Goal: Task Accomplishment & Management: Manage account settings

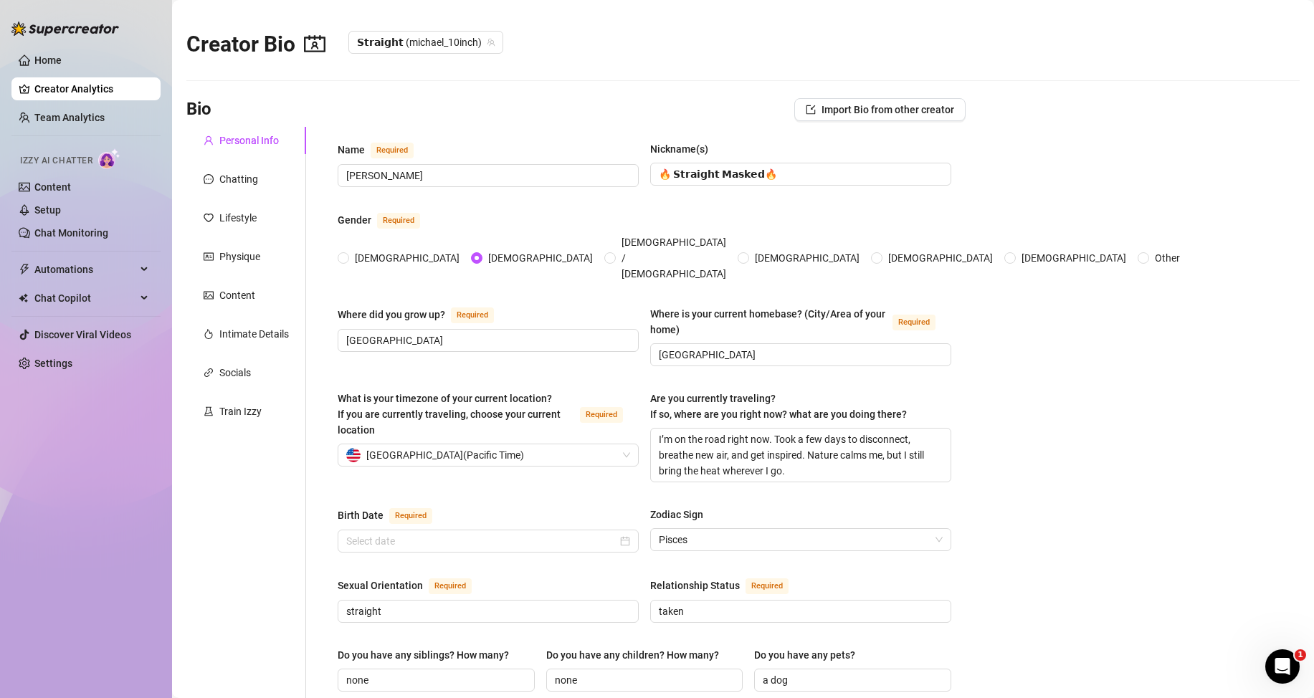
radio input "true"
type input "[DATE]"
click at [71, 191] on link "Content" at bounding box center [52, 186] width 37 height 11
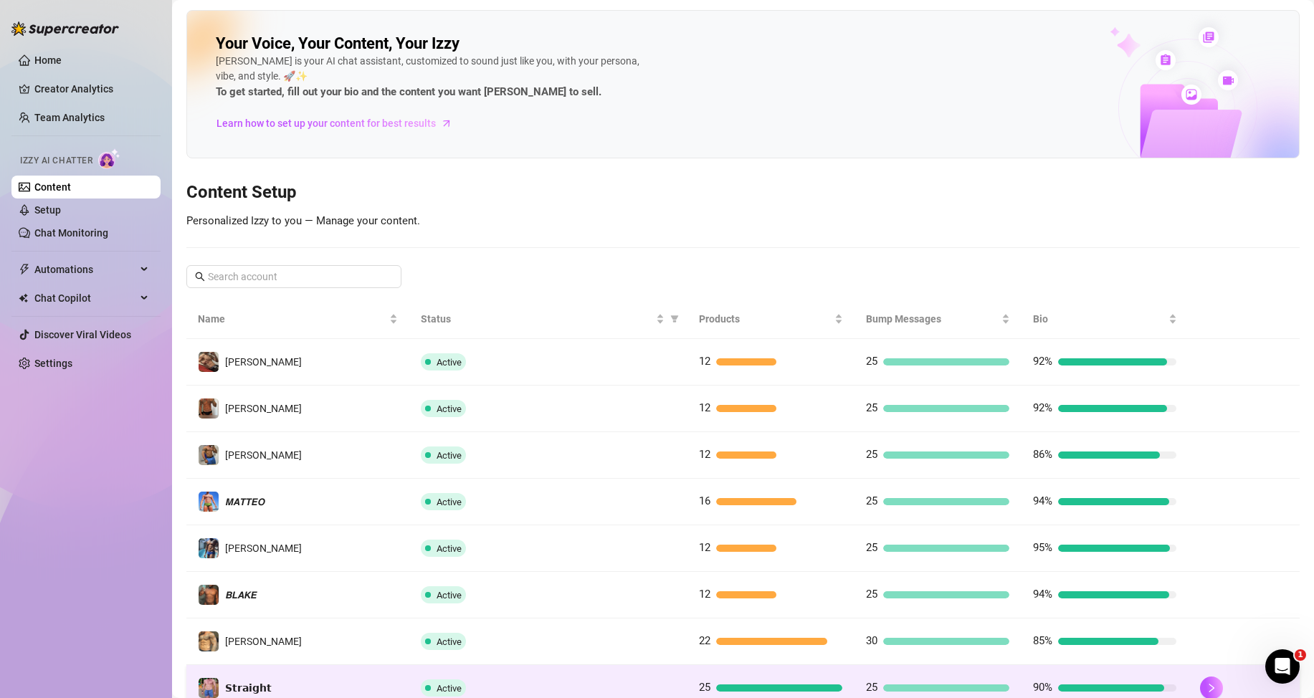
scroll to position [190, 0]
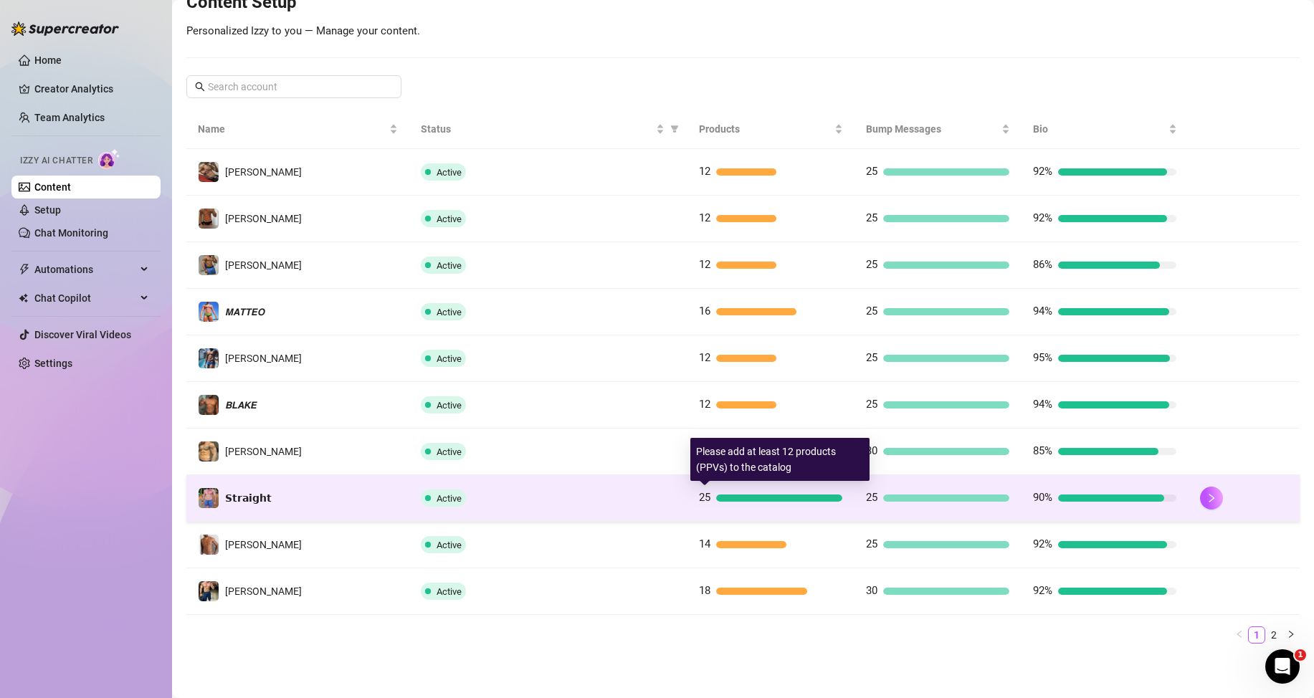
click at [718, 498] on div at bounding box center [779, 498] width 126 height 7
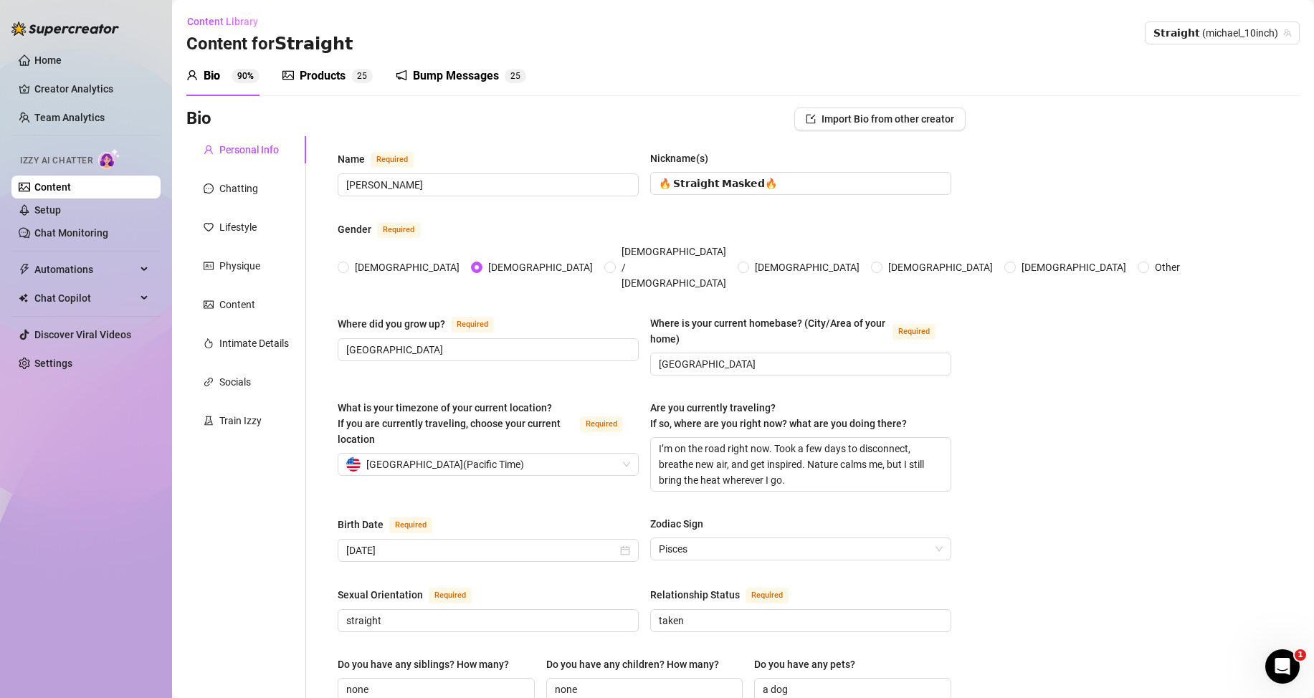
click at [336, 81] on div "Products" at bounding box center [323, 75] width 46 height 17
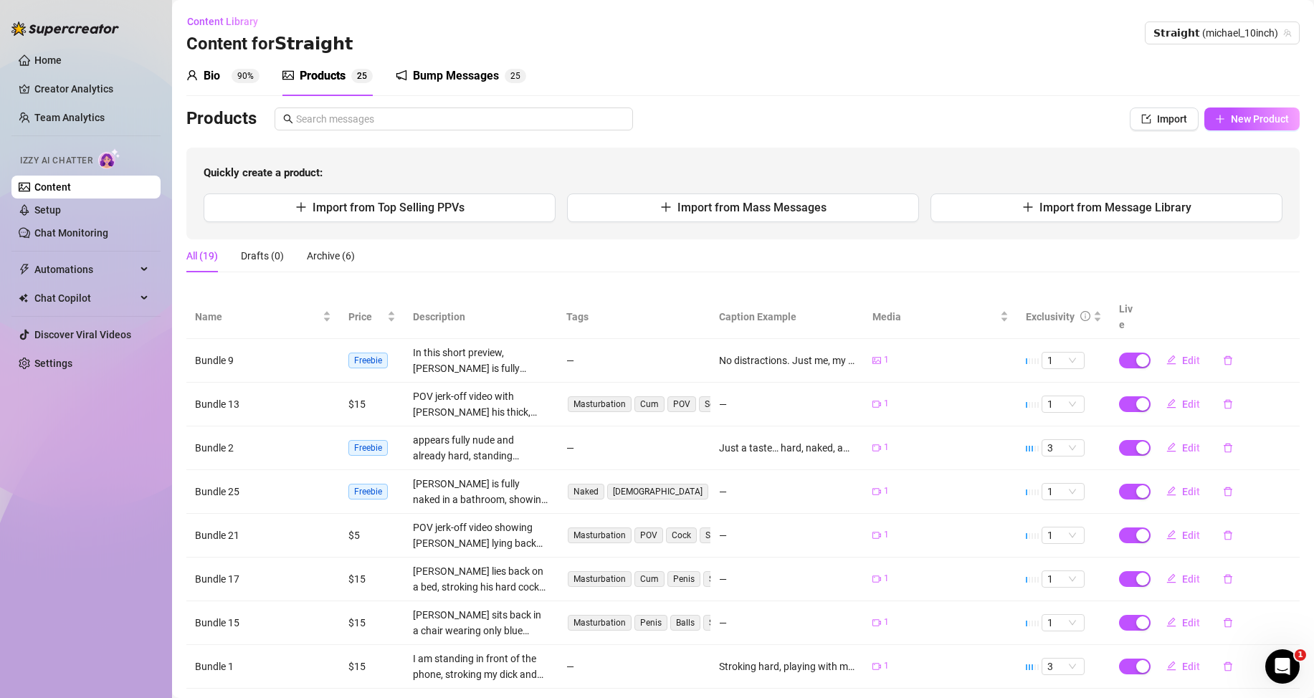
scroll to position [161, 0]
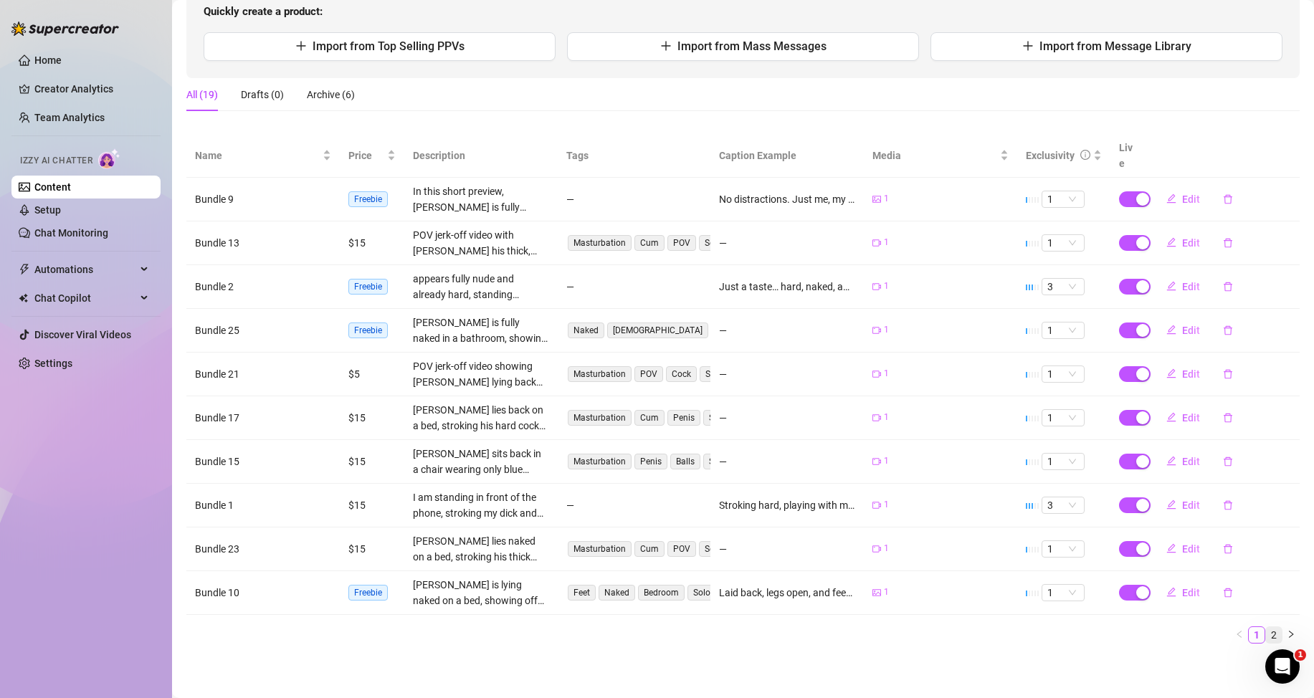
click at [1266, 630] on link "2" at bounding box center [1274, 635] width 16 height 16
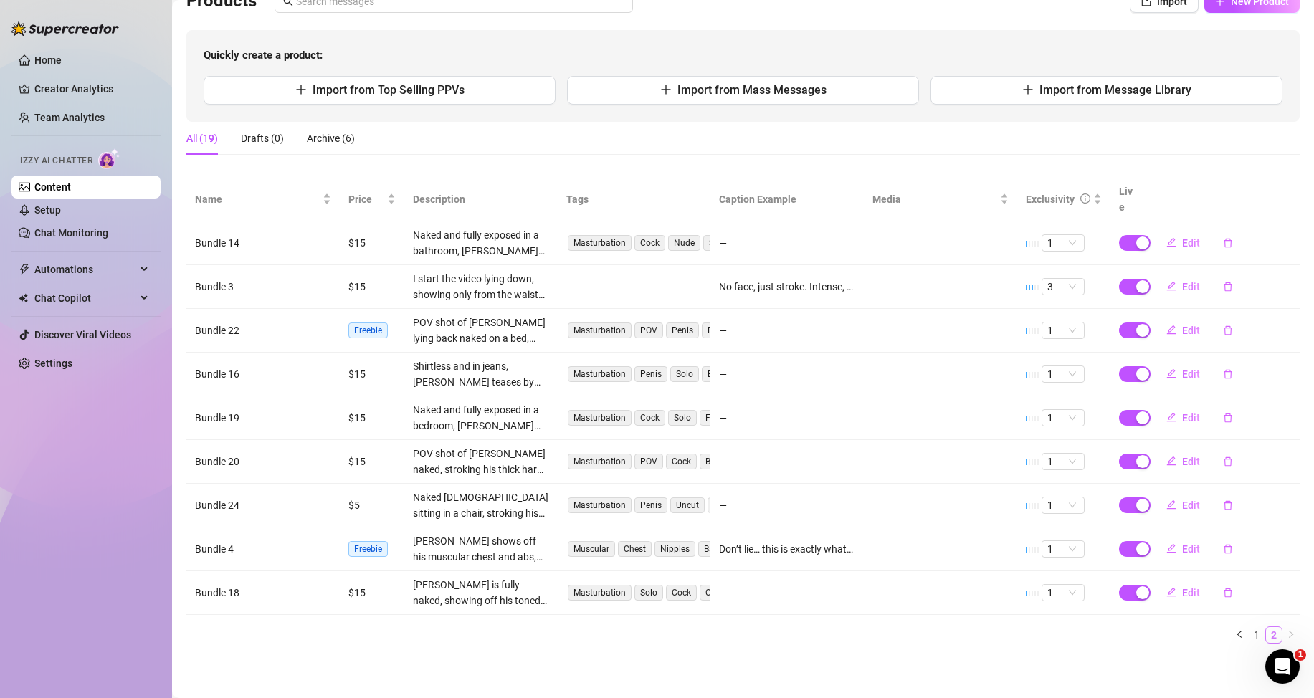
scroll to position [118, 0]
click at [1249, 634] on link "1" at bounding box center [1257, 635] width 16 height 16
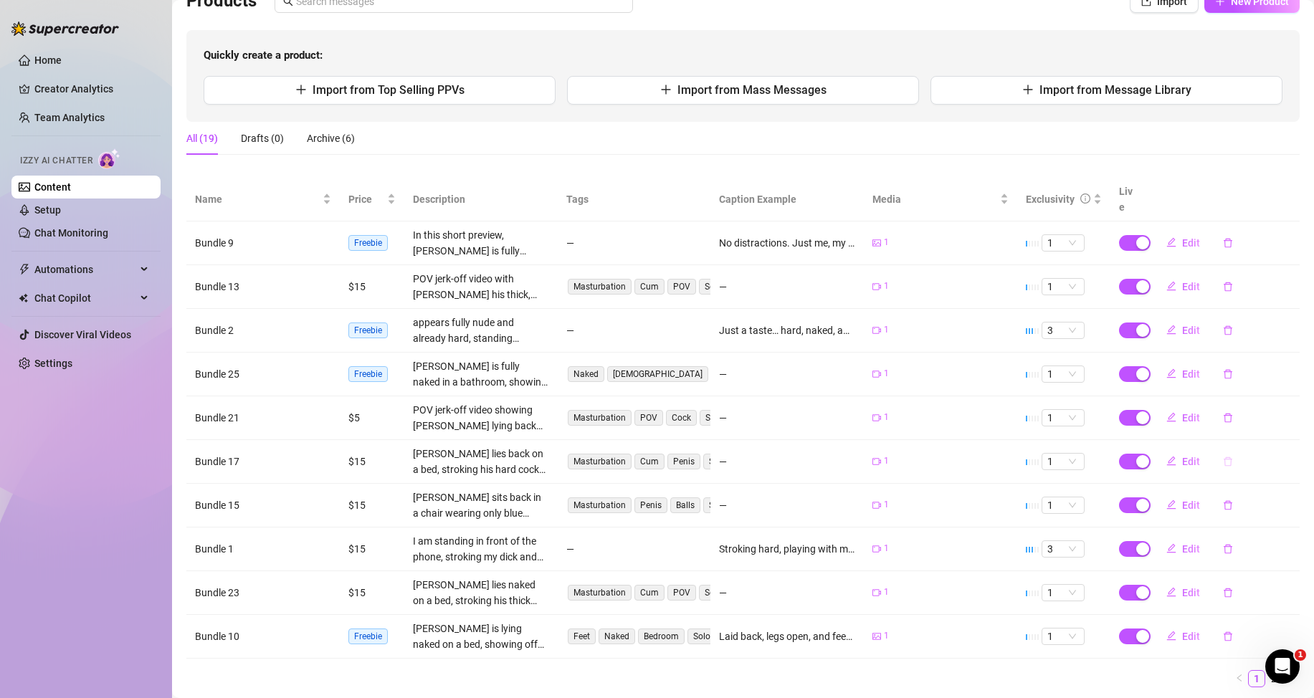
click at [1224, 463] on icon "delete" at bounding box center [1228, 461] width 9 height 9
click at [1288, 424] on span "Yes" at bounding box center [1291, 424] width 17 height 11
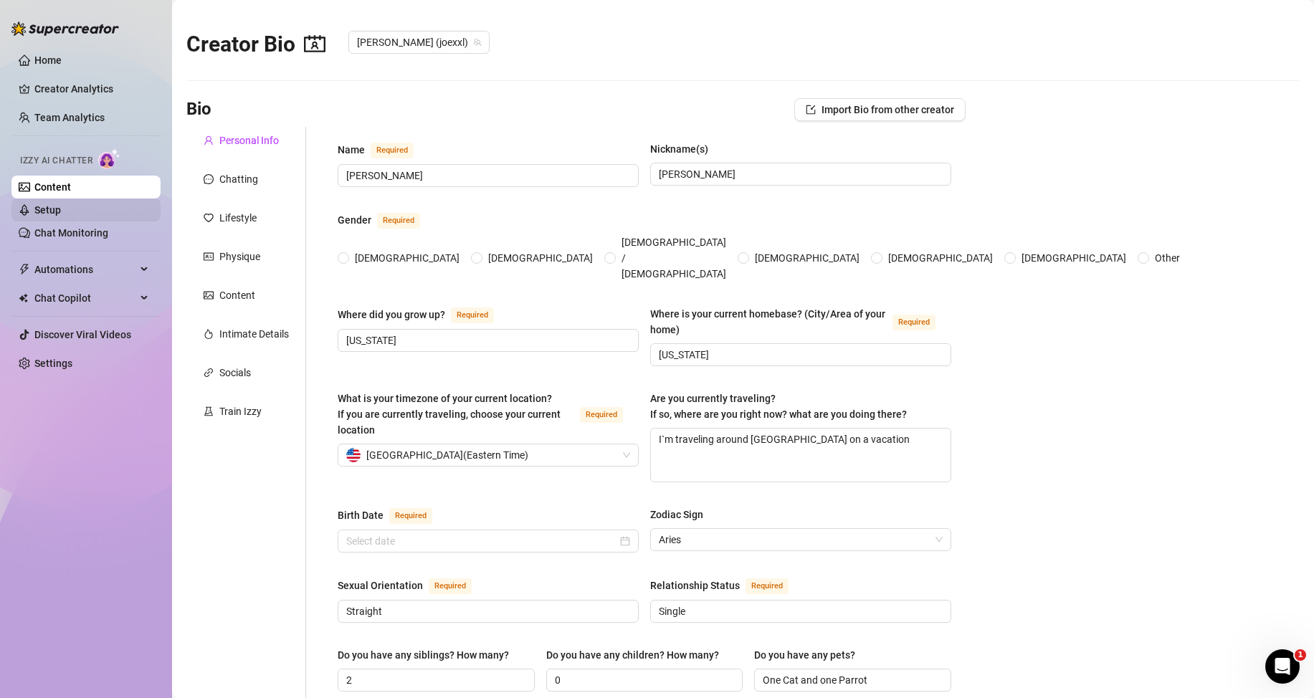
radio input "true"
type input "[DATE]"
click at [71, 181] on link "Content" at bounding box center [52, 186] width 37 height 11
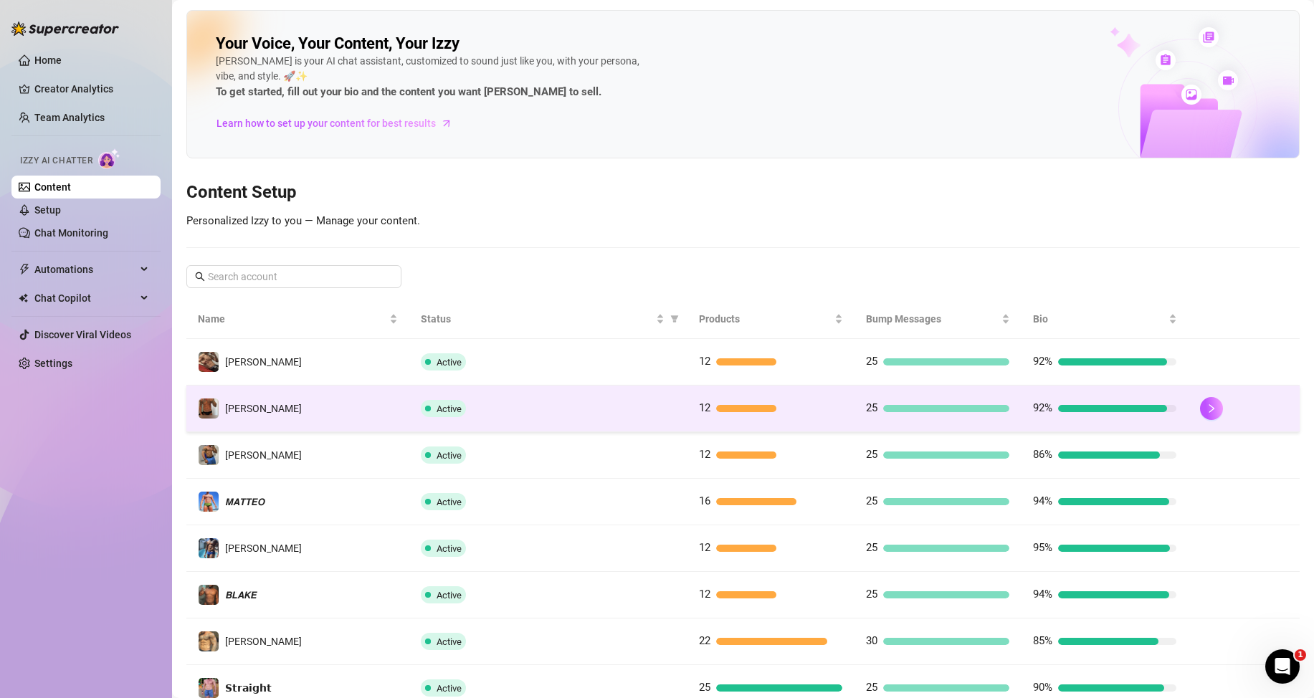
scroll to position [190, 0]
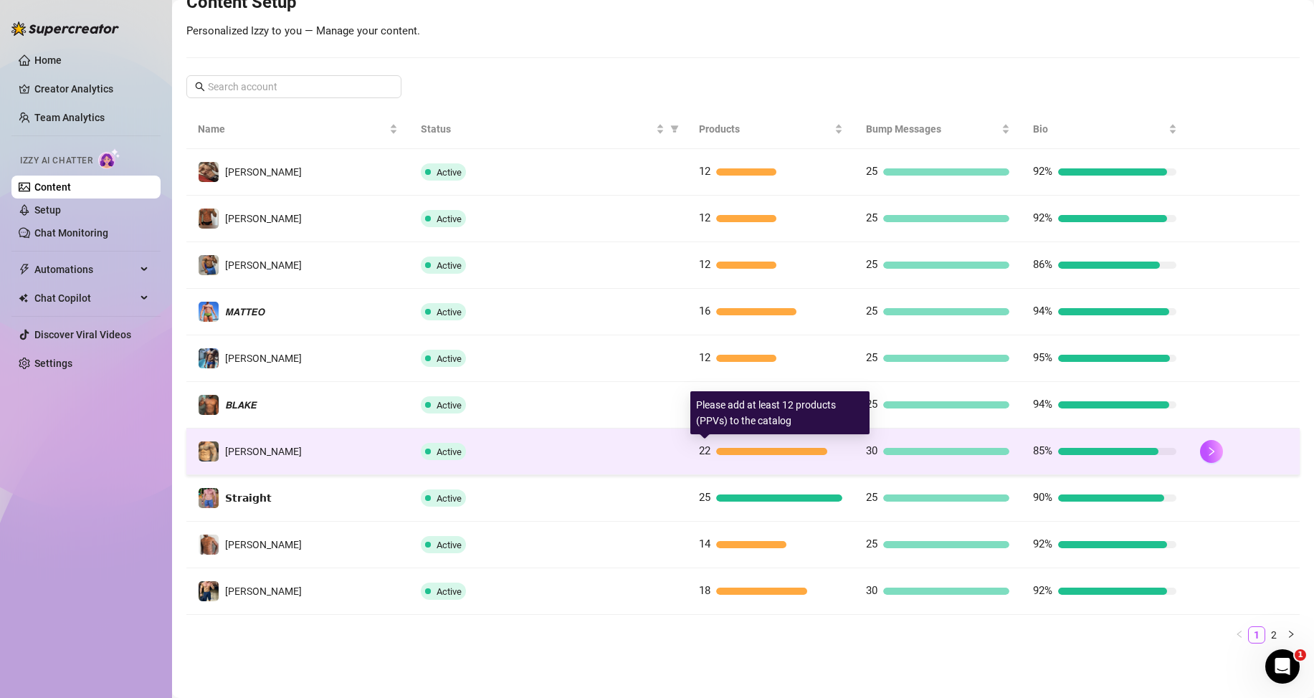
click at [741, 455] on div at bounding box center [771, 451] width 111 height 7
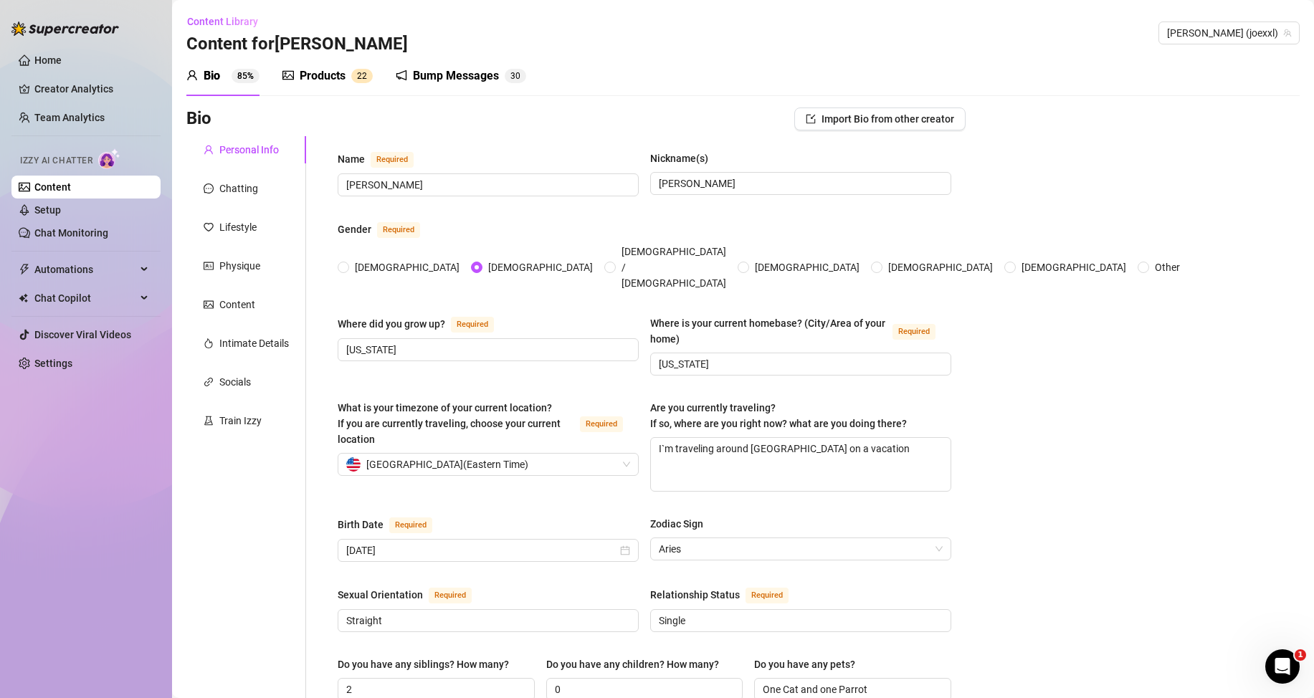
click at [331, 79] on div "Products" at bounding box center [323, 75] width 46 height 17
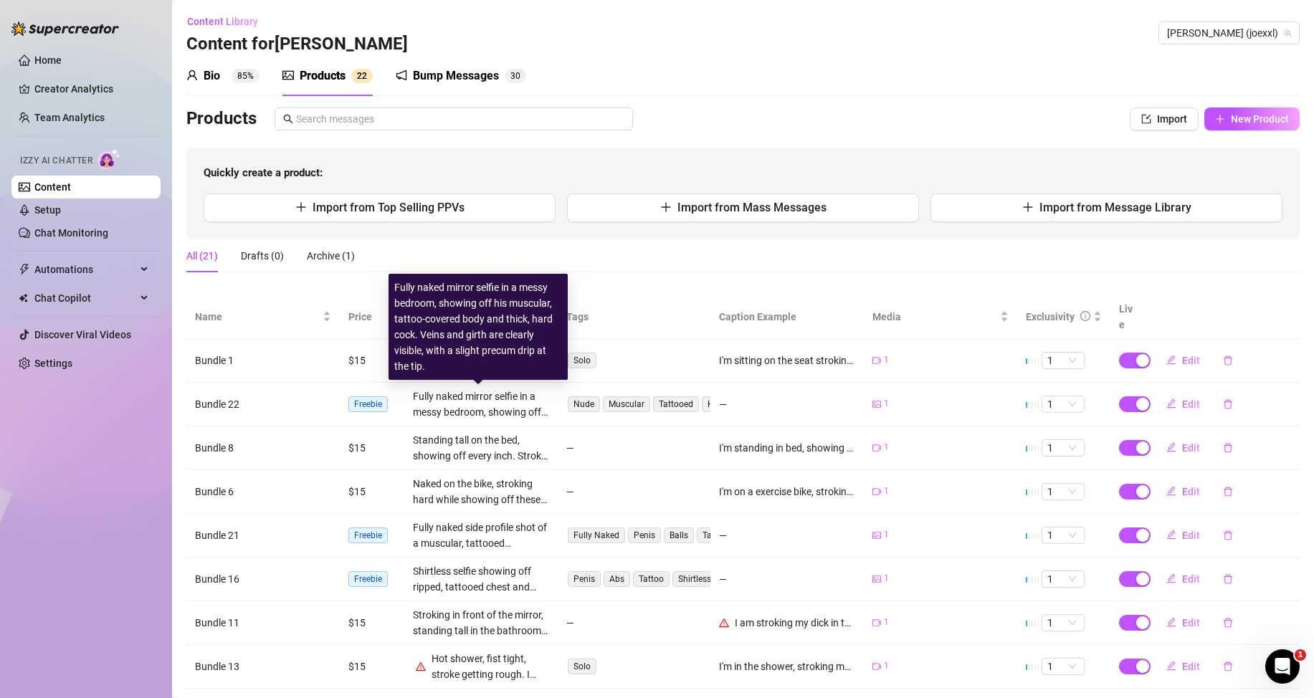
scroll to position [161, 0]
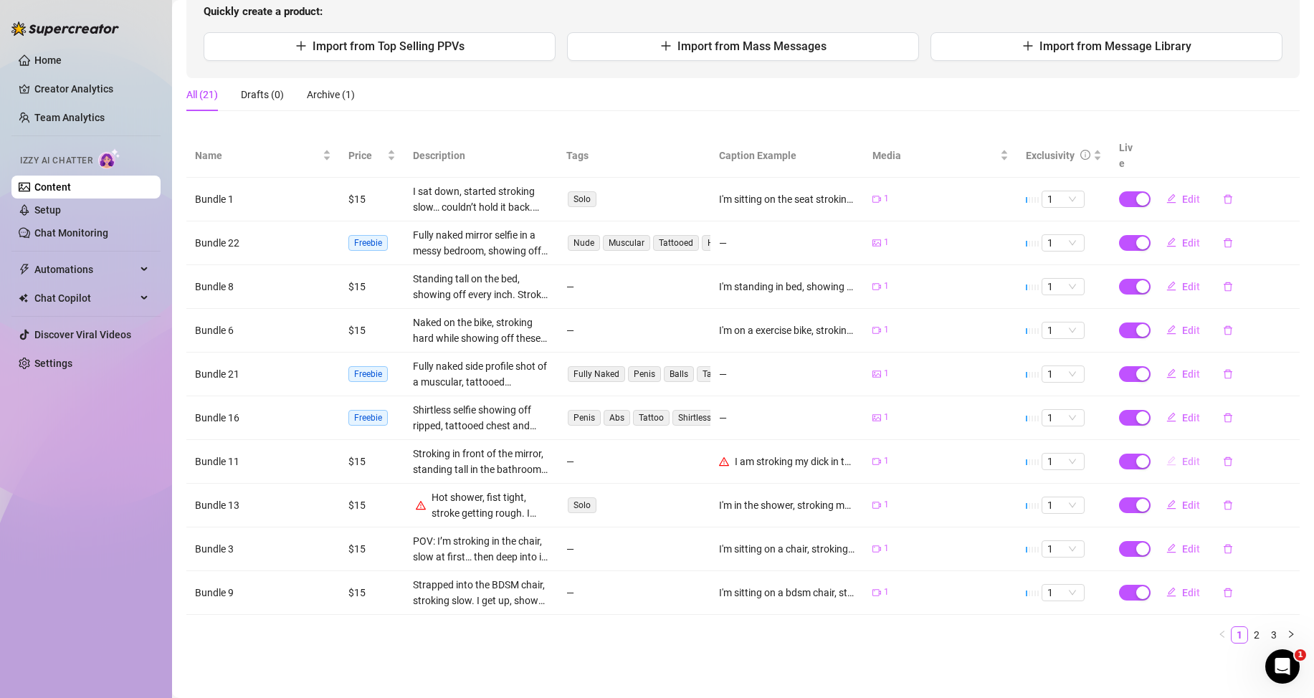
click at [1182, 462] on span "Edit" at bounding box center [1191, 461] width 18 height 11
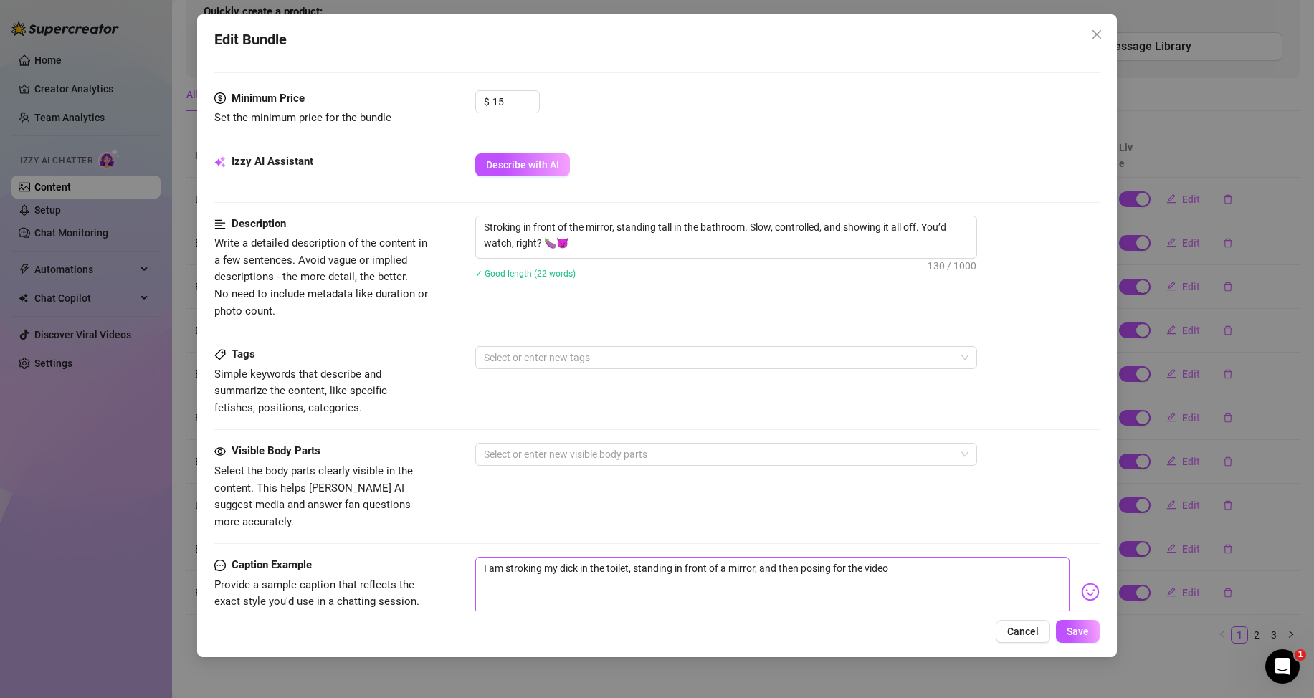
scroll to position [502, 0]
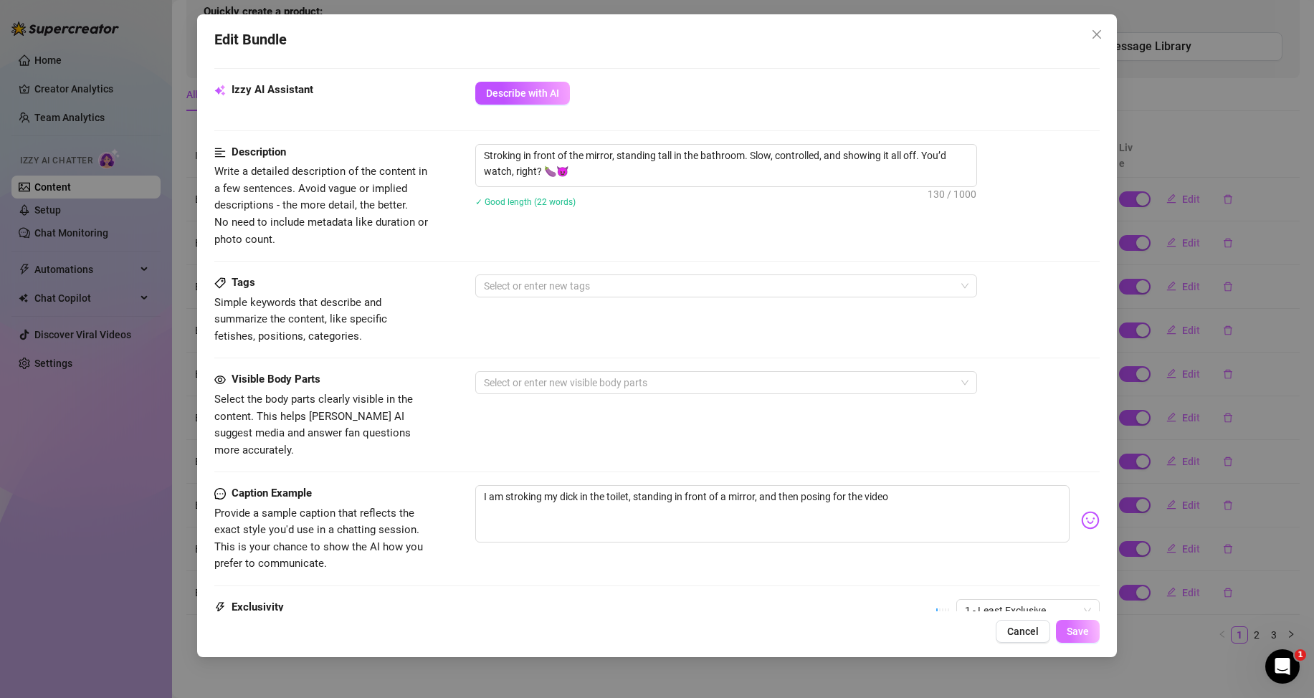
click at [1083, 630] on span "Save" at bounding box center [1078, 631] width 22 height 11
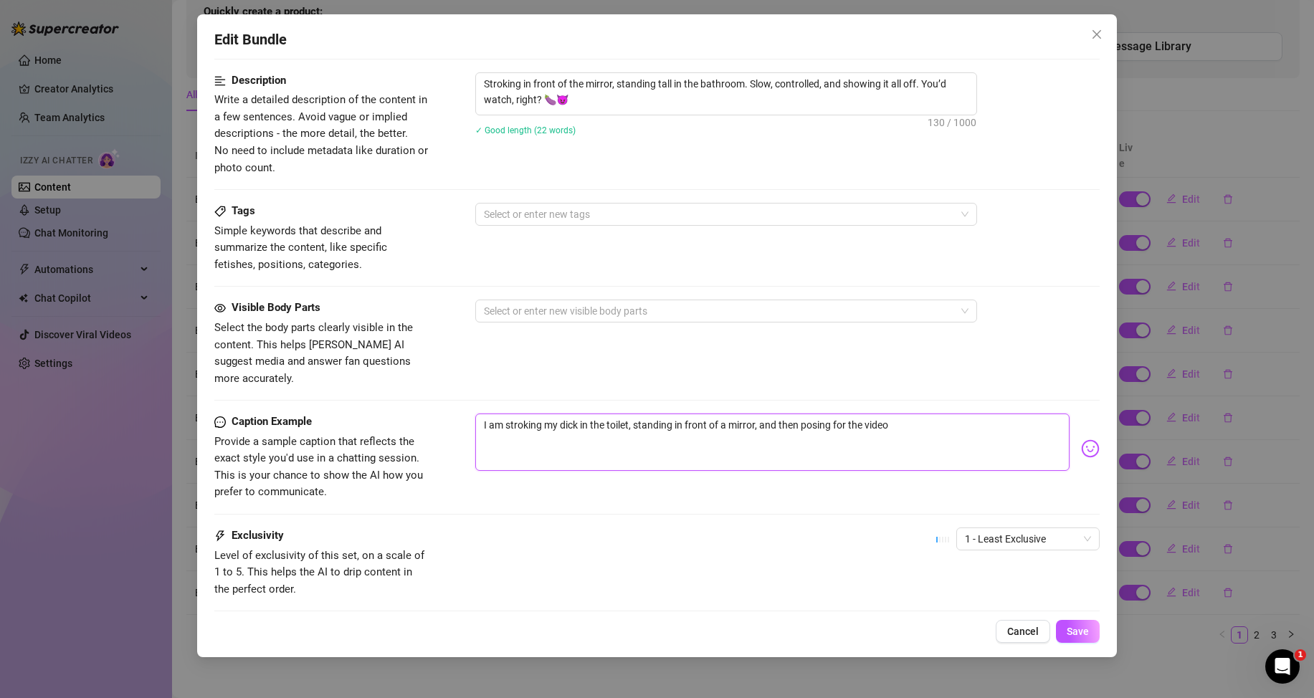
drag, startPoint x: 627, startPoint y: 424, endPoint x: 607, endPoint y: 425, distance: 20.1
click at [607, 425] on textarea "I am stroking my dick in the toilet, standing in front of a mirror, and then po…" at bounding box center [772, 442] width 594 height 57
type textarea "I am stroking my dick in the b, standing in front of a mirror, and then posing …"
type textarea "I am stroking my dick in the ba, standing in front of a mirror, and then posing…"
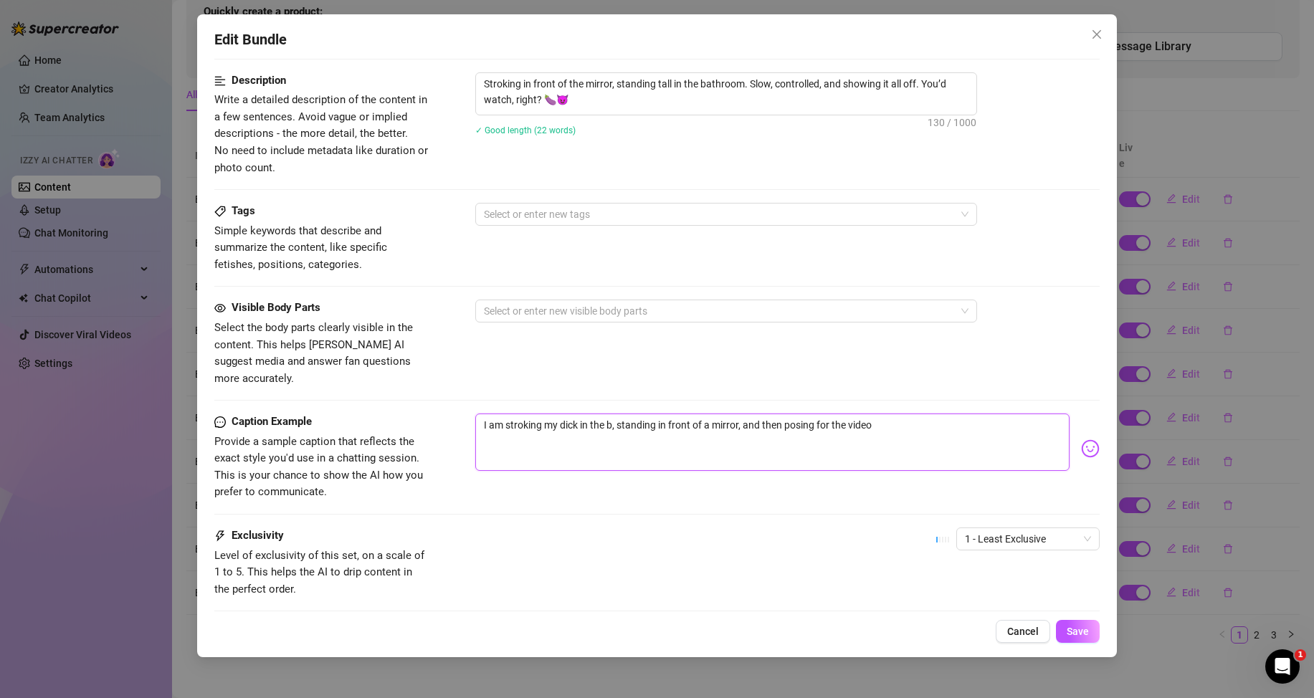
type textarea "I am stroking my dick in the ba, standing in front of a mirror, and then posing…"
type textarea "I am stroking my dick in the bat, standing in front of a mirror, and then posin…"
type textarea "I am stroking my dick in the bath, standing in front of a mirror, and then posi…"
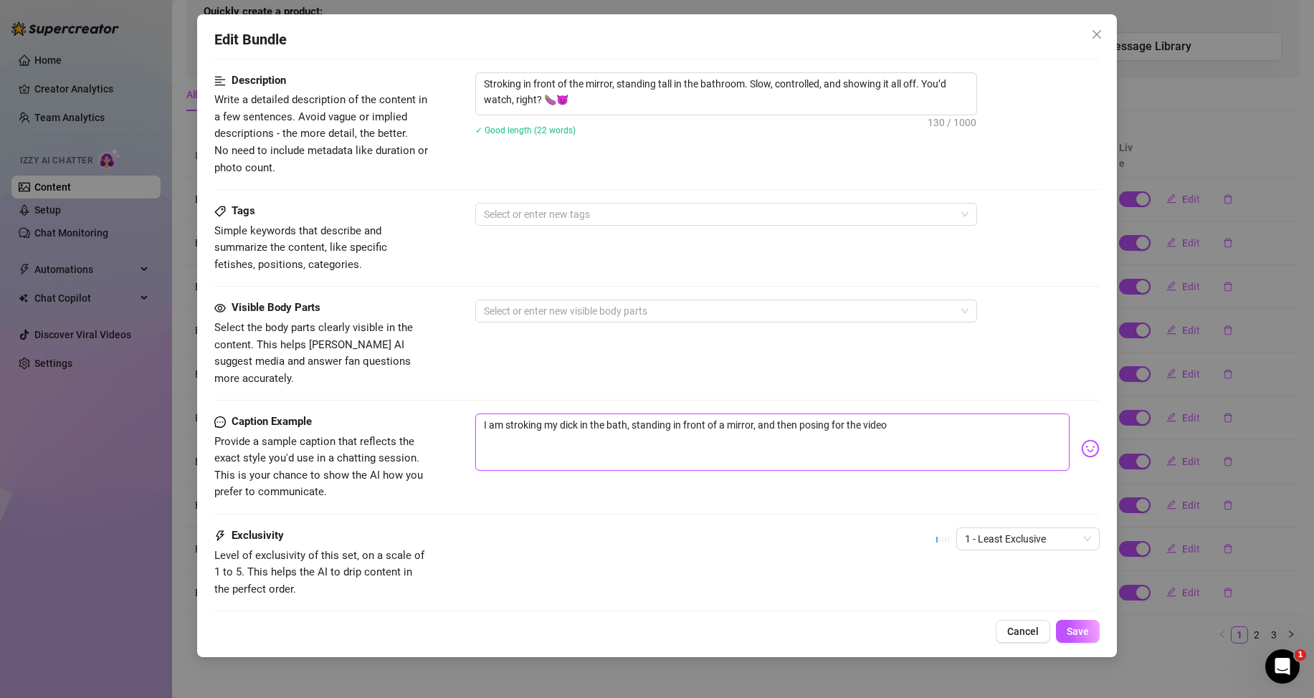
type textarea "I am stroking my dick in the bathr, standing in front of a mirror, and then pos…"
type textarea "I am stroking my dick in the bathro, standing in front of a mirror, and then po…"
type textarea "I am stroking my dick in the bathroo, standing in front of a mirror, and then p…"
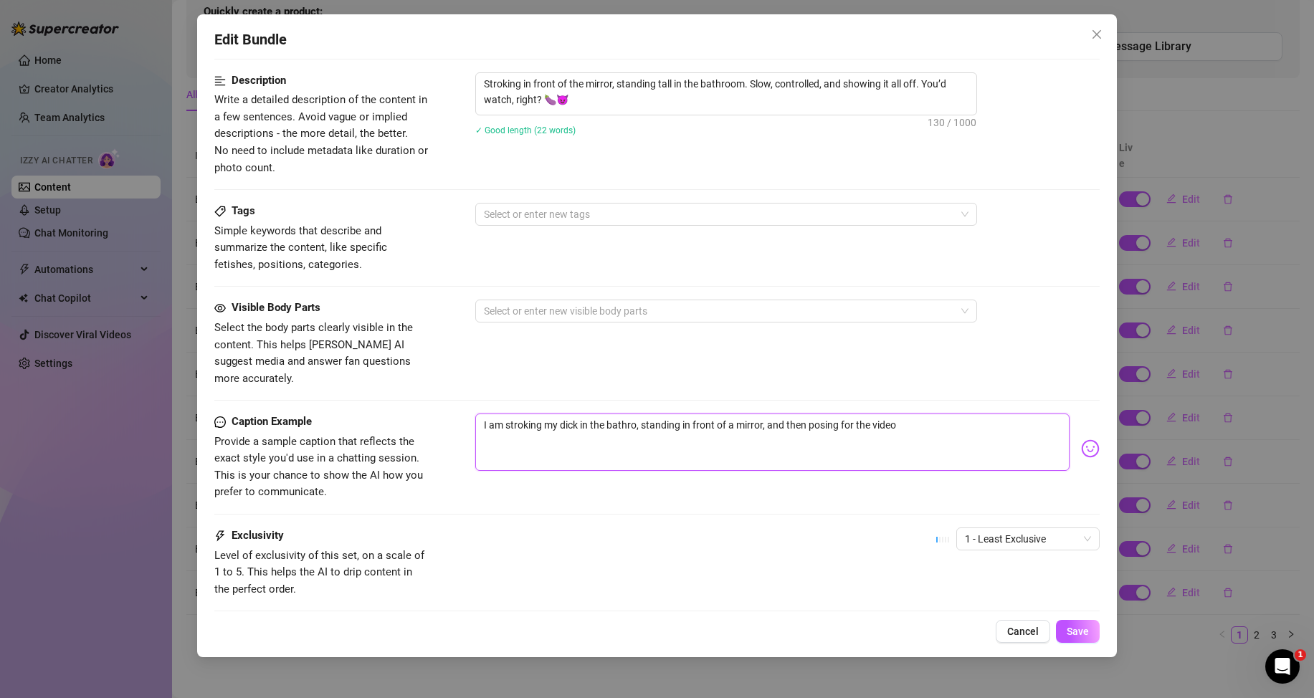
type textarea "I am stroking my dick in the bathroo, standing in front of a mirror, and then p…"
type textarea "I am stroking my dick in the bathroom, standing in front of a mirror, and then …"
type textarea "I am stroking my dick in the bathroom , standing in front of a mirror, and then…"
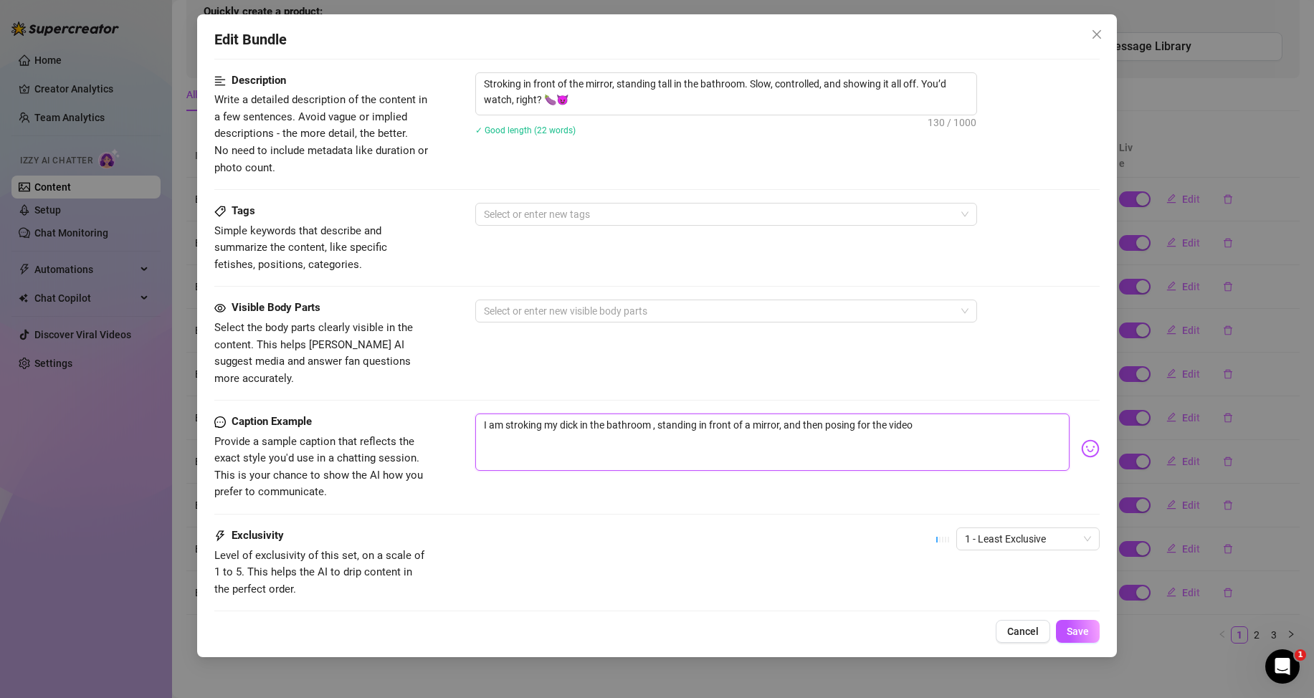
type textarea "I am stroking my dick in the bathroom, standing in front of a mirror, and then …"
click at [1067, 627] on span "Save" at bounding box center [1078, 631] width 22 height 11
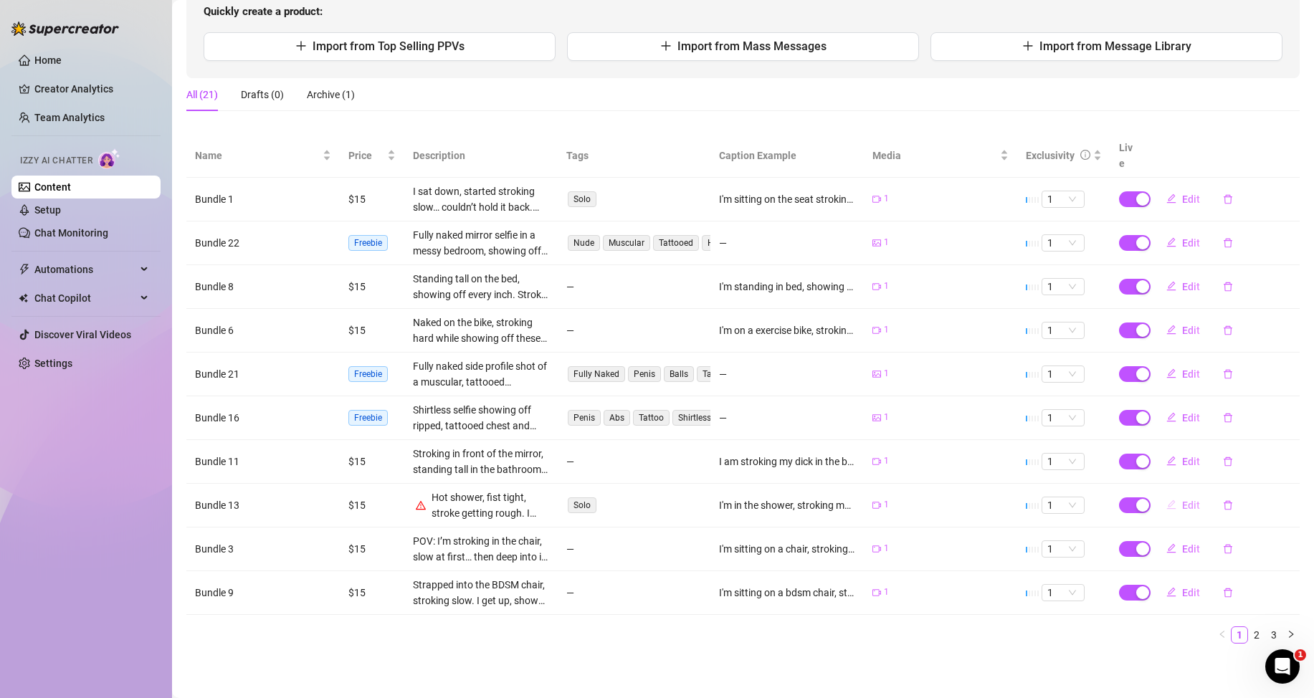
click at [1182, 503] on span "Edit" at bounding box center [1191, 505] width 18 height 11
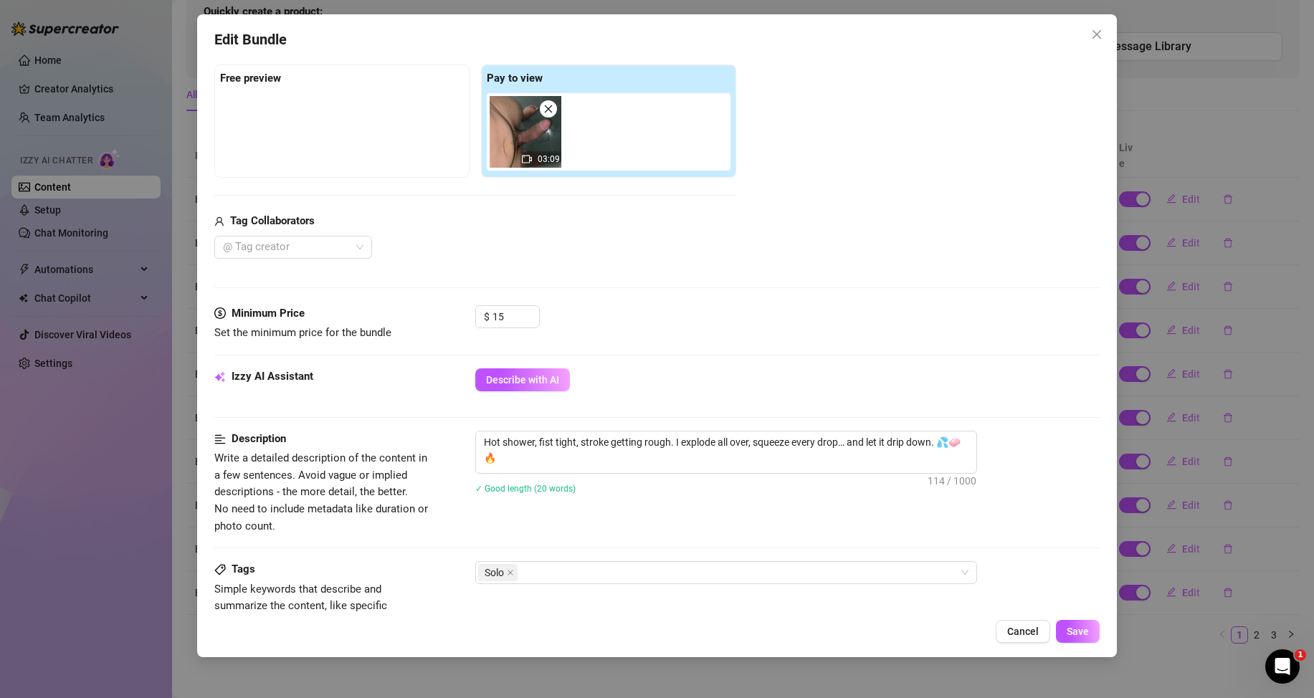
scroll to position [358, 0]
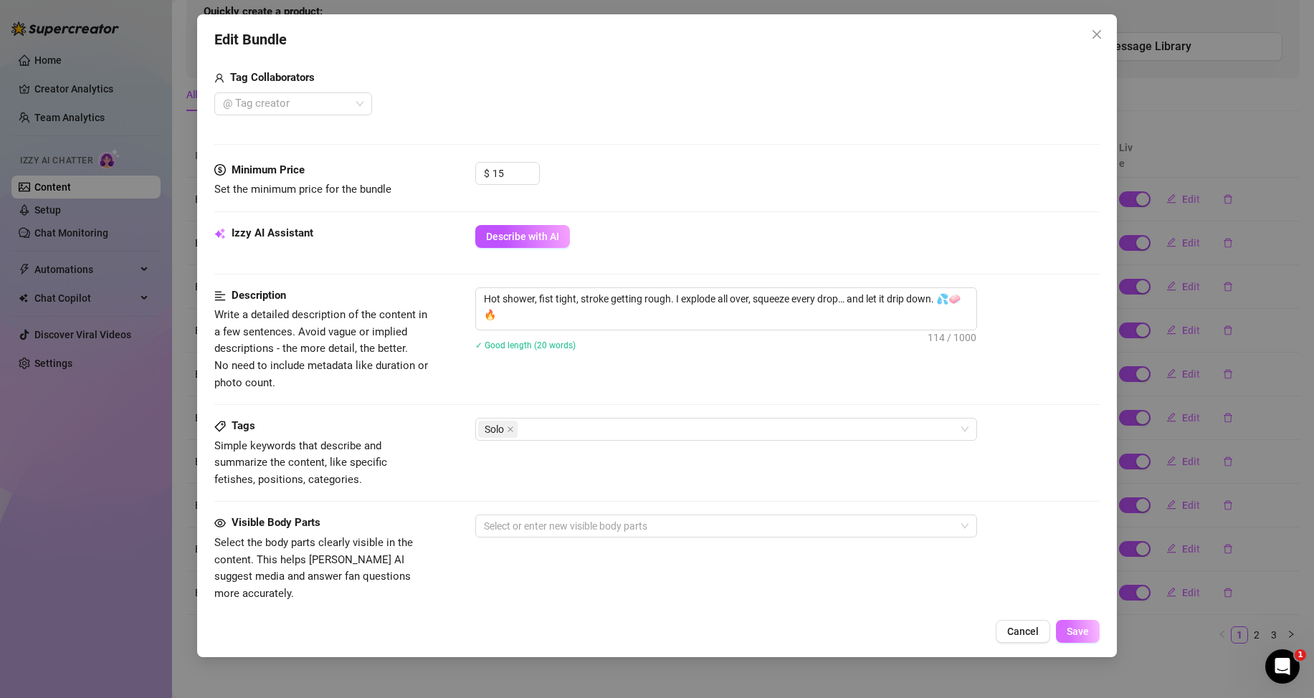
click at [1072, 636] on span "Save" at bounding box center [1078, 631] width 22 height 11
drag, startPoint x: 553, startPoint y: 302, endPoint x: 539, endPoint y: 299, distance: 13.9
click at [539, 299] on textarea "Hot shower, fist tight, stroke getting rough. I explode all over, squeeze every…" at bounding box center [726, 306] width 500 height 37
type textarea "Hot shower, tight, stroke getting rough. I explode all over, squeeze every drop…"
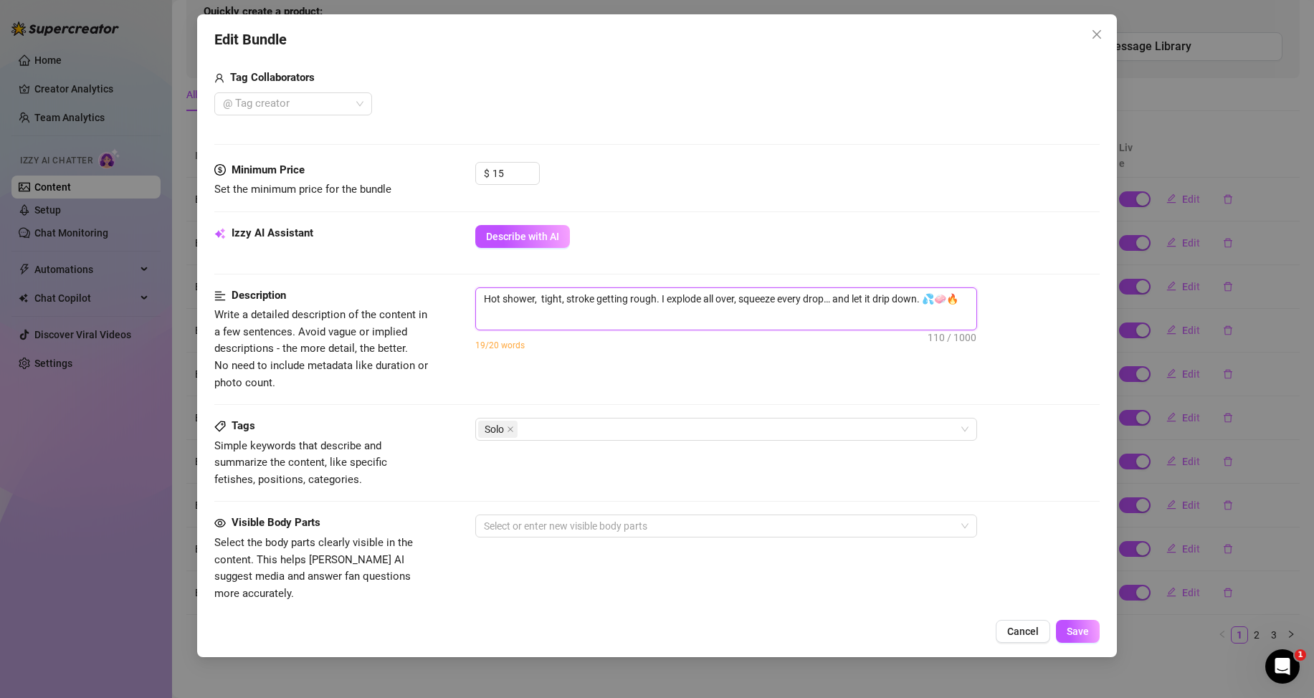
drag, startPoint x: 564, startPoint y: 303, endPoint x: 542, endPoint y: 303, distance: 21.5
click at [542, 303] on textarea "Hot shower, tight, stroke getting rough. I explode all over, squeeze every drop…" at bounding box center [726, 299] width 500 height 22
type textarea "Hot shower, stroke getting rough. I explode all over, squeeze every drop… and l…"
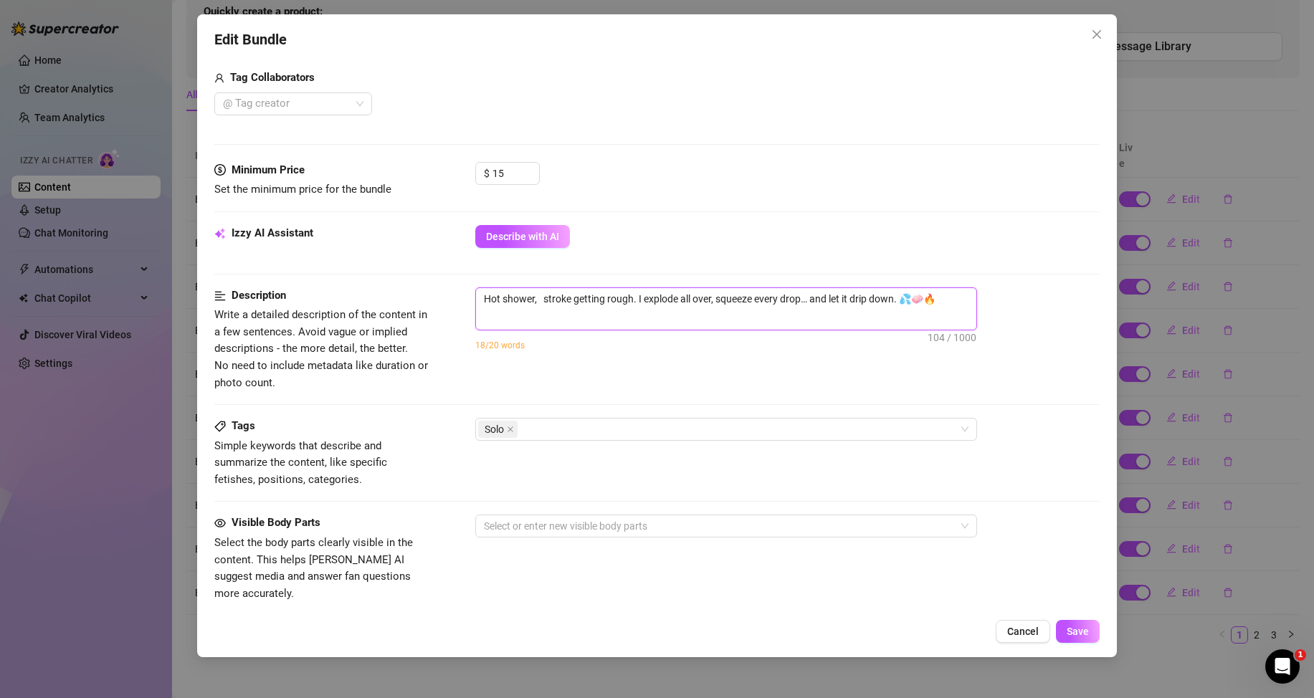
type textarea "Hot shower, stroke getting rough. I explode all over, squeeze every drop… and l…"
type textarea "Hot shower stroke getting rough. I explode all over, squeeze every drop… and le…"
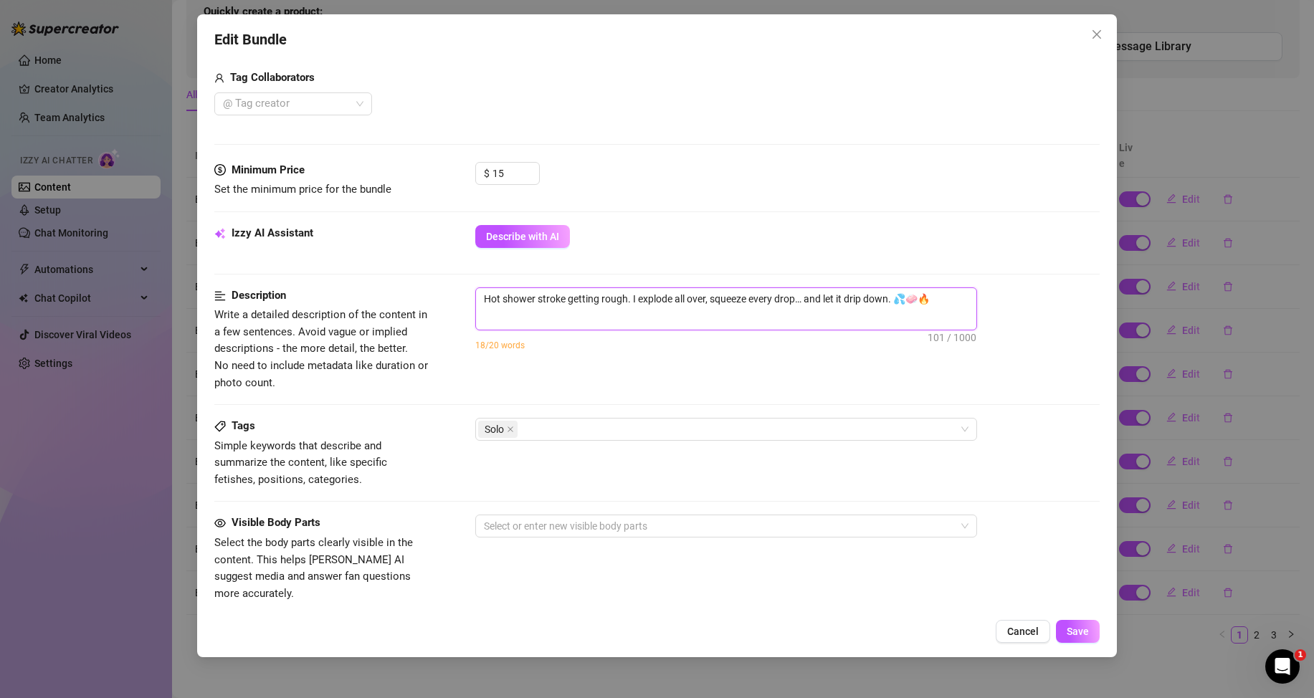
click at [937, 297] on textarea "Hot shower stroke getting rough. I explode all over, squeeze every drop… and le…" at bounding box center [726, 299] width 500 height 22
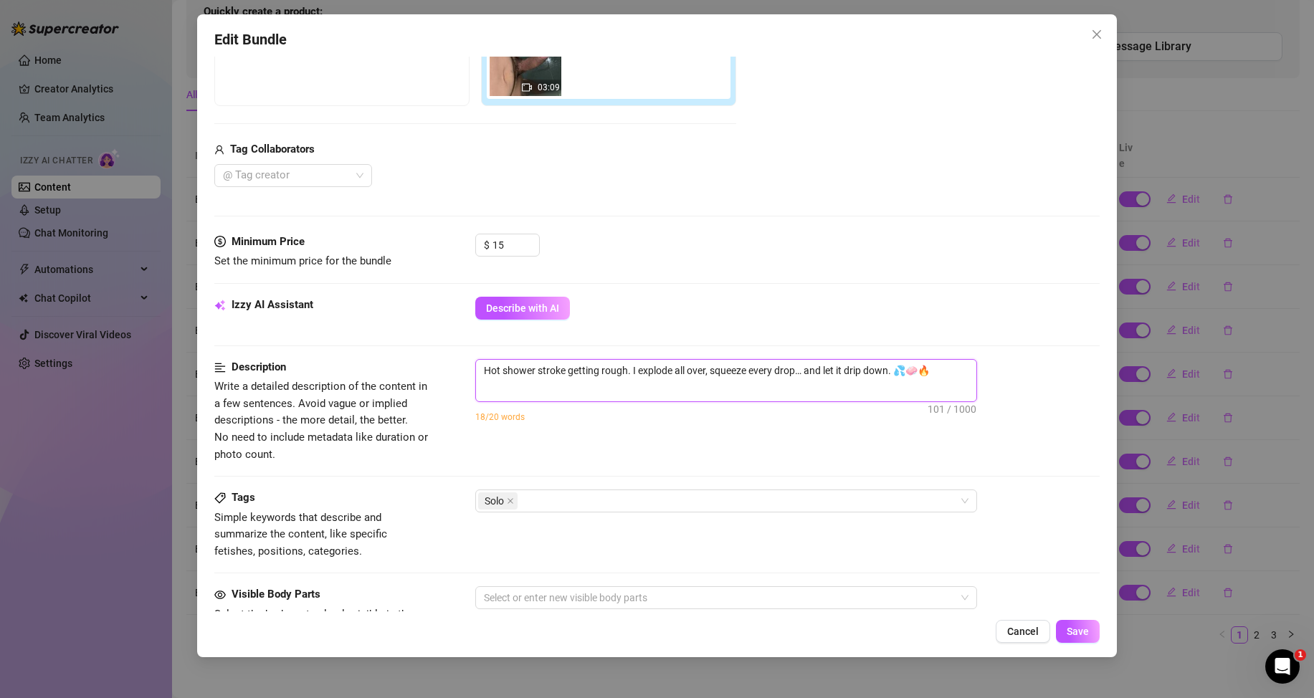
scroll to position [215, 0]
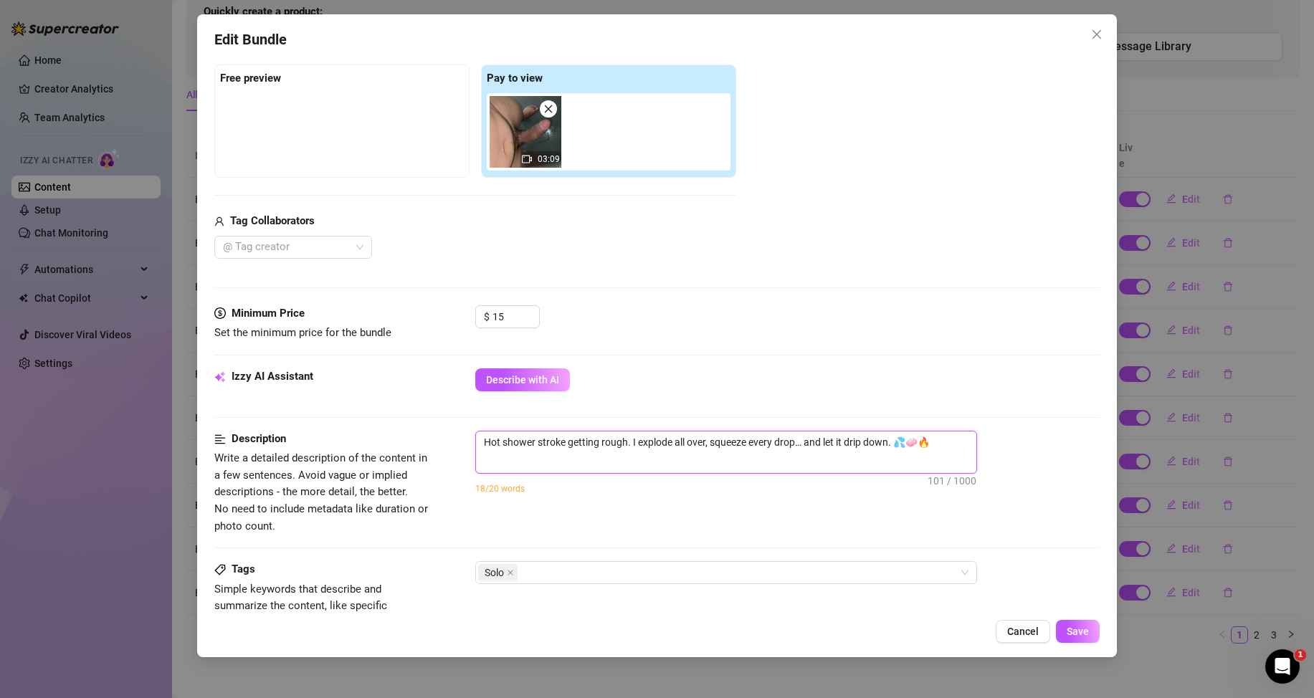
click at [486, 442] on textarea "Hot shower stroke getting rough. I explode all over, squeeze every drop… and le…" at bounding box center [726, 443] width 500 height 22
type textarea "JHot shower stroke getting rough. I explode all over, squeeze every drop… and l…"
type textarea "JoHot shower stroke getting rough. I explode all over, squeeze every drop… and …"
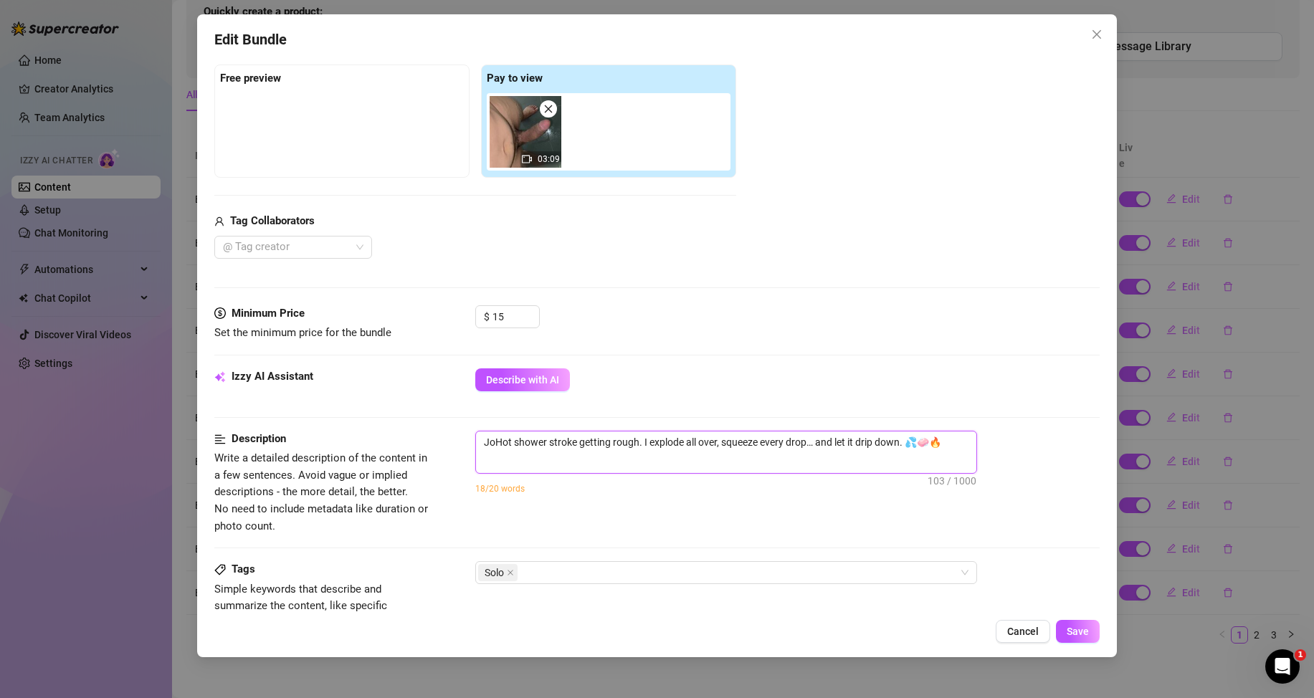
type textarea "[PERSON_NAME] shower stroke getting rough. I explode all over, squeeze every dr…"
type textarea "[PERSON_NAME] Hot shower stroke getting rough. I explode all over, squeeze ever…"
type textarea "[PERSON_NAME] shower stroke getting rough. I explode all over, squeeze every dr…"
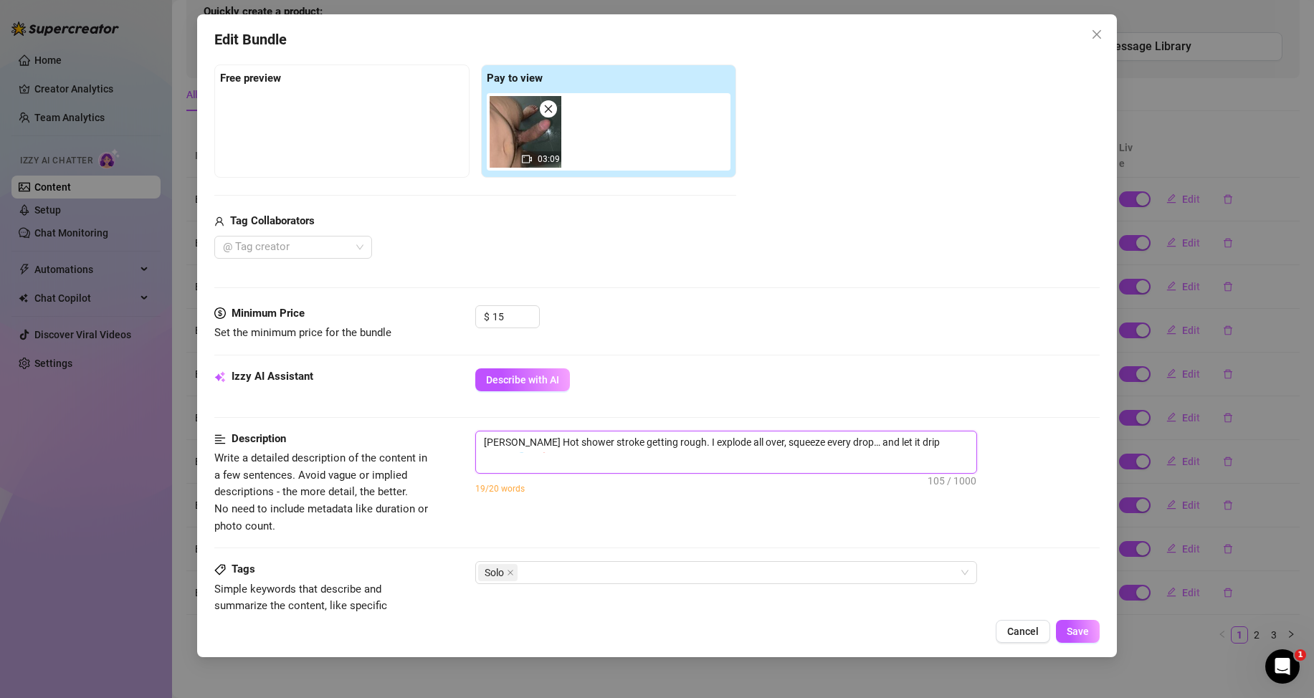
type textarea "[PERSON_NAME] shower stroke getting rough. I explode all over, squeeze every dr…"
type textarea "[PERSON_NAME] isHot shower stroke getting rough. I explode all over, squeeze ev…"
type textarea "[PERSON_NAME] is Hot shower stroke getting rough. I explode all over, squeeze e…"
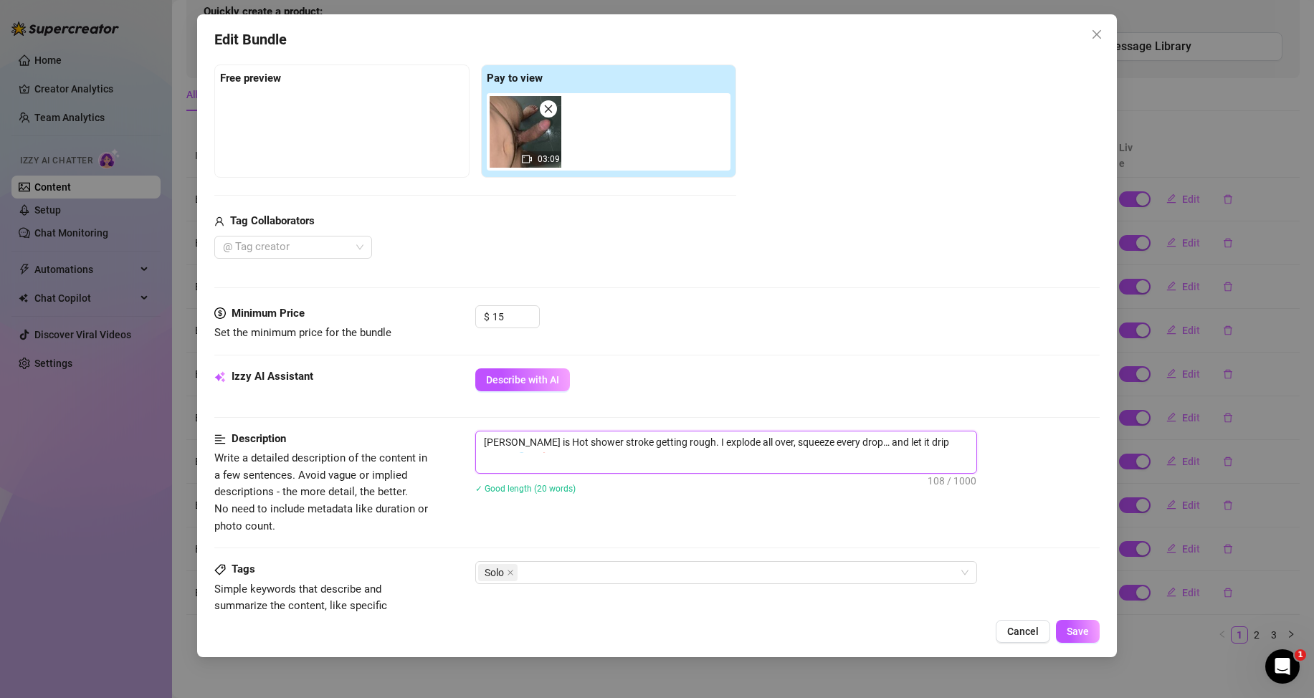
type textarea "[PERSON_NAME] is iHot shower stroke getting rough. I explode all over, squeeze …"
type textarea "[PERSON_NAME] is inHot shower stroke getting rough. I explode all over, squeeze…"
type textarea "[PERSON_NAME] is in Hot shower stroke getting rough. I explode all over, squeez…"
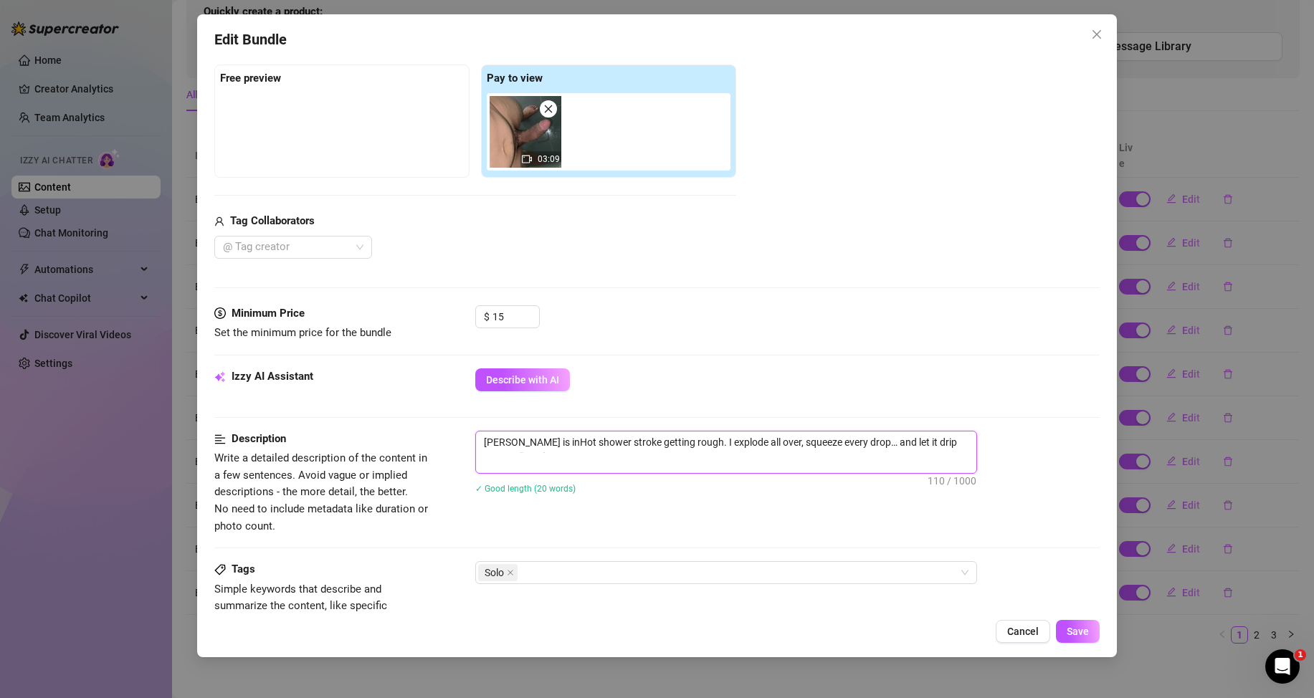
type textarea "[PERSON_NAME] is in Hot shower stroke getting rough. I explode all over, squeez…"
type textarea "[PERSON_NAME] is in tHot shower stroke getting rough. I explode all over, squee…"
type textarea "[PERSON_NAME] is in thHot shower stroke getting rough. I explode all over, sque…"
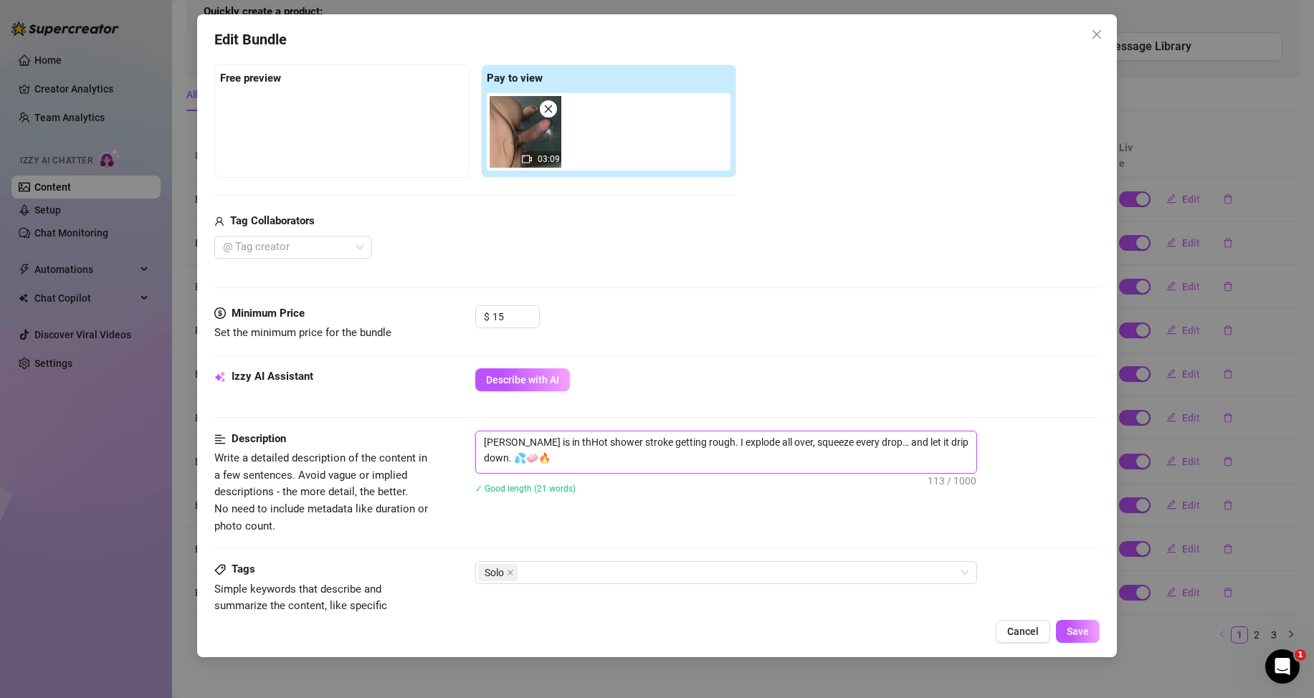
type textarea "[PERSON_NAME] is in theHot shower stroke getting rough. I explode all over, squ…"
type textarea "[PERSON_NAME] is in the Hot shower stroke getting rough. I explode all over, sq…"
click at [1091, 623] on button "Save" at bounding box center [1078, 631] width 44 height 23
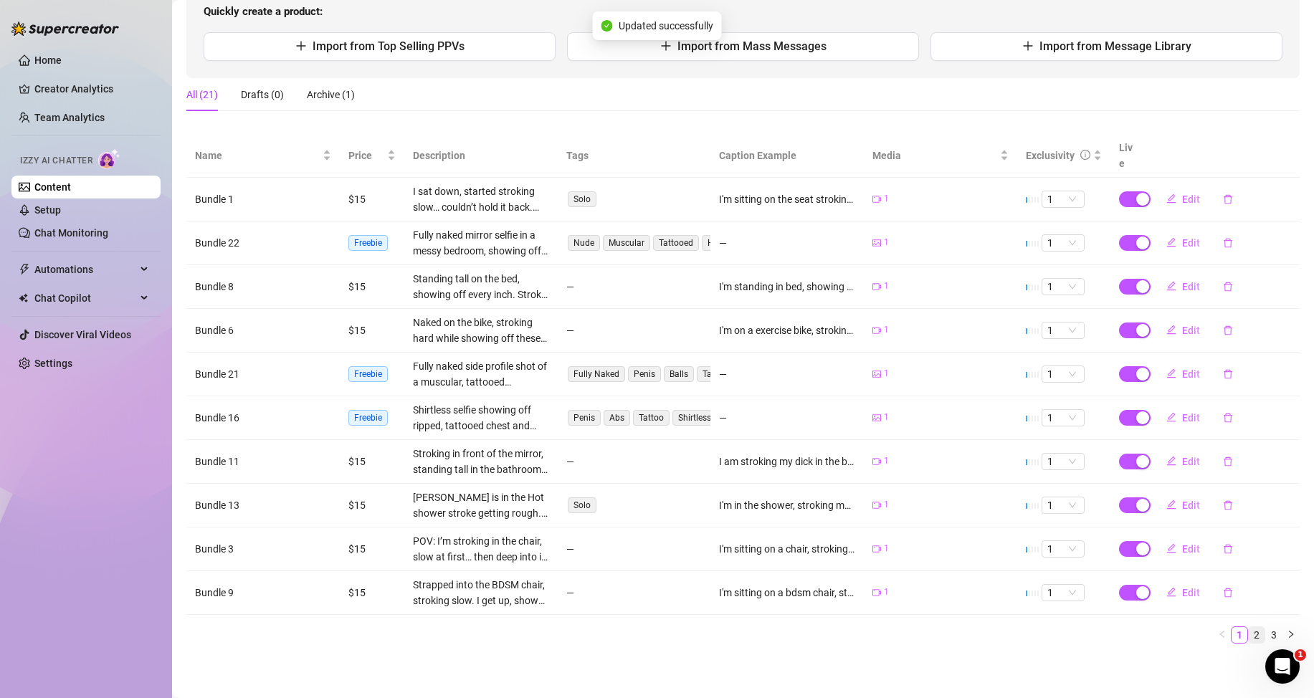
click at [1249, 634] on link "2" at bounding box center [1257, 635] width 16 height 16
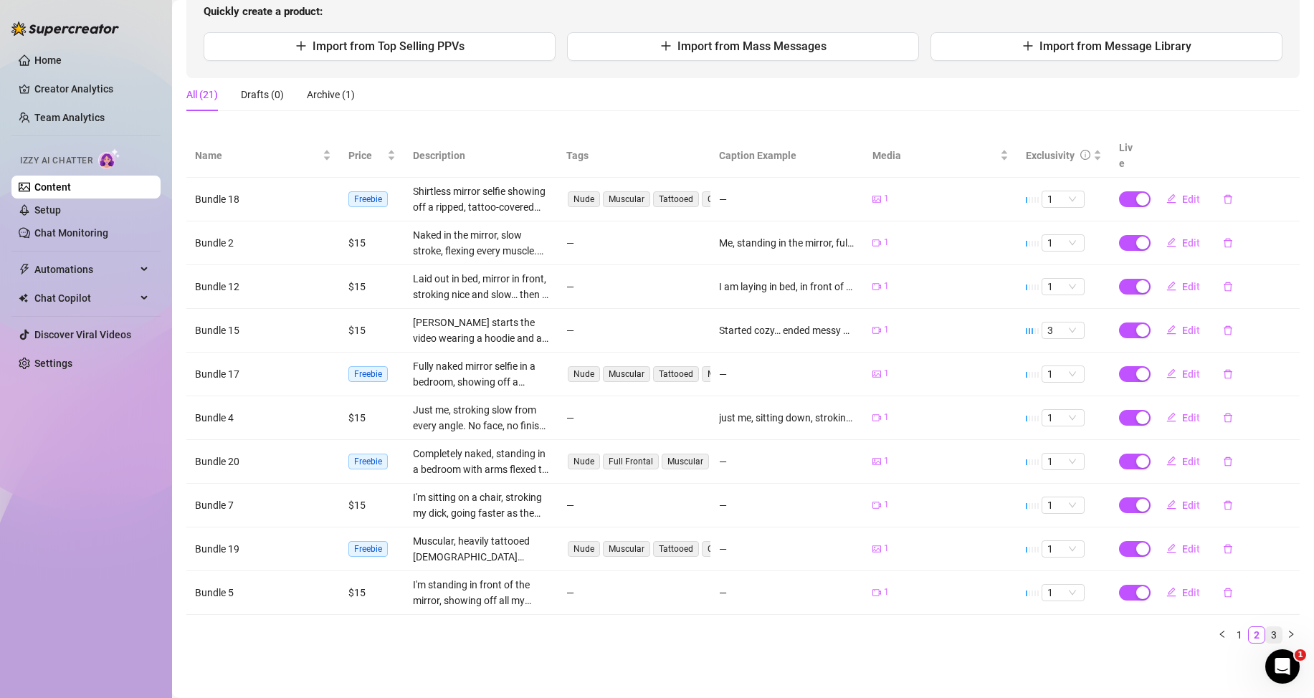
click at [1266, 631] on link "3" at bounding box center [1274, 635] width 16 height 16
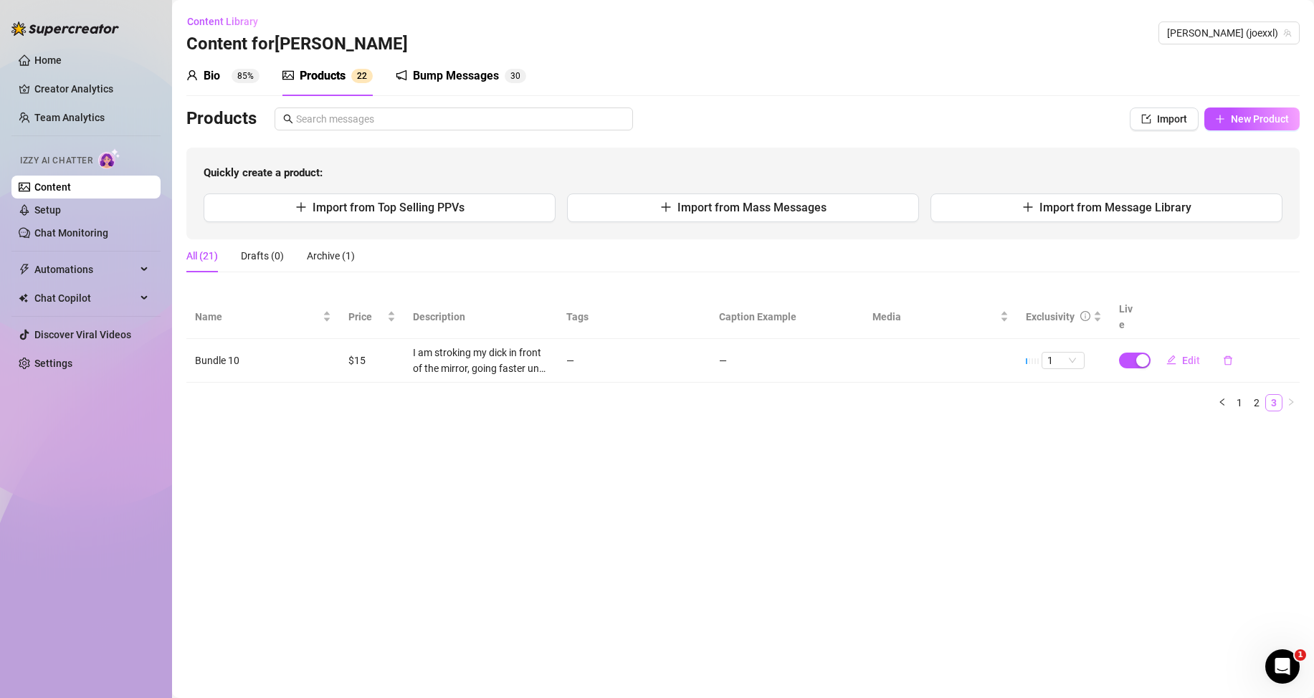
scroll to position [0, 0]
click at [1228, 121] on button "New Product" at bounding box center [1251, 119] width 95 height 23
type textarea "Type your message here..."
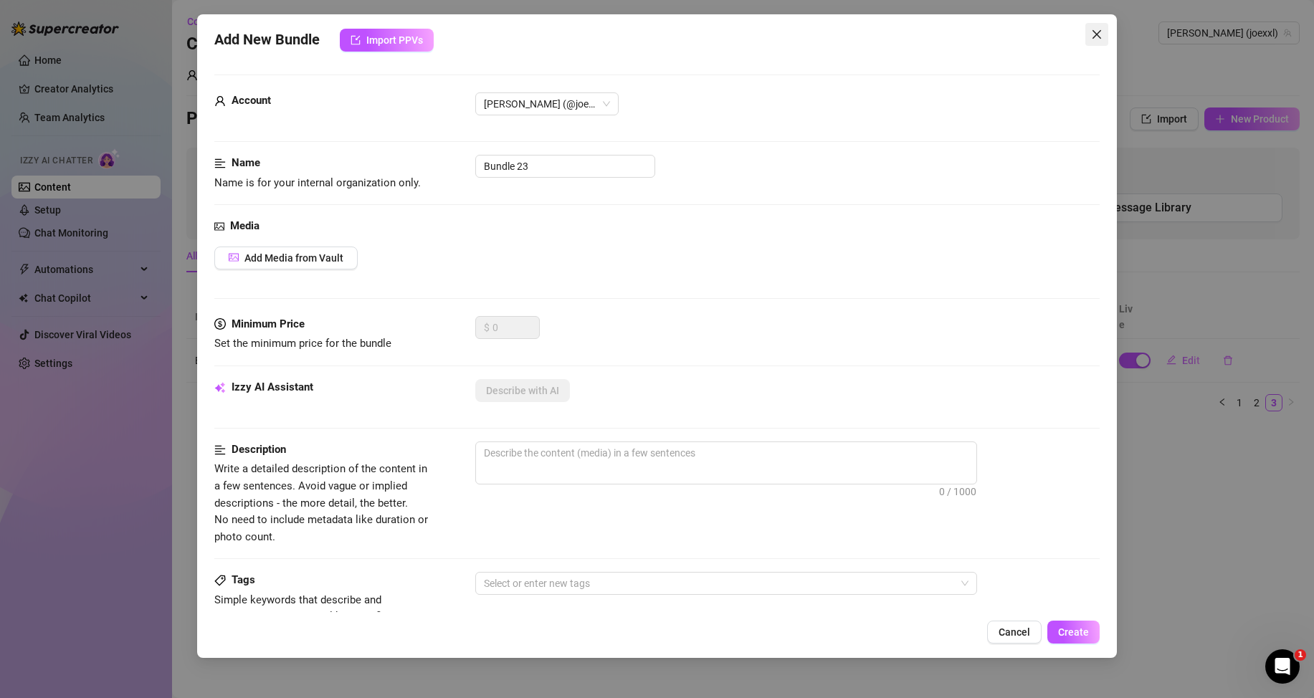
click at [1098, 32] on icon "close" at bounding box center [1096, 34] width 11 height 11
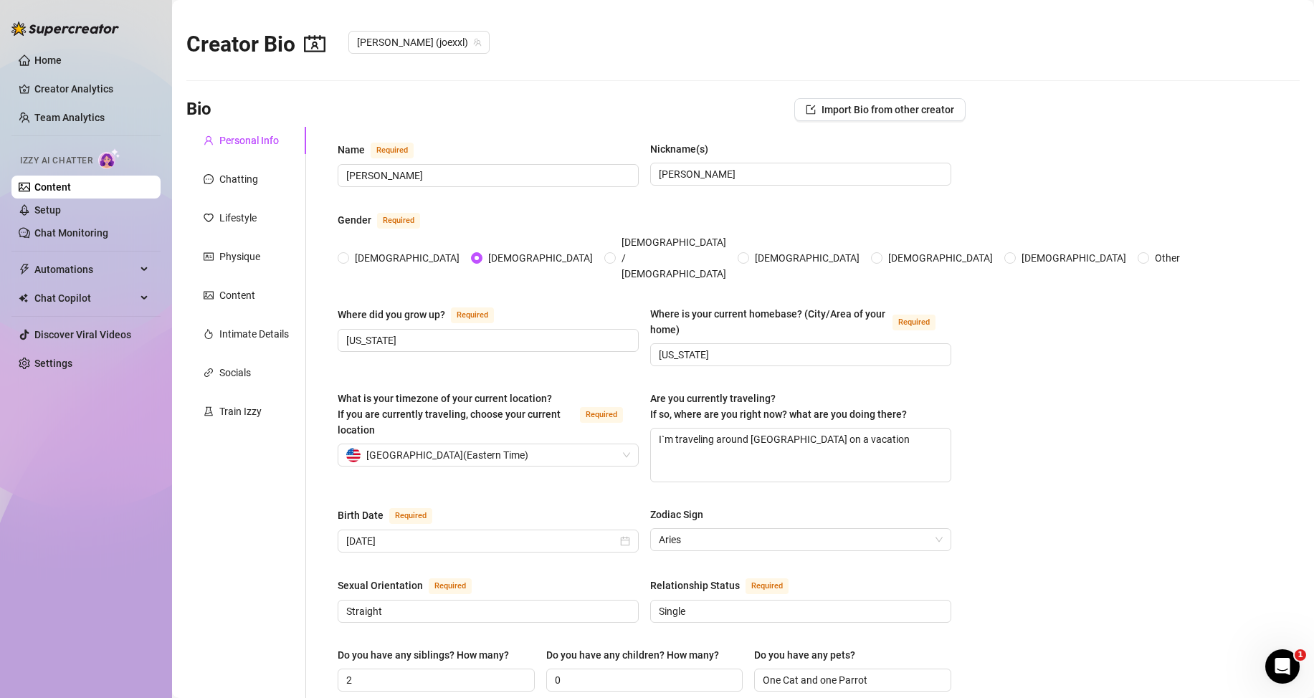
click at [42, 181] on link "Content" at bounding box center [52, 186] width 37 height 11
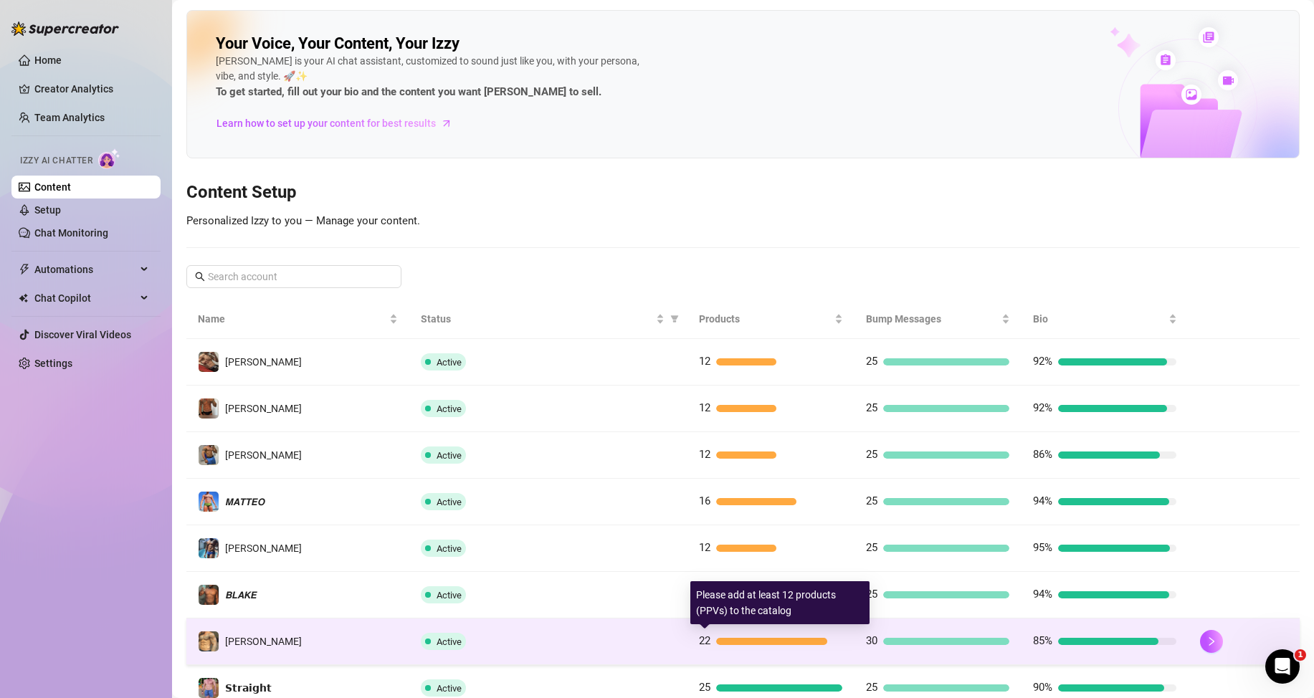
click at [779, 637] on div "22" at bounding box center [770, 641] width 143 height 17
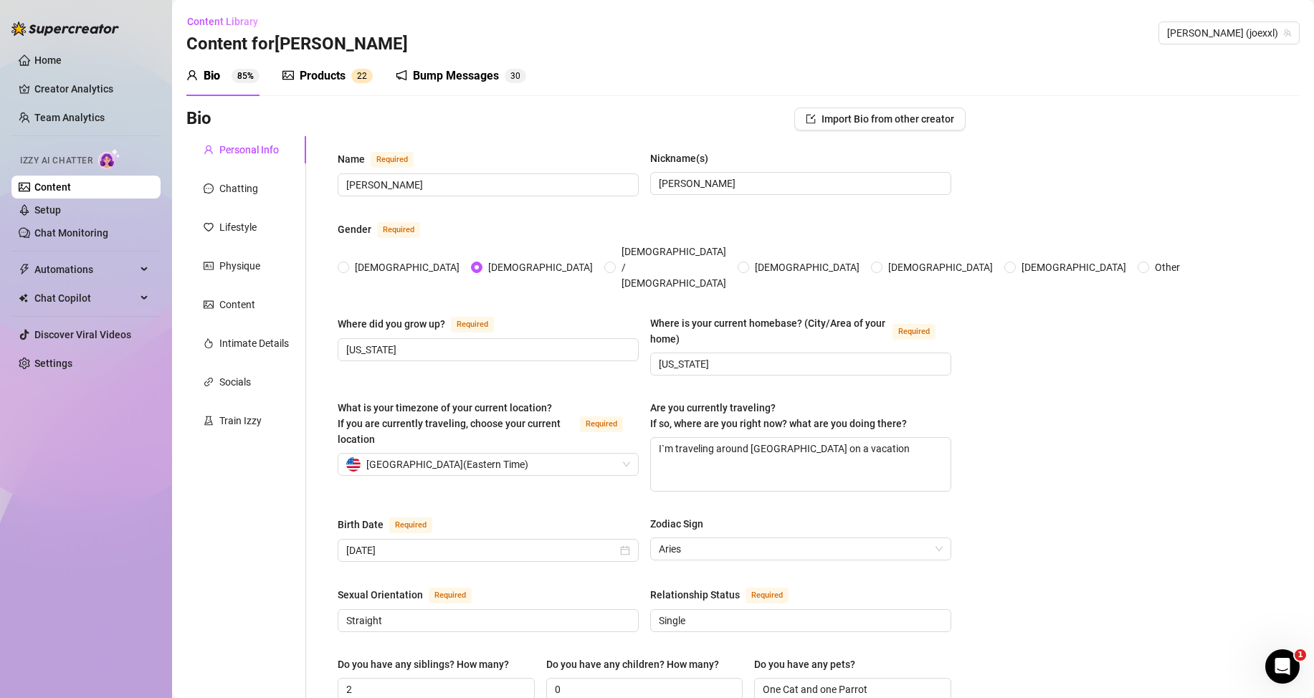
click at [331, 77] on div "Products" at bounding box center [323, 75] width 46 height 17
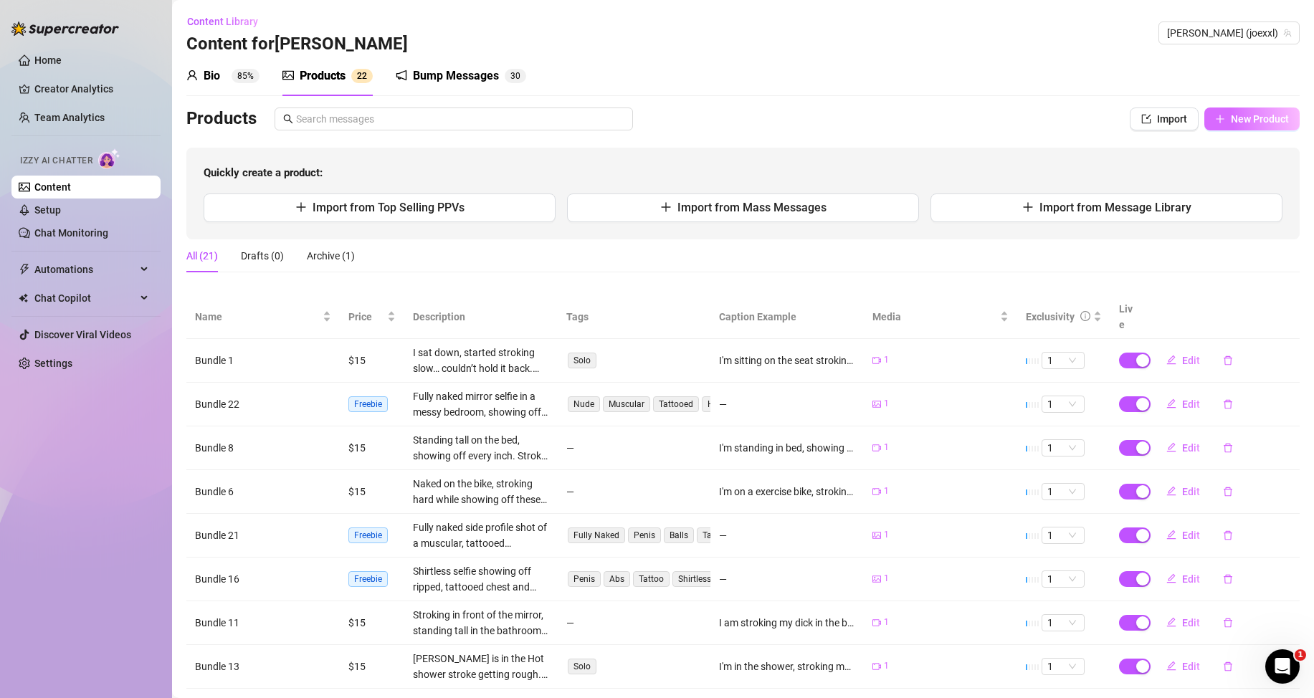
click at [1231, 118] on span "New Product" at bounding box center [1260, 118] width 58 height 11
type textarea "Type your message here..."
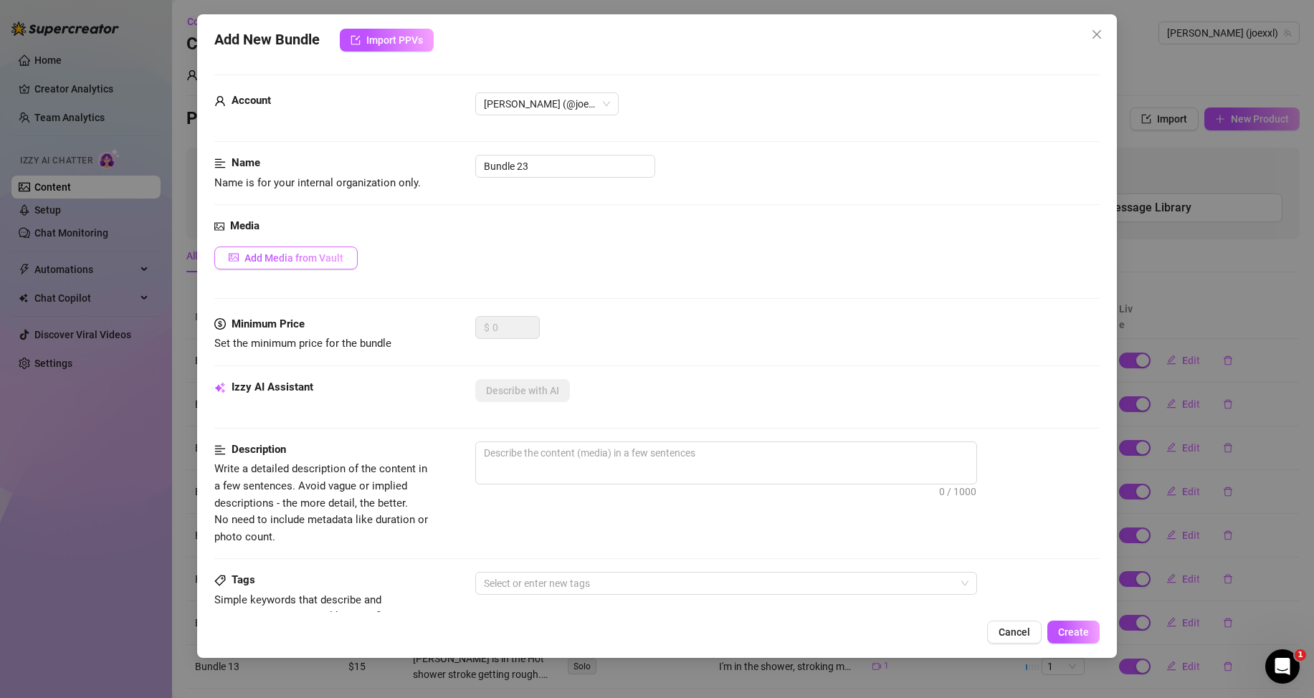
click at [319, 260] on span "Add Media from Vault" at bounding box center [293, 257] width 99 height 11
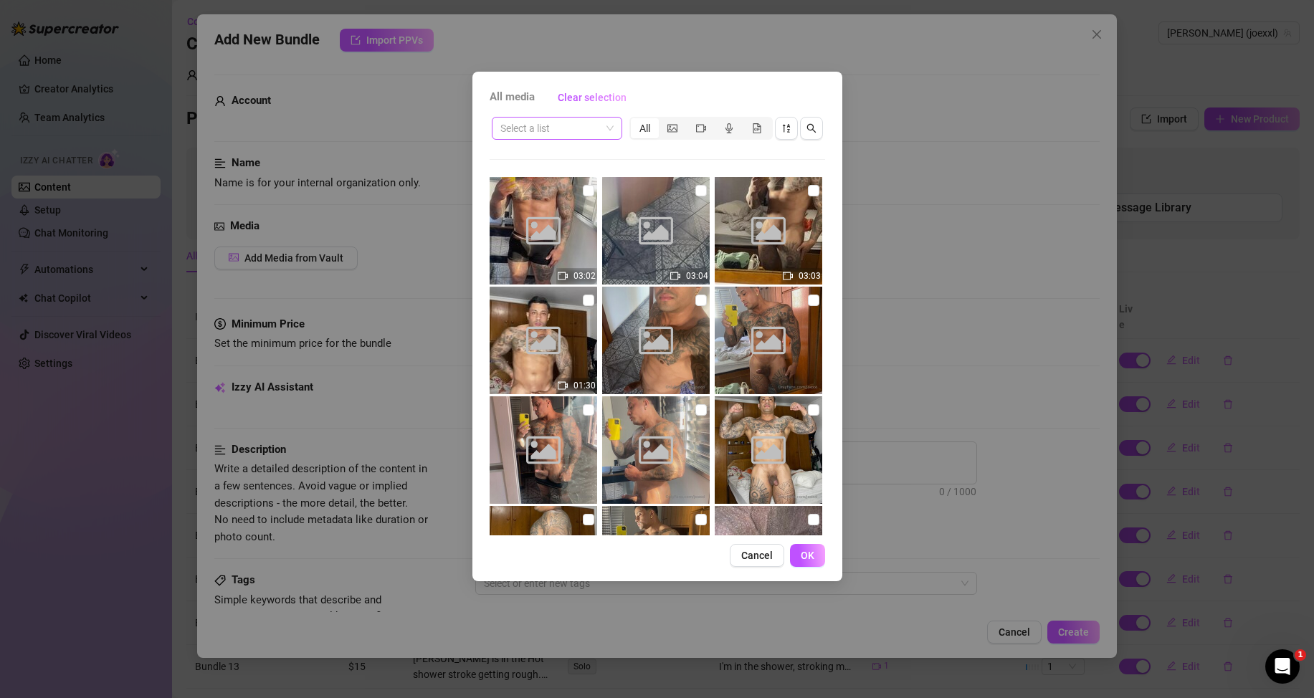
click at [593, 128] on input "search" at bounding box center [550, 129] width 100 height 22
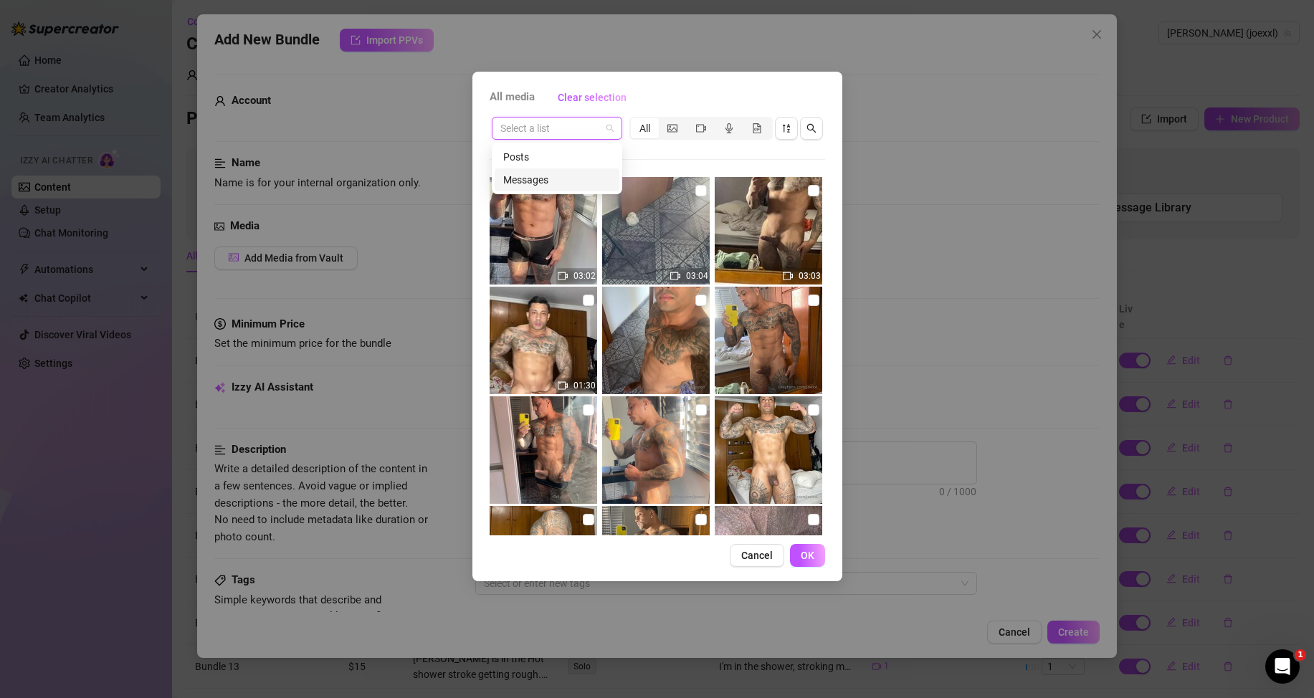
click at [556, 176] on div "Messages" at bounding box center [557, 180] width 108 height 16
click at [584, 191] on input "checkbox" at bounding box center [588, 190] width 11 height 11
checkbox input "true"
click at [576, 141] on div "Messages All" at bounding box center [658, 128] width 336 height 27
click at [580, 137] on span "Messages" at bounding box center [556, 129] width 113 height 22
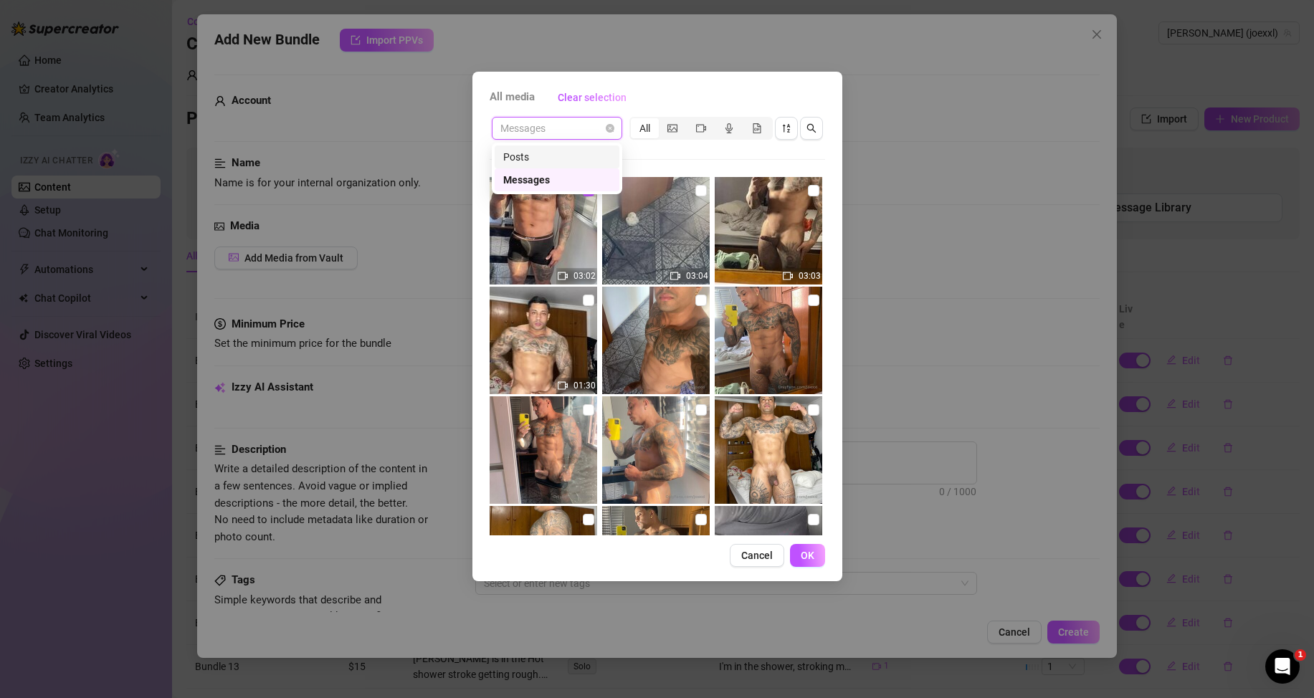
click at [555, 158] on div "Posts" at bounding box center [557, 157] width 108 height 16
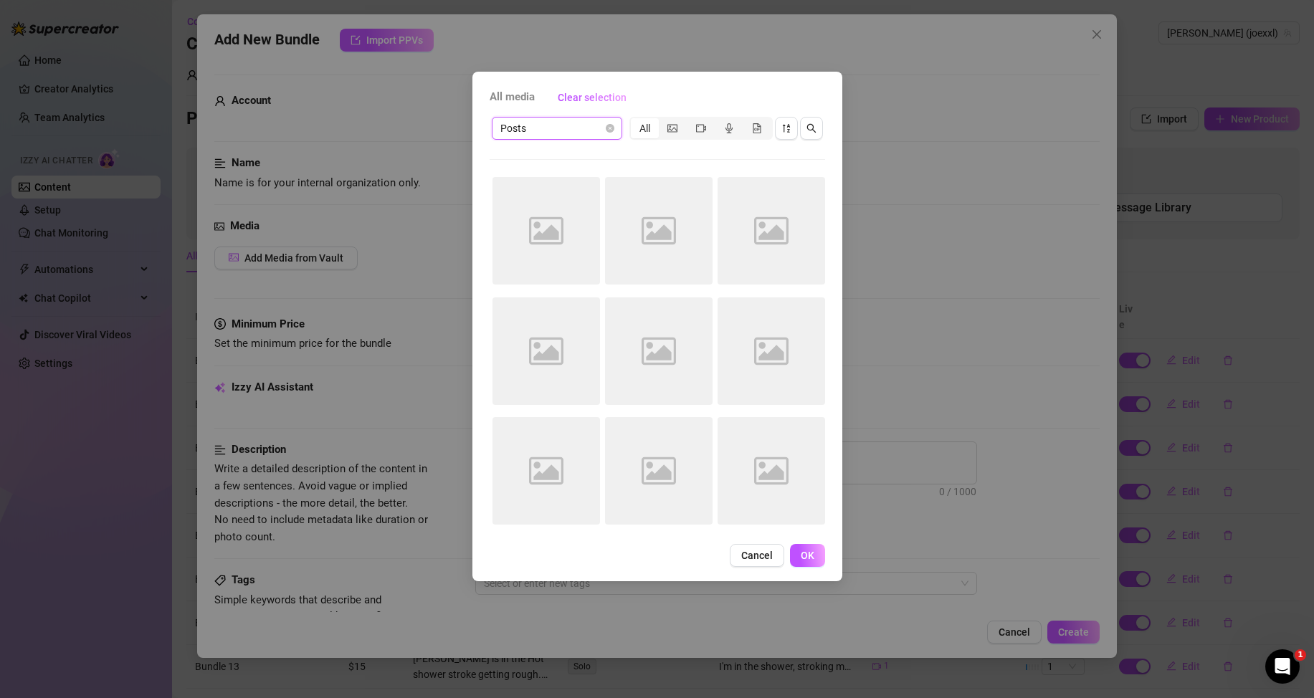
click at [507, 88] on div "All media Clear selection" at bounding box center [658, 97] width 336 height 23
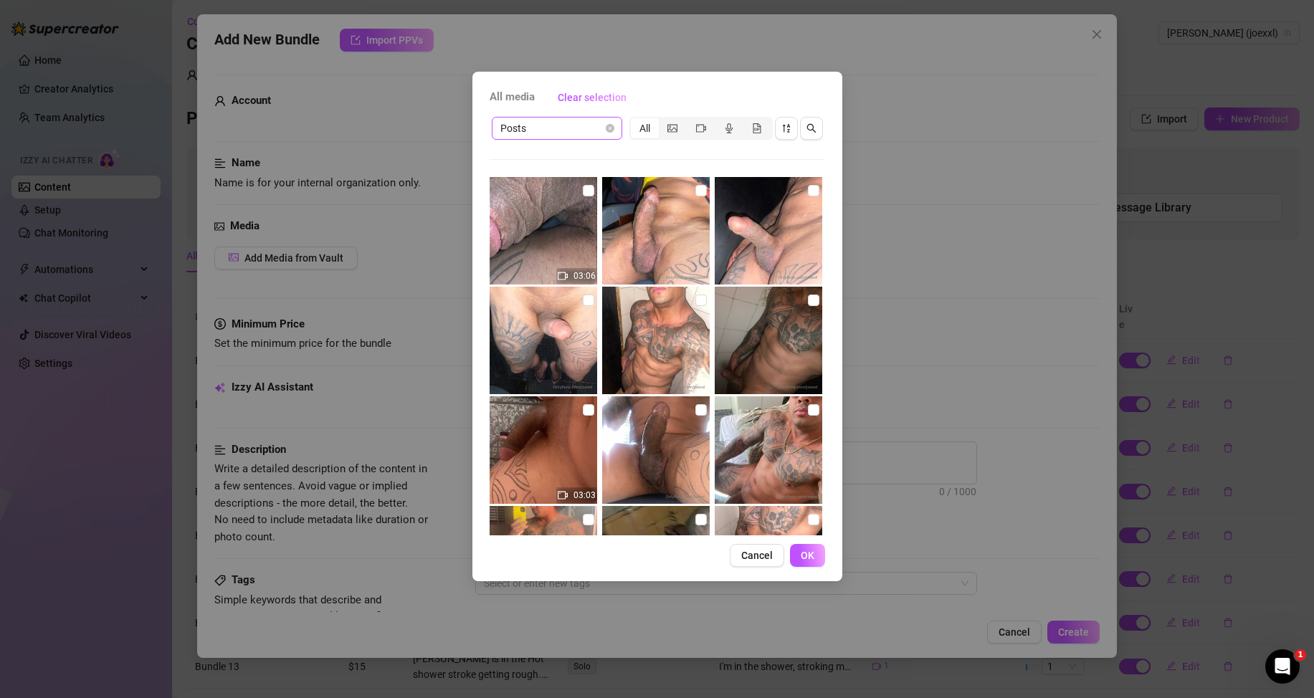
click at [581, 138] on span "Posts" at bounding box center [556, 129] width 113 height 22
click at [553, 179] on div "Messages" at bounding box center [557, 180] width 108 height 16
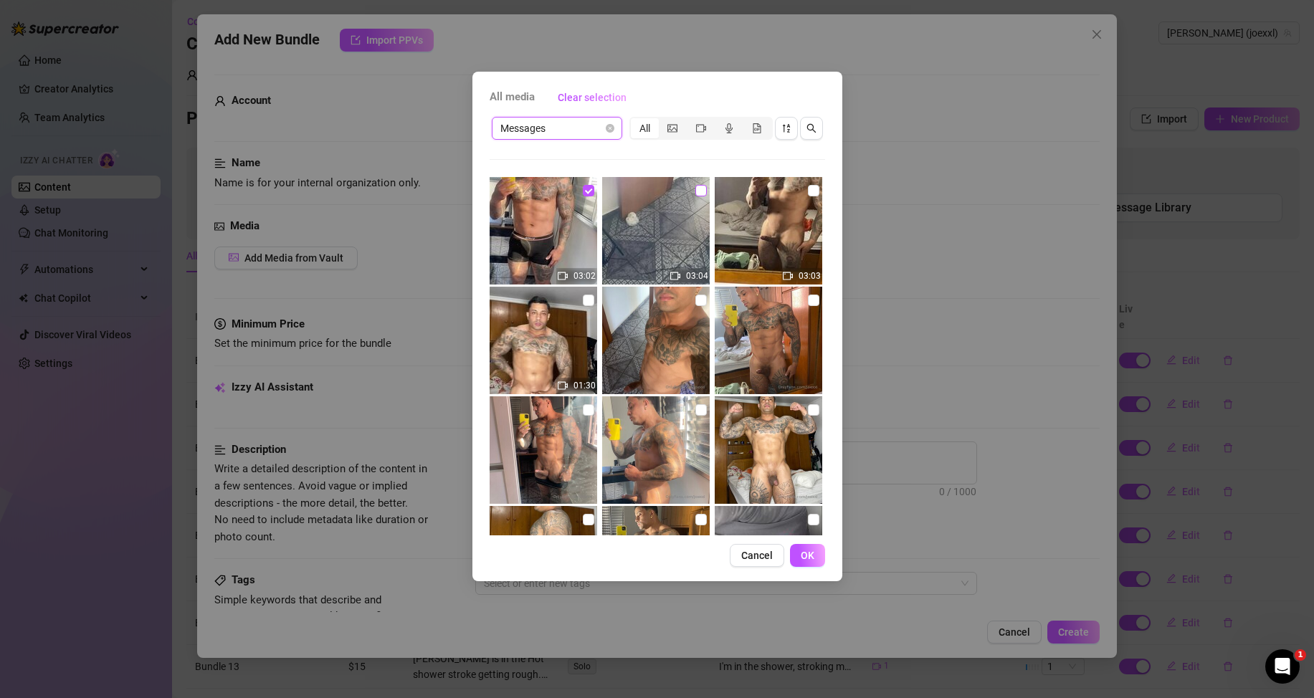
click at [695, 187] on input "checkbox" at bounding box center [700, 190] width 11 height 11
click at [695, 191] on input "checkbox" at bounding box center [700, 190] width 11 height 11
checkbox input "false"
click at [801, 550] on span "OK" at bounding box center [808, 555] width 14 height 11
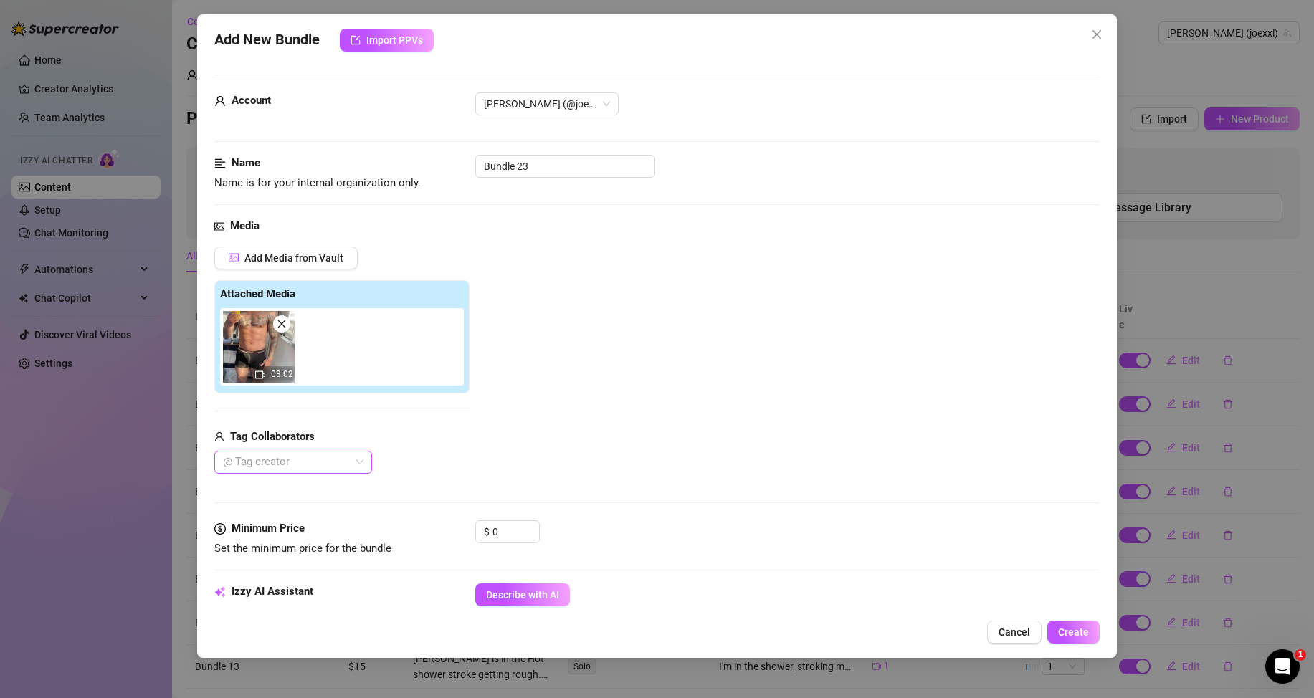
scroll to position [143, 0]
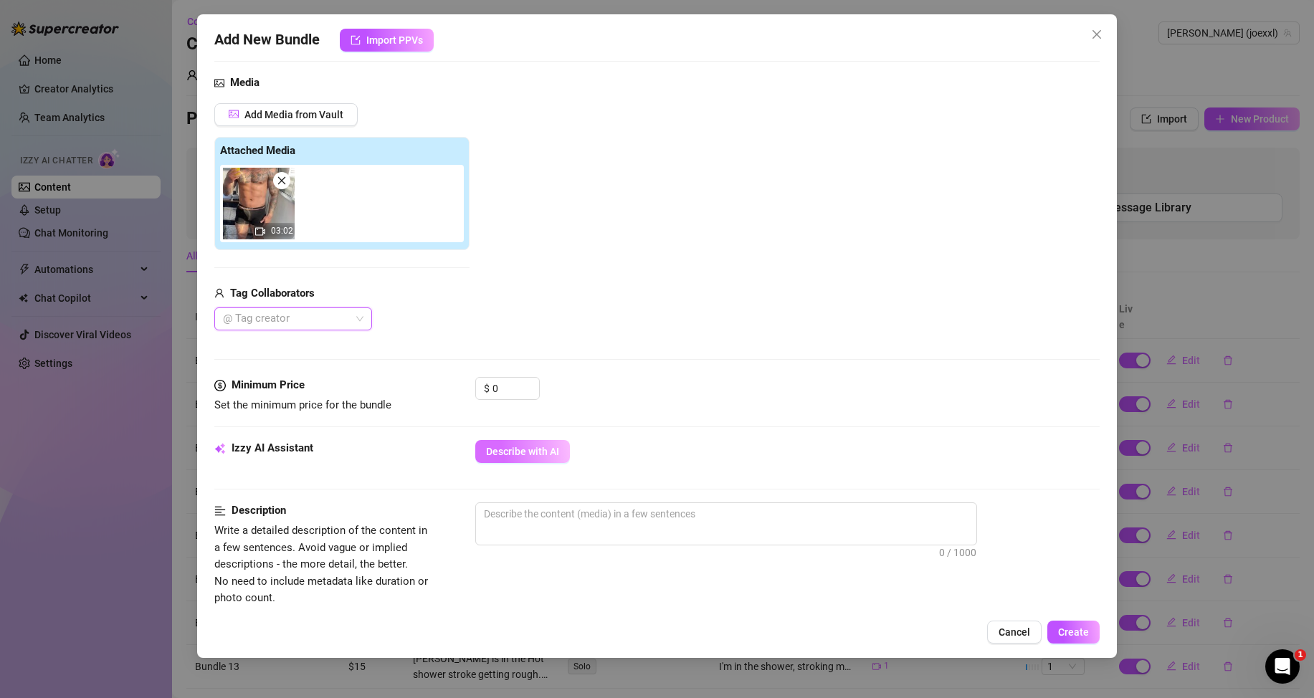
click at [548, 452] on span "Describe with AI" at bounding box center [522, 451] width 73 height 11
click at [515, 381] on input "0" at bounding box center [516, 389] width 47 height 22
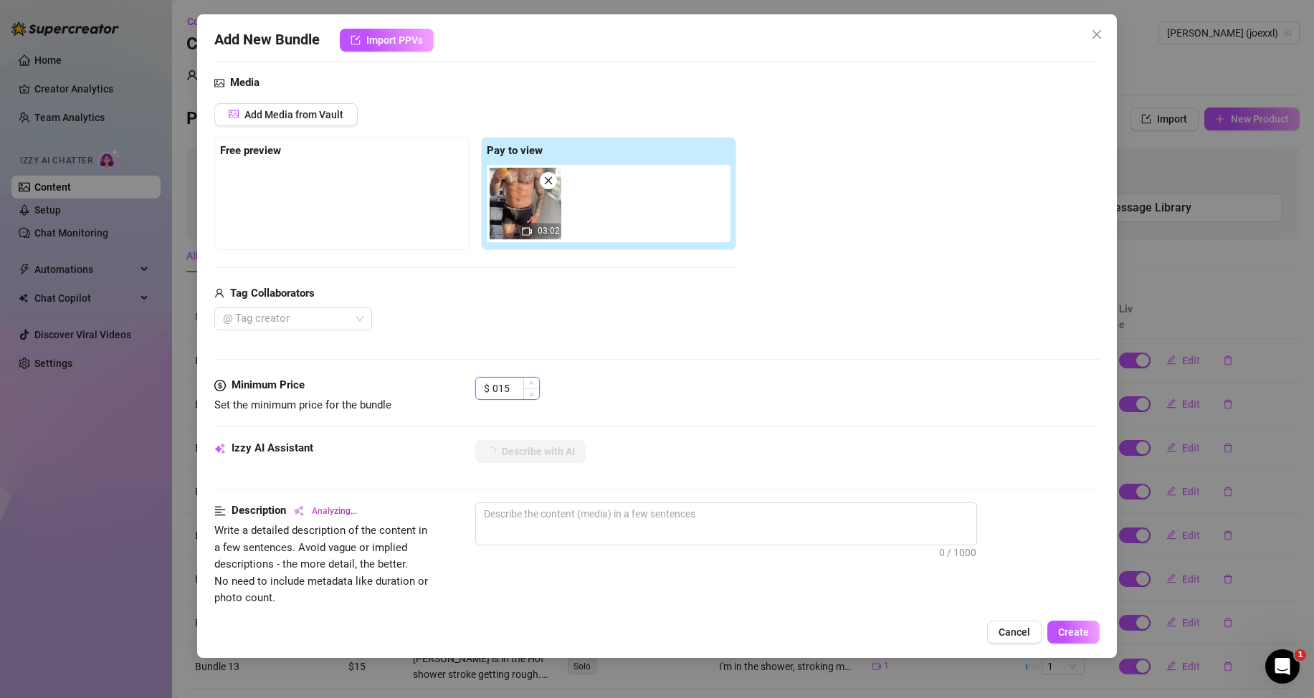
type input "15"
type textarea "Muscular,"
type textarea "Muscular, tattooed"
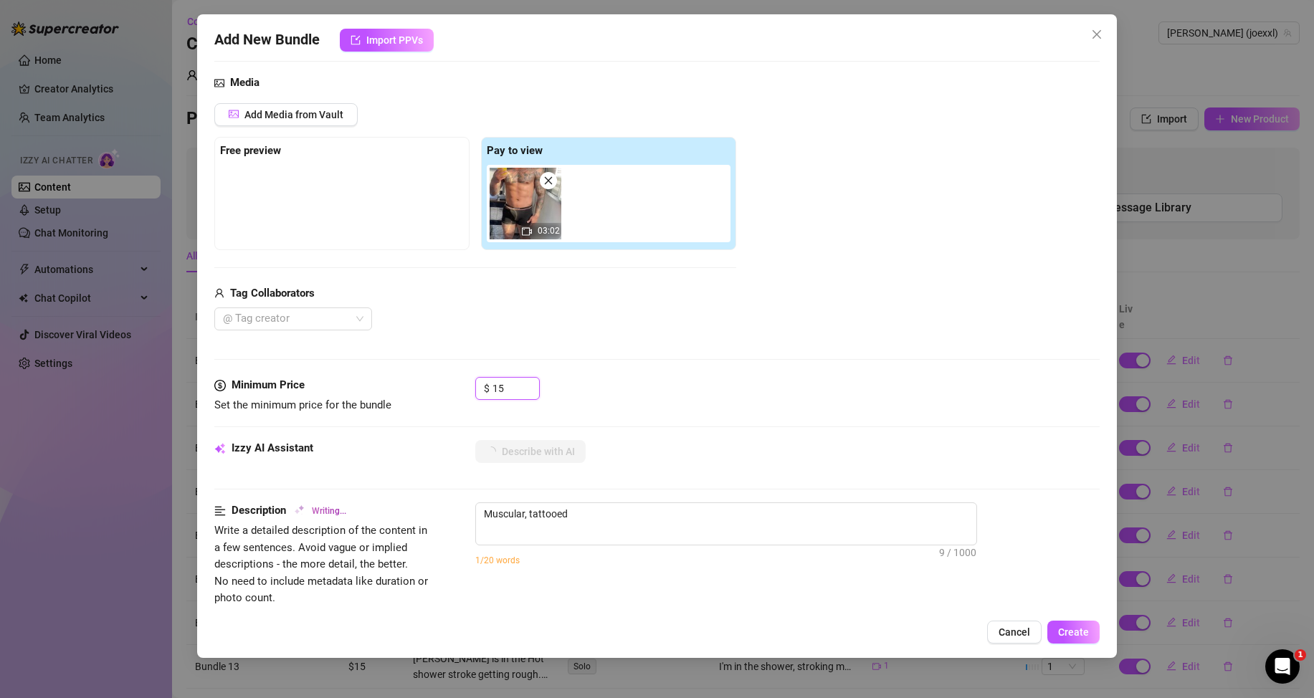
type textarea "Muscular, tattooed [DEMOGRAPHIC_DATA]"
type textarea "Muscular, tattooed [DEMOGRAPHIC_DATA] in"
type textarea "Muscular, tattooed [DEMOGRAPHIC_DATA] in black"
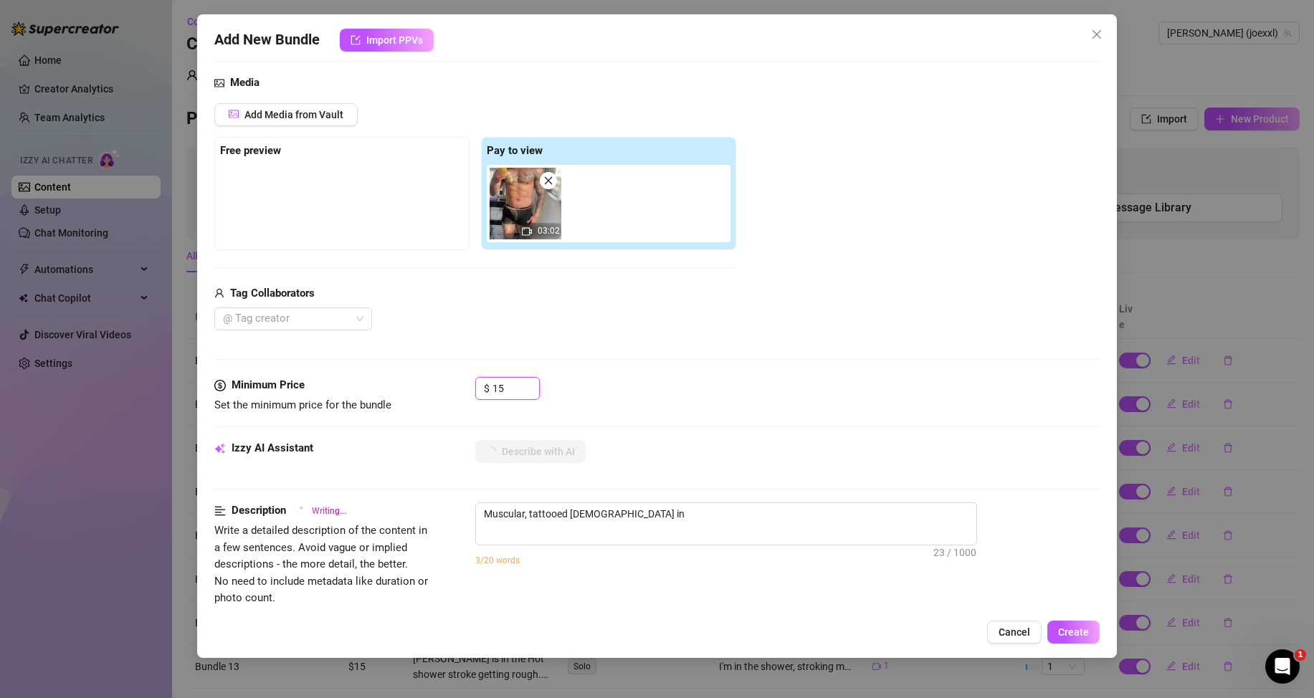
type textarea "Muscular, tattooed [DEMOGRAPHIC_DATA] in black"
type textarea "Muscular, tattooed [DEMOGRAPHIC_DATA] in black boxer"
type textarea "Muscular, tattooed [DEMOGRAPHIC_DATA] in black boxer briefs"
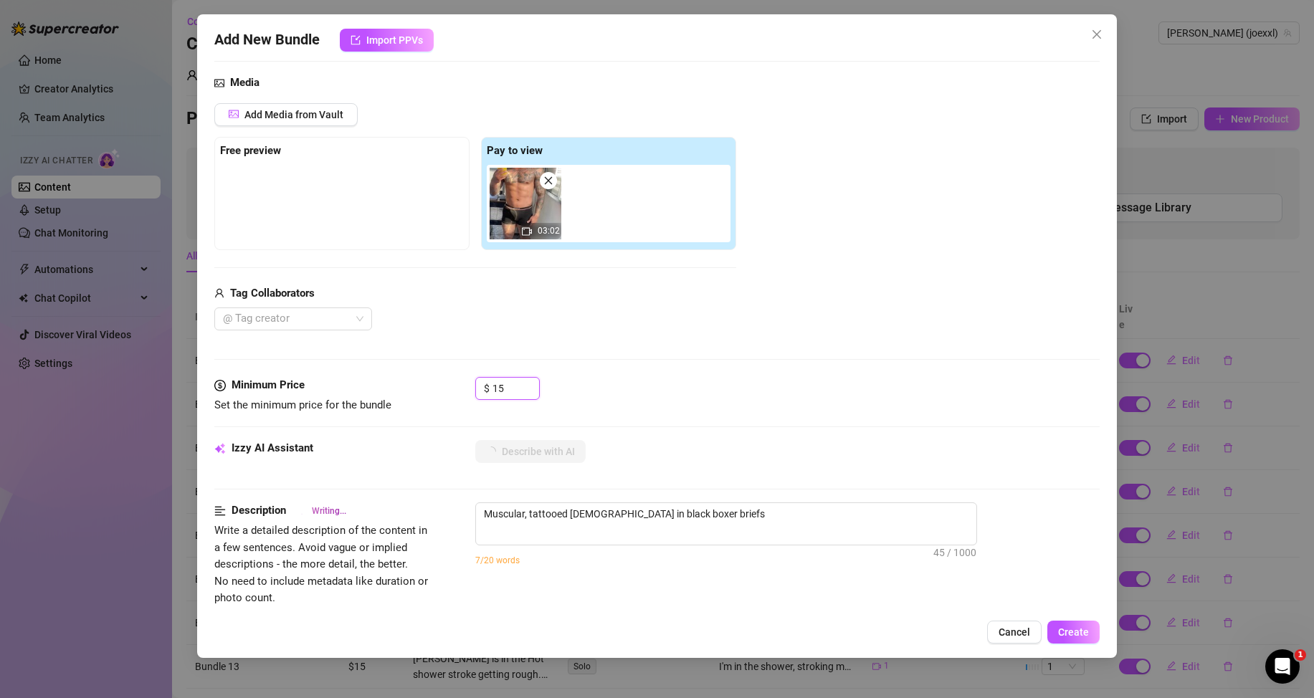
type textarea "Muscular, tattooed [DEMOGRAPHIC_DATA] in black boxer briefs teases"
type textarea "Muscular, tattooed [DEMOGRAPHIC_DATA] in black boxer briefs teases in"
type textarea "Muscular, tattooed [DEMOGRAPHIC_DATA] in black boxer briefs teases in front"
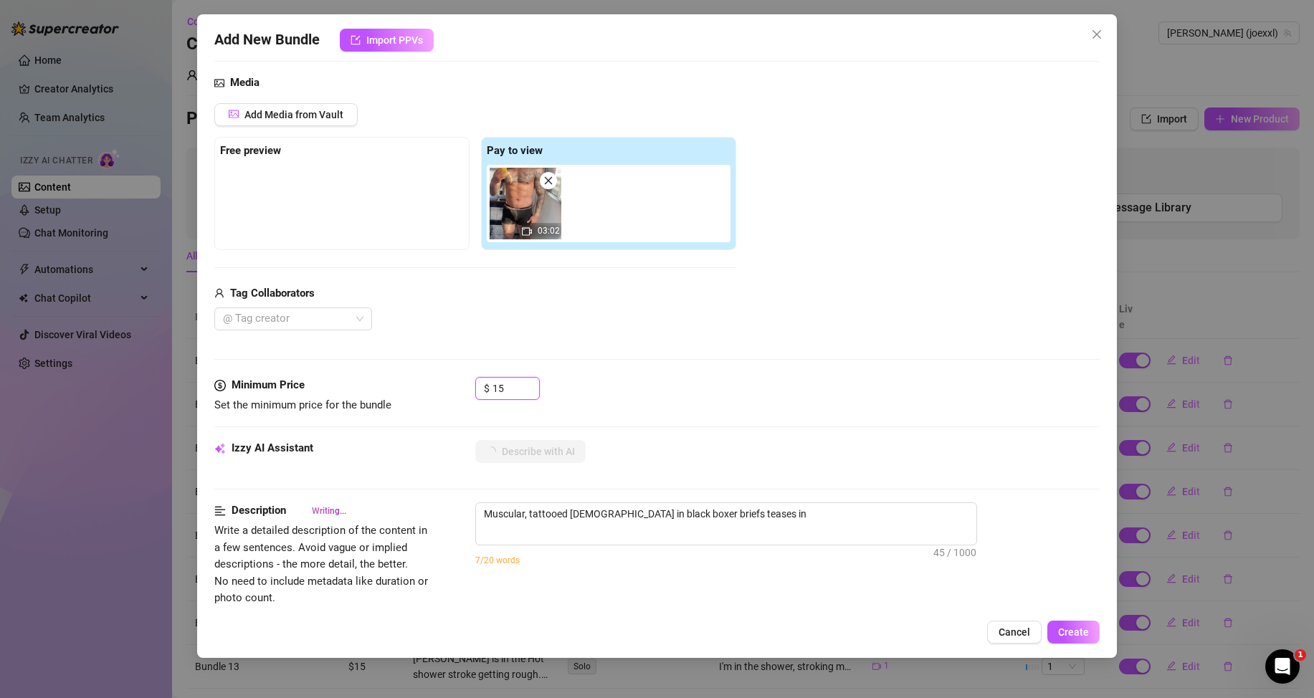
type textarea "Muscular, tattooed [DEMOGRAPHIC_DATA] in black boxer briefs teases in front"
type textarea "Muscular, tattooed [DEMOGRAPHIC_DATA] in black boxer briefs teases in front of"
type textarea "Muscular, tattooed [DEMOGRAPHIC_DATA] in black boxer briefs teases in front of a"
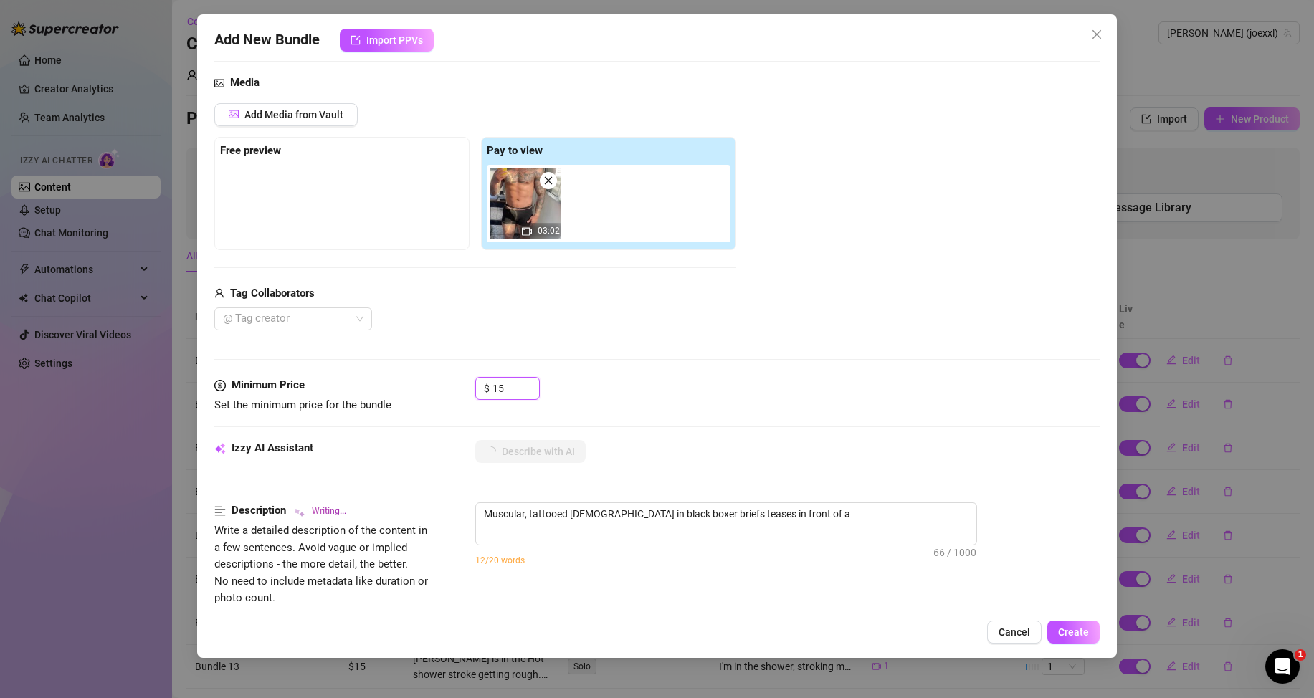
type textarea "Muscular, tattooed [DEMOGRAPHIC_DATA] in black boxer briefs teases in front of …"
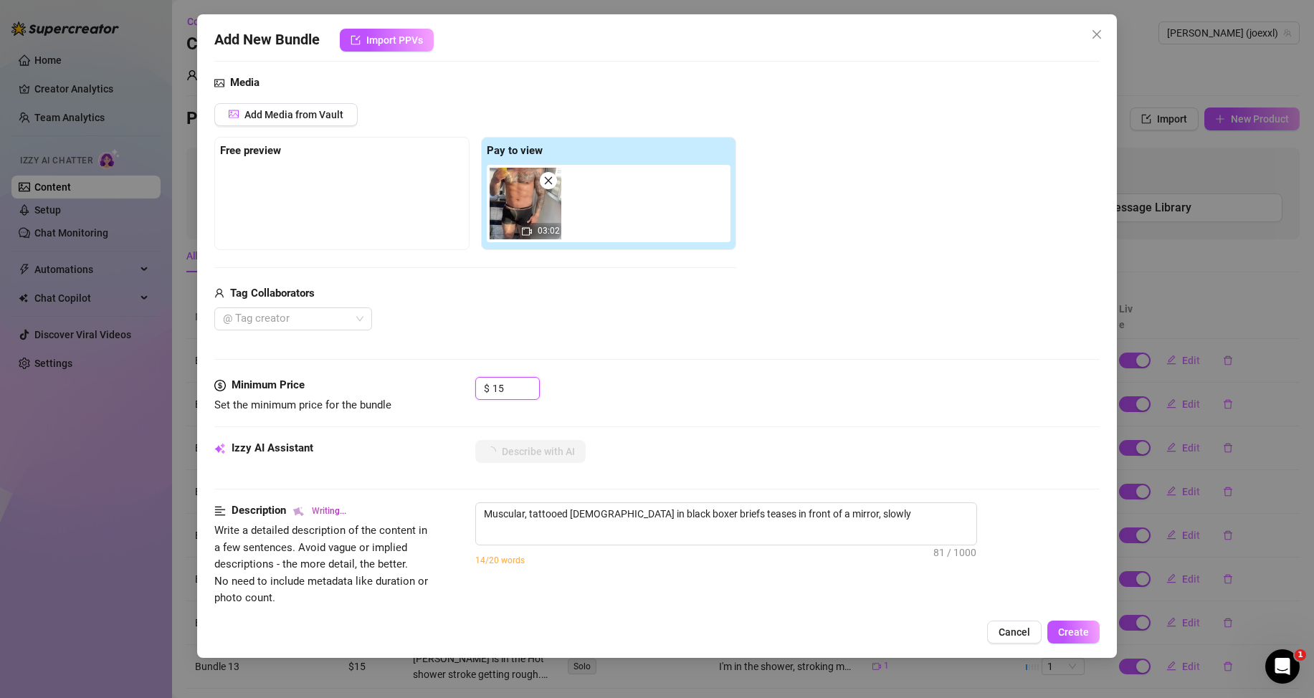
type textarea "Muscular, tattooed [DEMOGRAPHIC_DATA] in black boxer briefs teases in front of …"
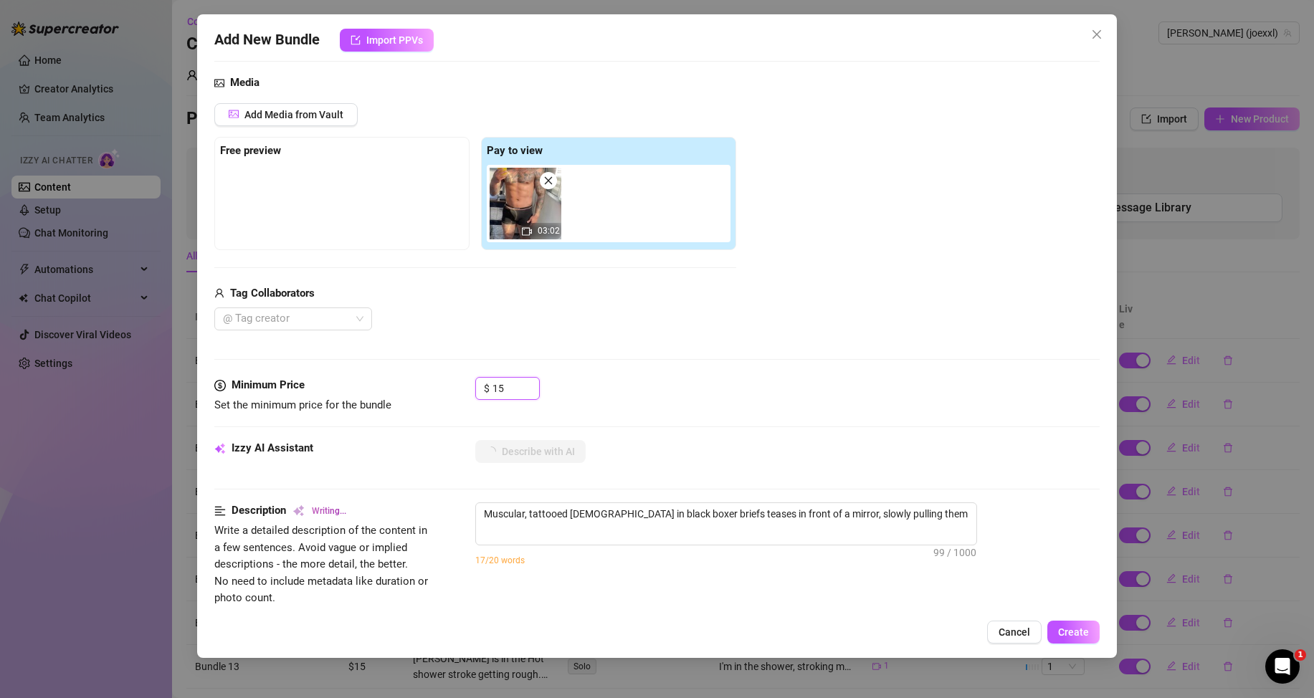
type textarea "Muscular, tattooed [DEMOGRAPHIC_DATA] in black boxer briefs teases in front of …"
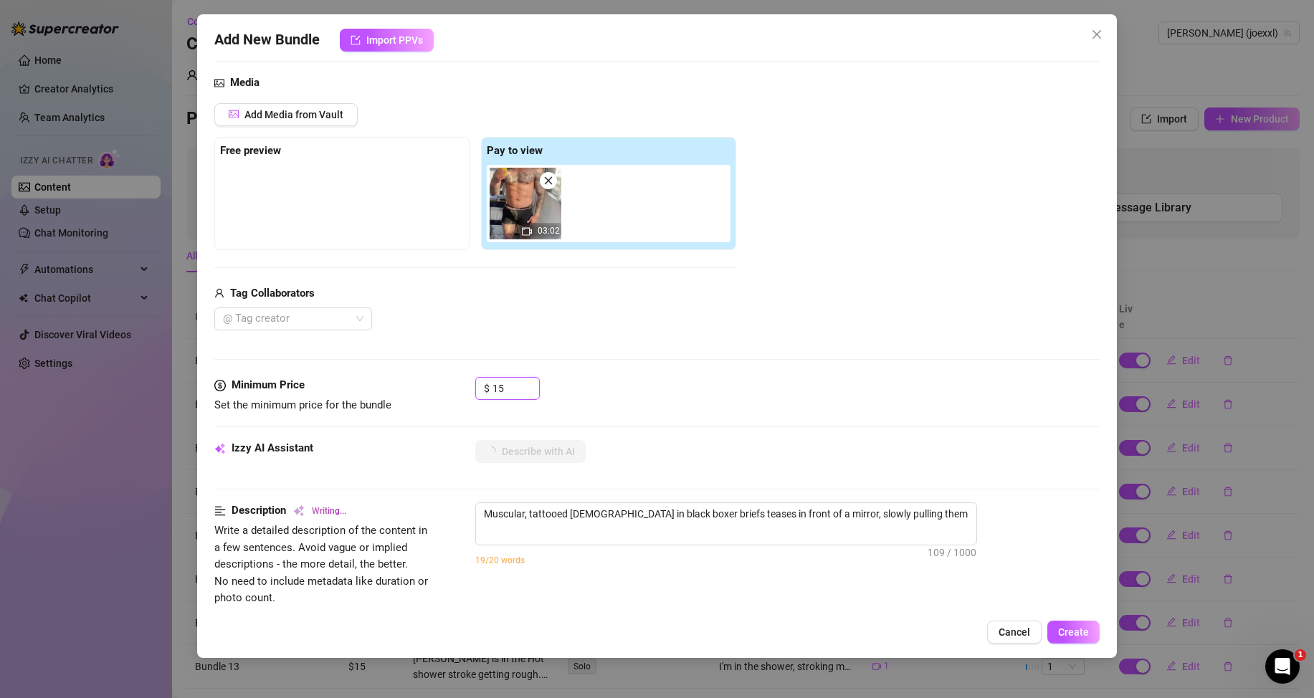
type textarea "Muscular, tattooed [DEMOGRAPHIC_DATA] in black boxer briefs teases in front of …"
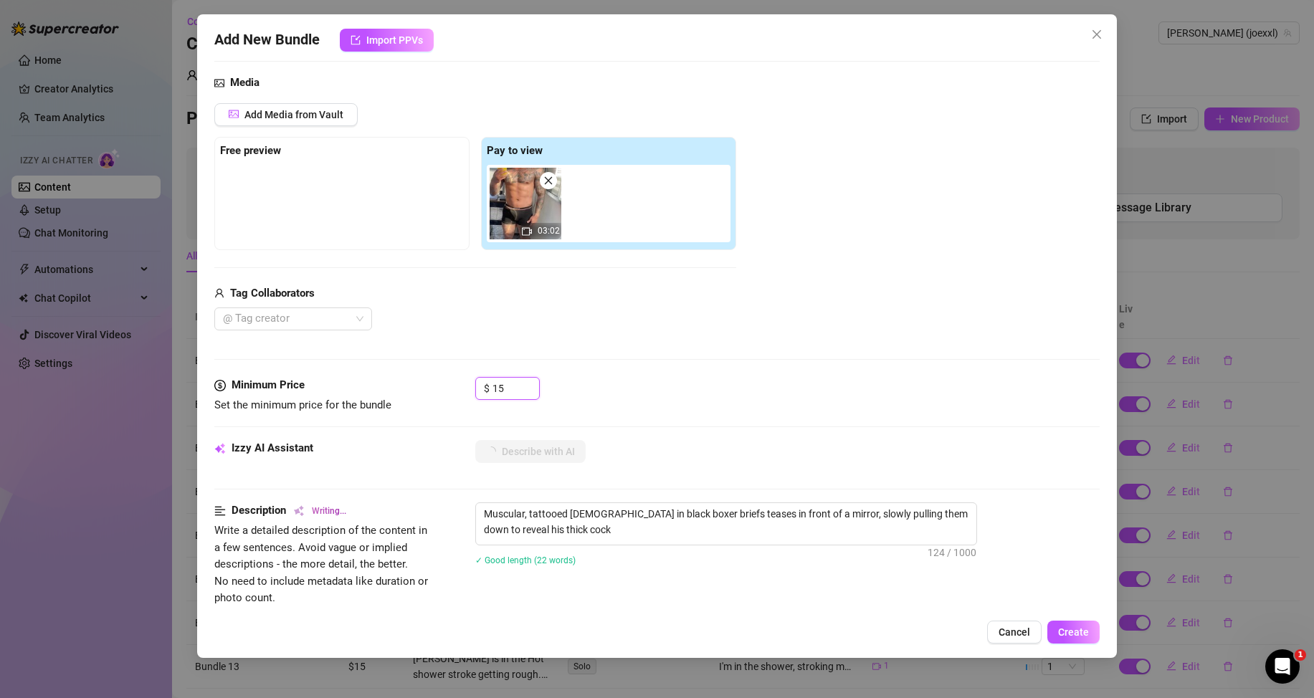
type textarea "Muscular, tattooed [DEMOGRAPHIC_DATA] in black boxer briefs teases in front of …"
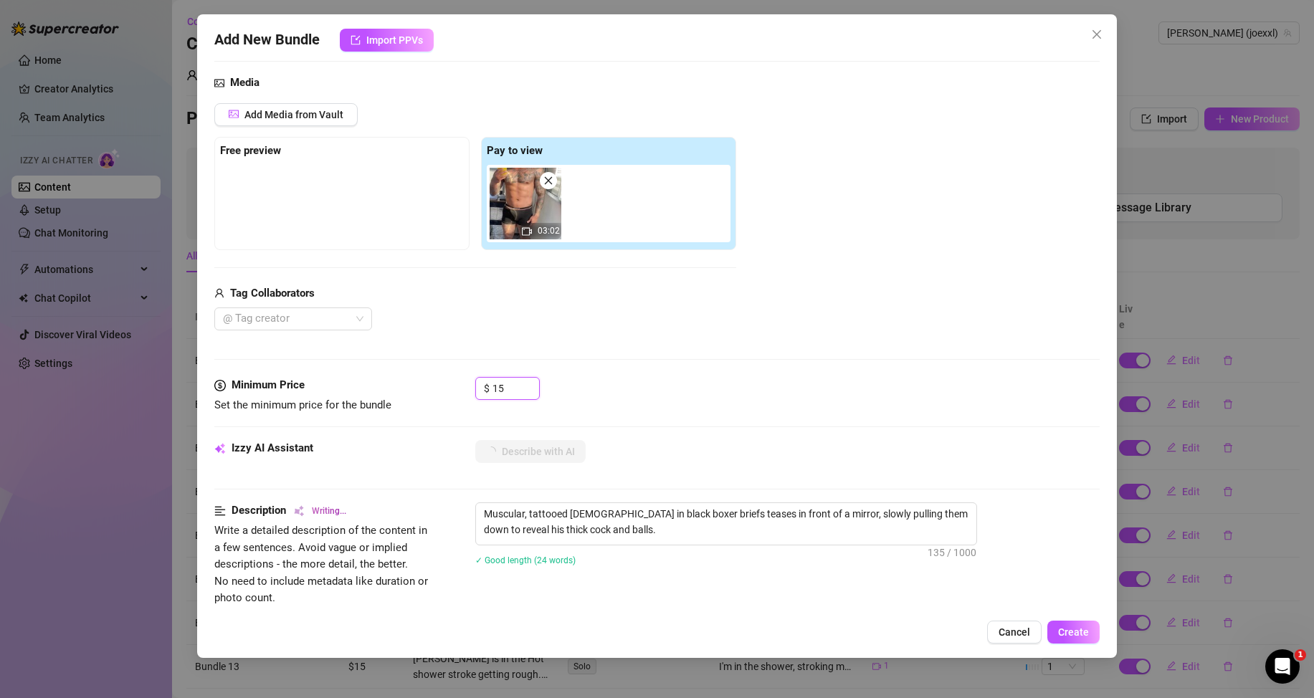
type textarea "Muscular, tattooed [DEMOGRAPHIC_DATA] in black boxer briefs teases in front of …"
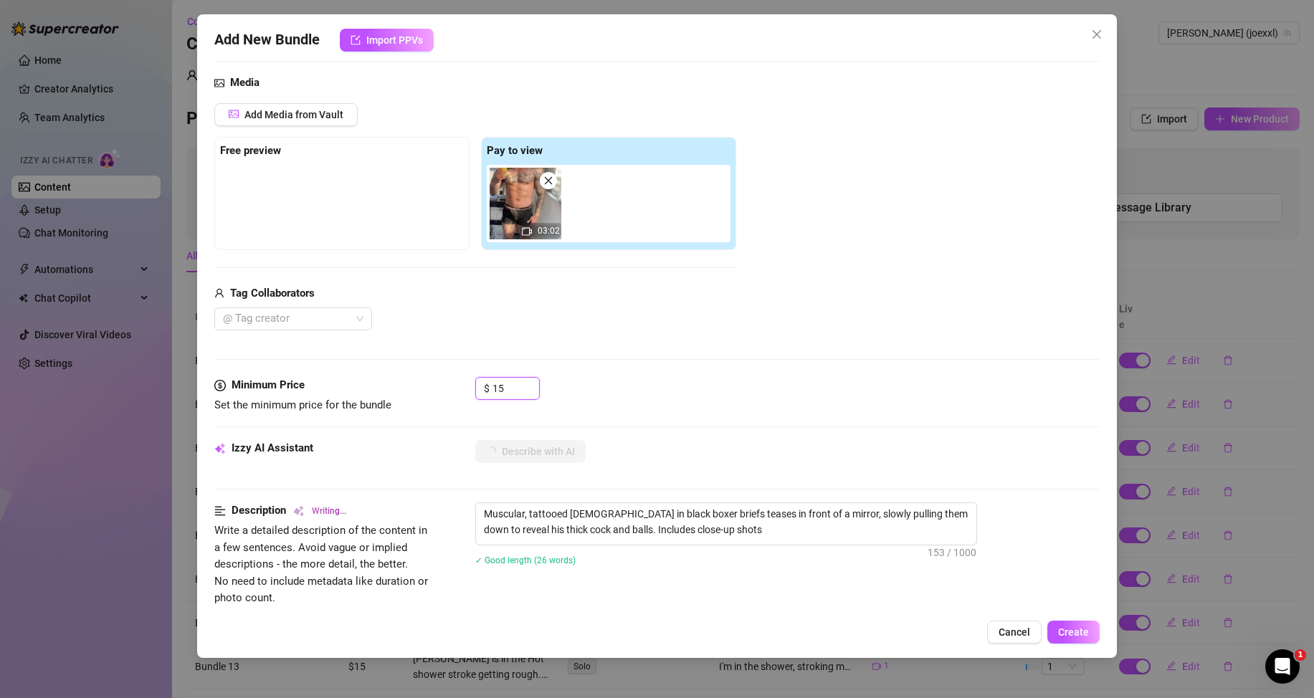
type textarea "Muscular, tattooed [DEMOGRAPHIC_DATA] in black boxer briefs teases in front of …"
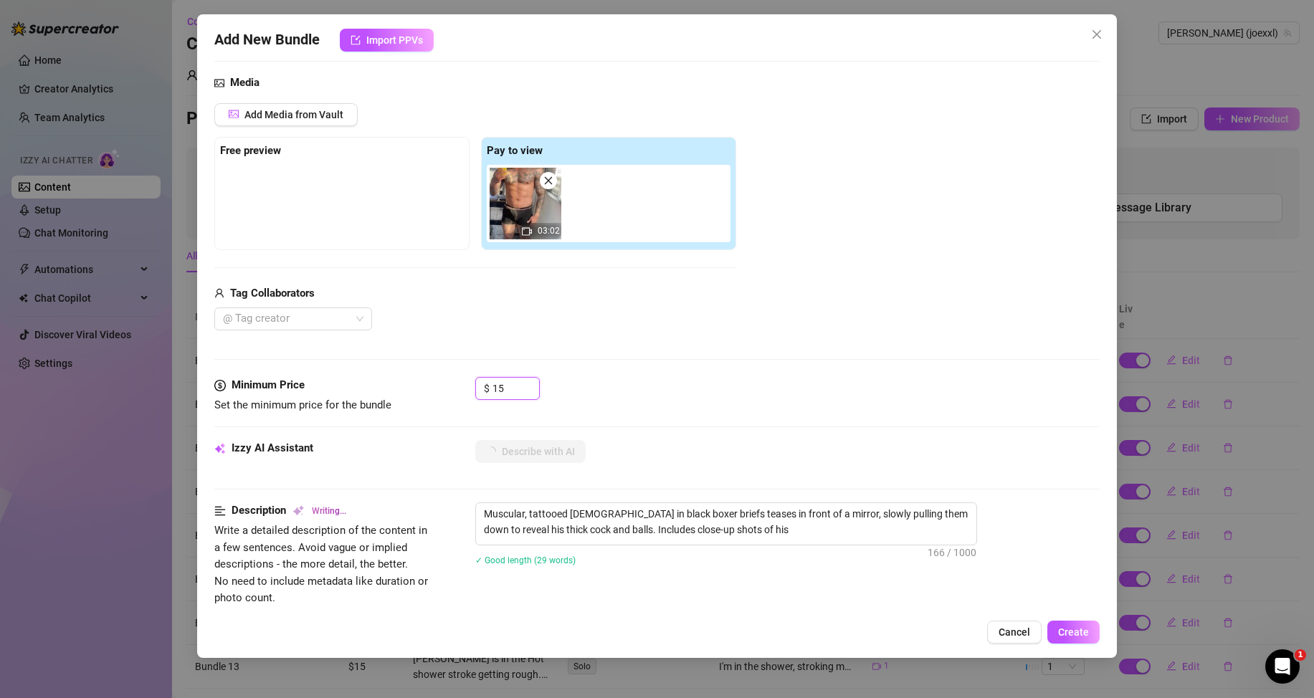
type textarea "Muscular, tattooed [DEMOGRAPHIC_DATA] in black boxer briefs teases in front of …"
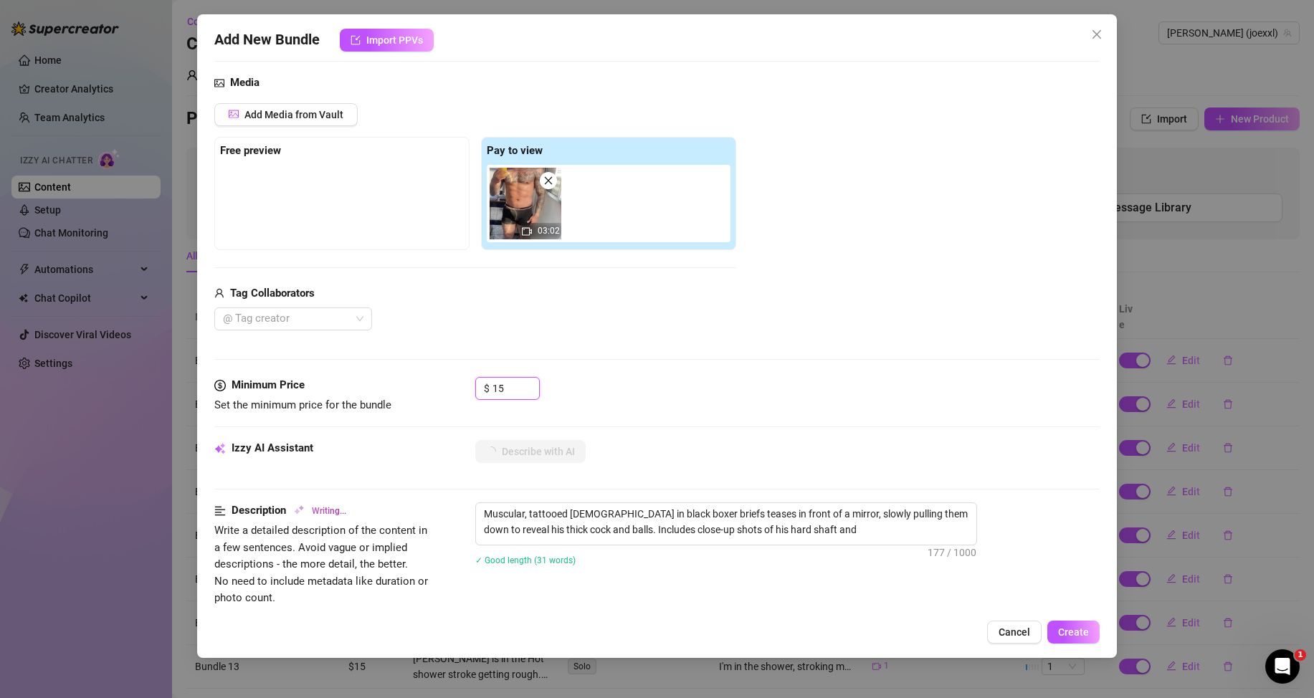
type textarea "Muscular, tattooed [DEMOGRAPHIC_DATA] in black boxer briefs teases in front of …"
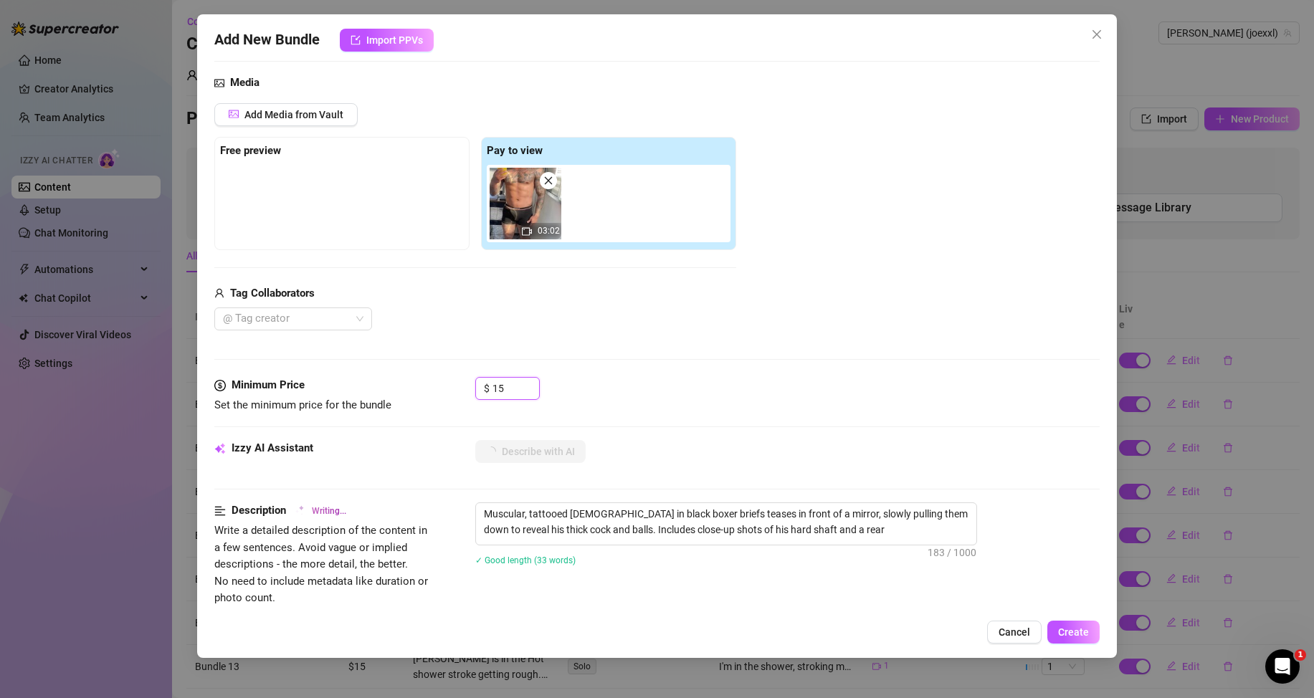
type textarea "Muscular, tattooed [DEMOGRAPHIC_DATA] in black boxer briefs teases in front of …"
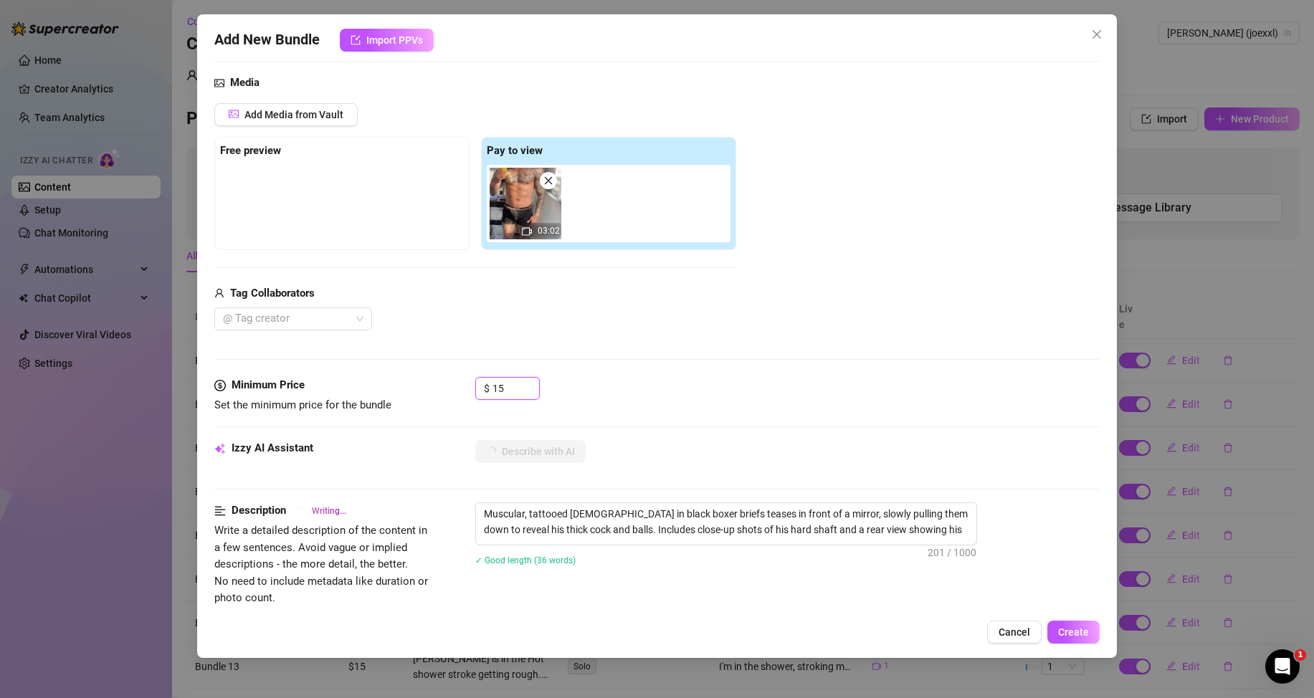
type textarea "Muscular, tattooed [DEMOGRAPHIC_DATA] in black boxer briefs teases in front of …"
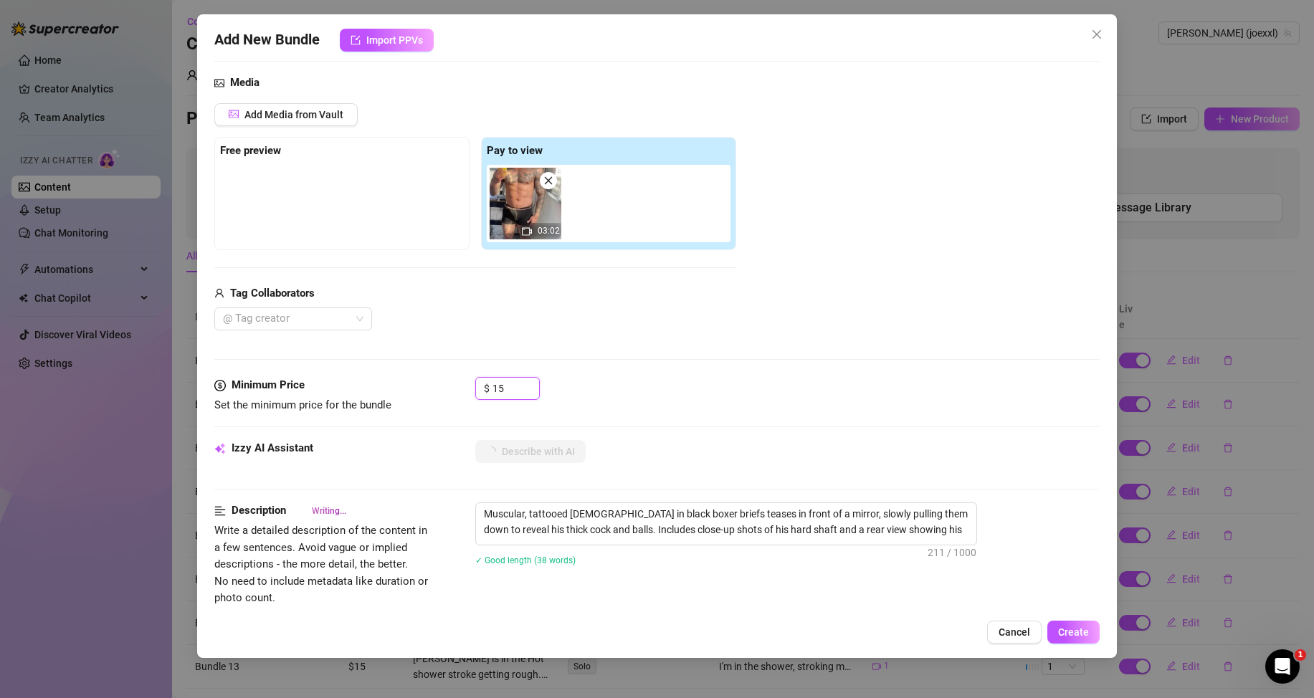
type textarea "Muscular, tattooed [DEMOGRAPHIC_DATA] in black boxer briefs teases in front of …"
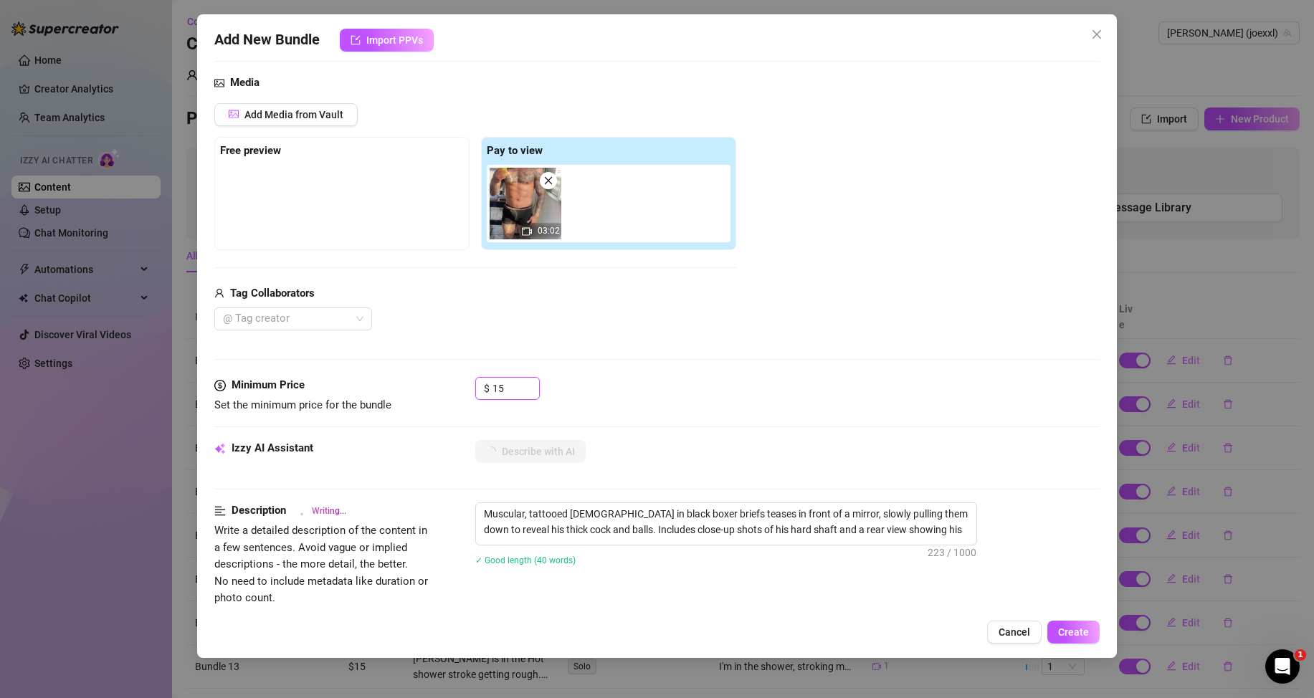
type textarea "Muscular, tattooed [DEMOGRAPHIC_DATA] in black boxer briefs teases in front of …"
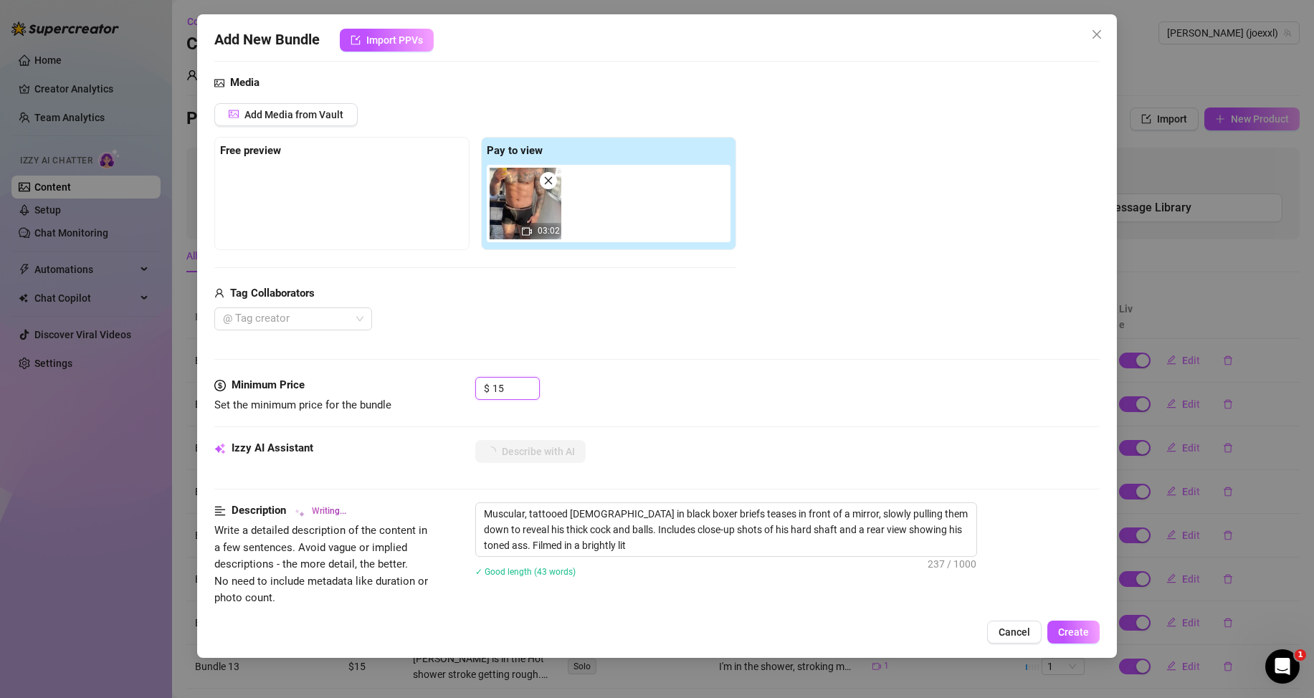
type textarea "Muscular, tattooed [DEMOGRAPHIC_DATA] in black boxer briefs teases in front of …"
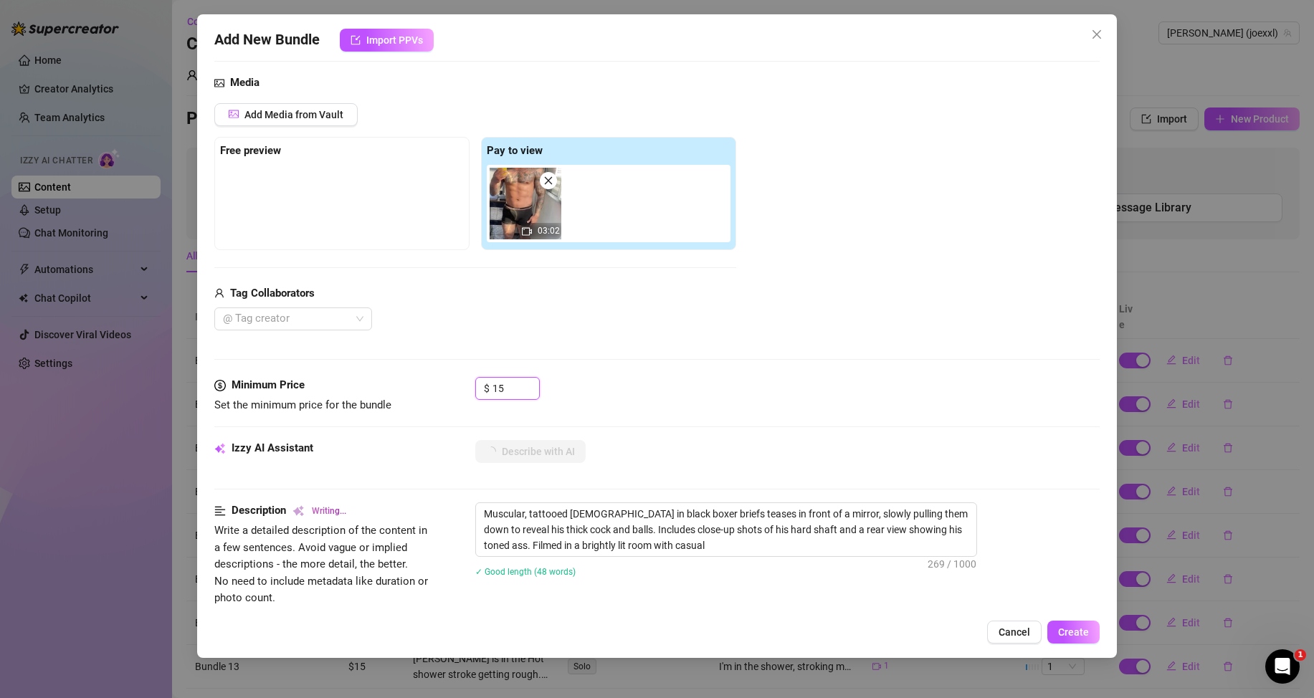
type textarea "Muscular, tattooed [DEMOGRAPHIC_DATA] in black boxer briefs teases in front of …"
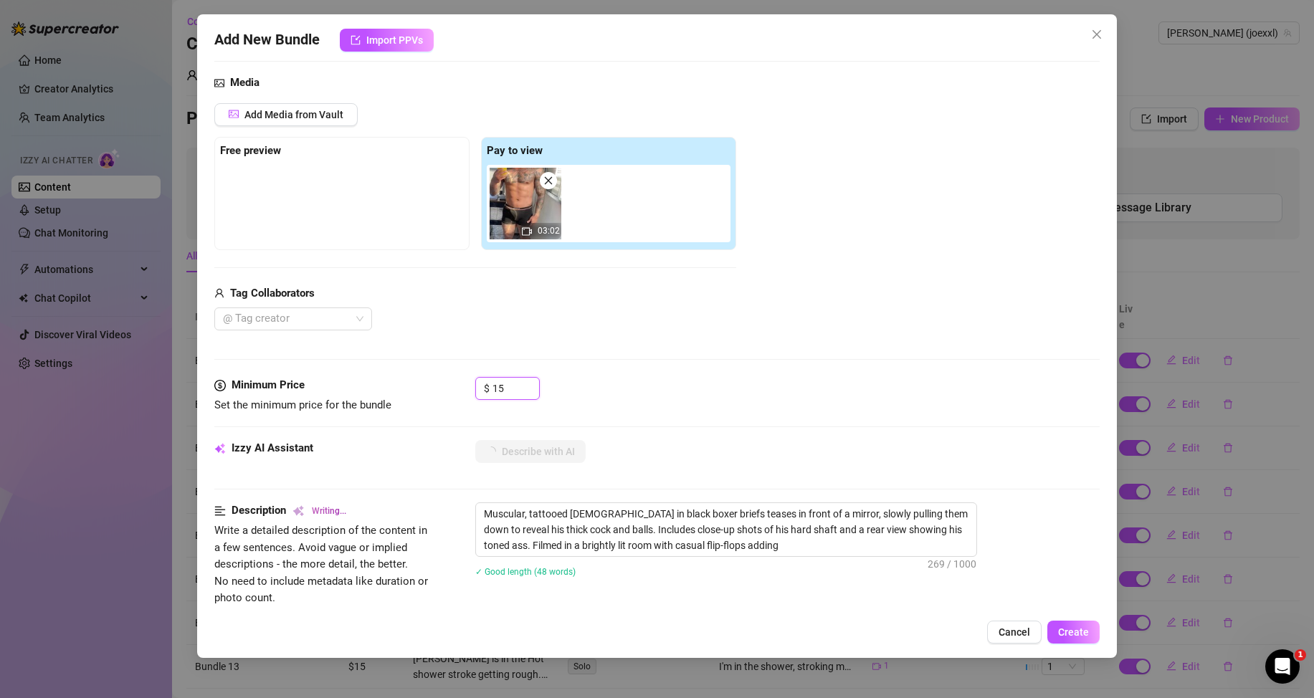
type textarea "Muscular, tattooed [DEMOGRAPHIC_DATA] in black boxer briefs teases in front of …"
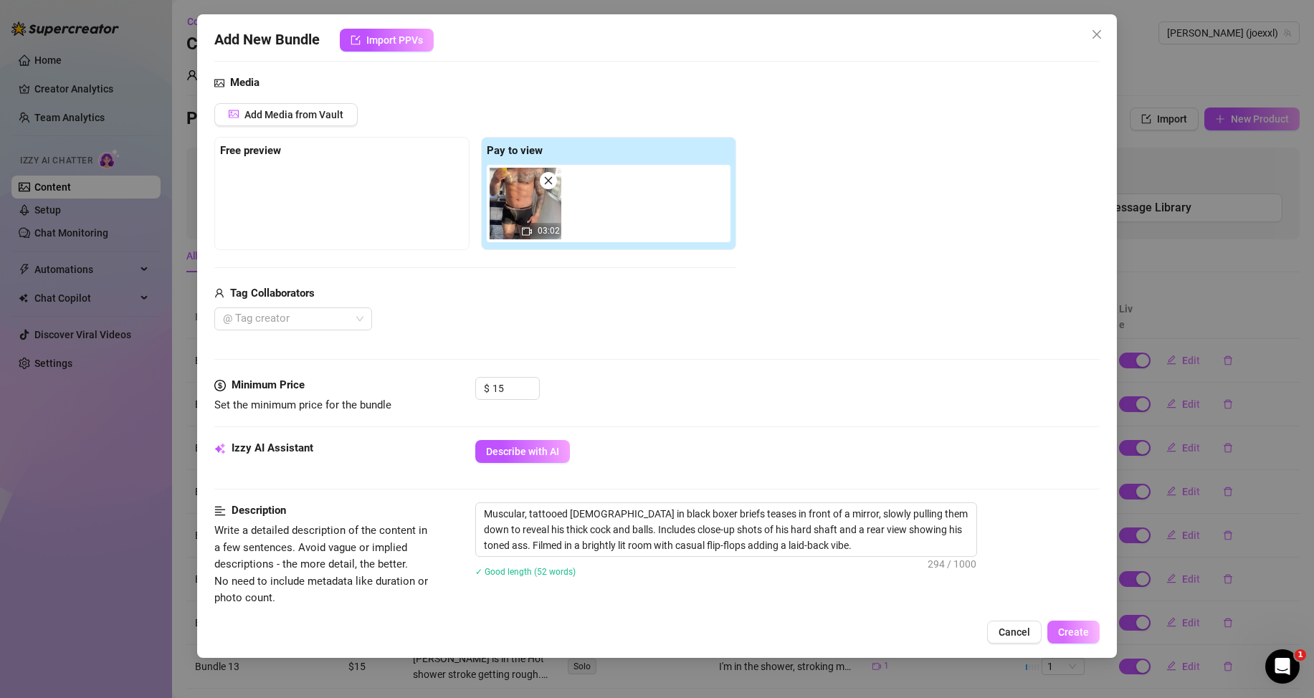
click at [1077, 627] on span "Create" at bounding box center [1073, 632] width 31 height 11
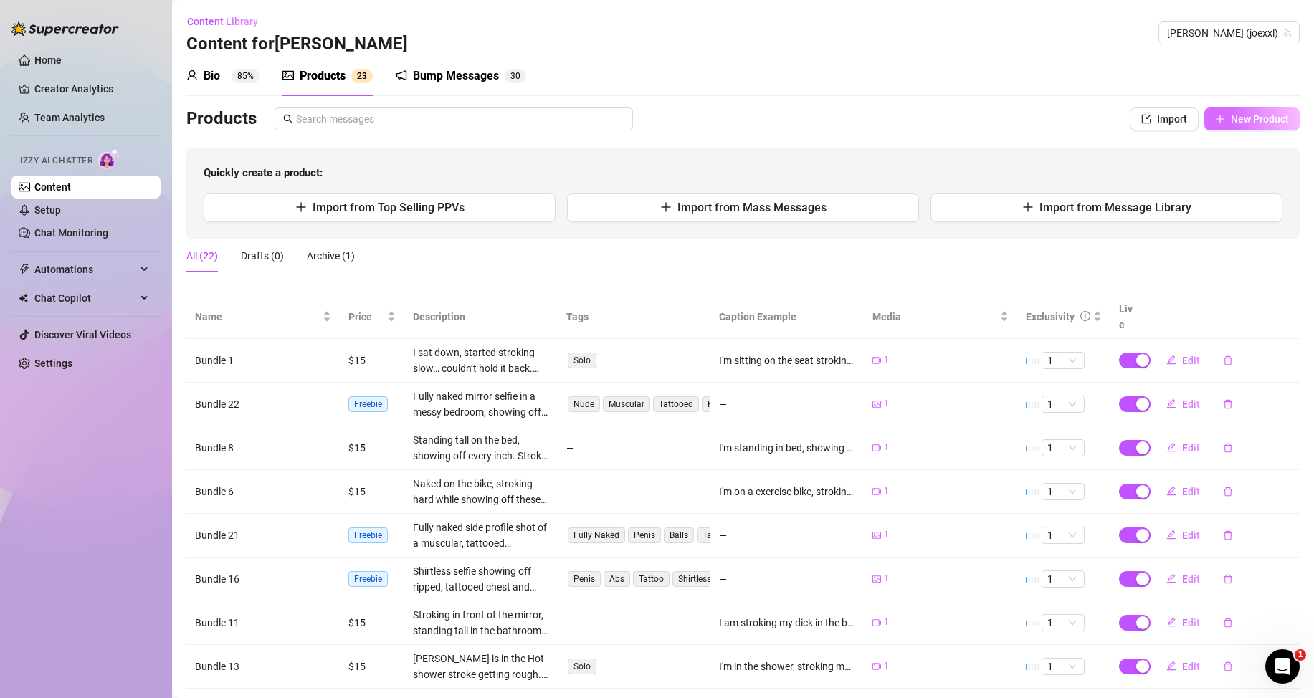
click at [1257, 125] on button "New Product" at bounding box center [1251, 119] width 95 height 23
type textarea "Type your message here..."
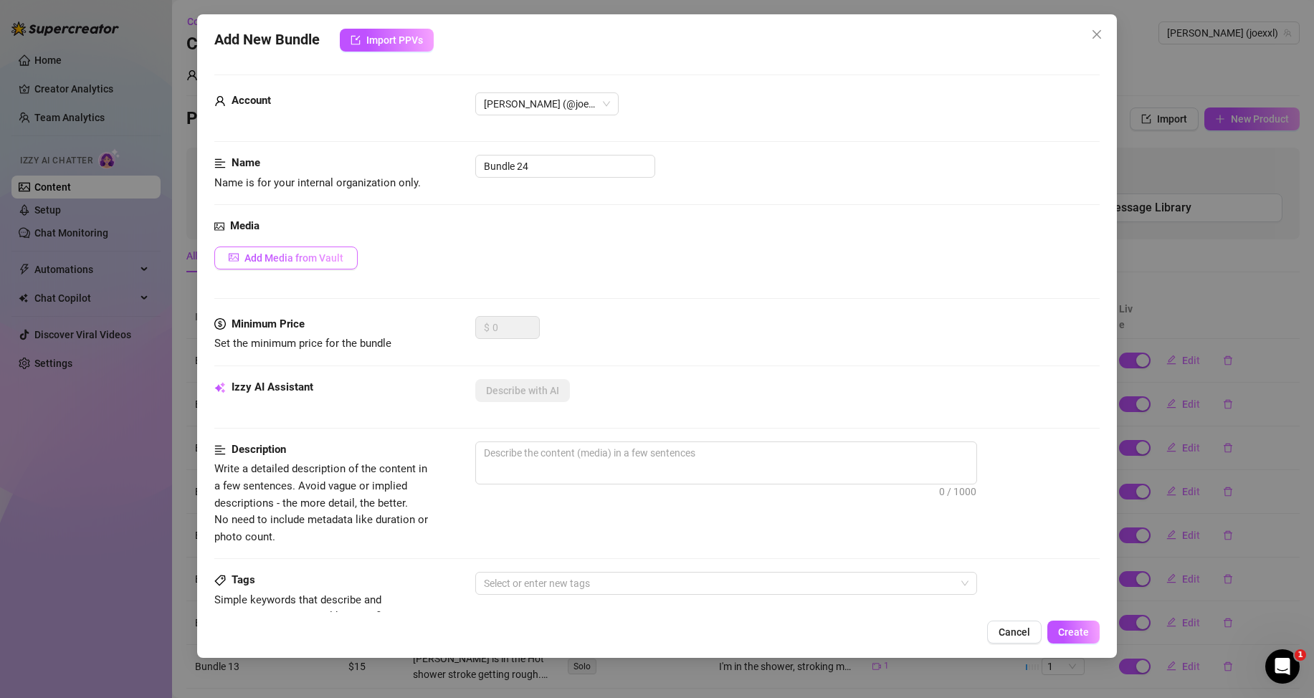
click at [337, 247] on button "Add Media from Vault" at bounding box center [285, 258] width 143 height 23
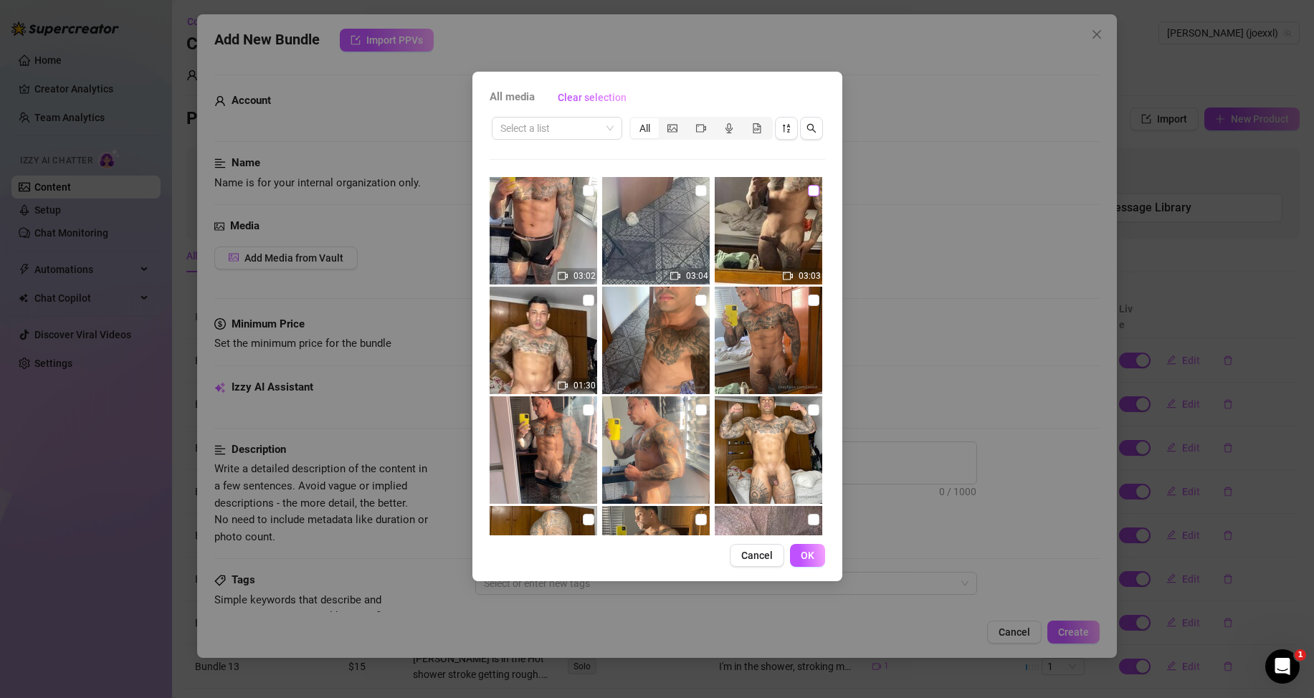
click at [808, 194] on input "checkbox" at bounding box center [813, 190] width 11 height 11
checkbox input "true"
click at [603, 134] on span at bounding box center [556, 129] width 113 height 22
click at [538, 176] on div "Messages" at bounding box center [557, 180] width 108 height 16
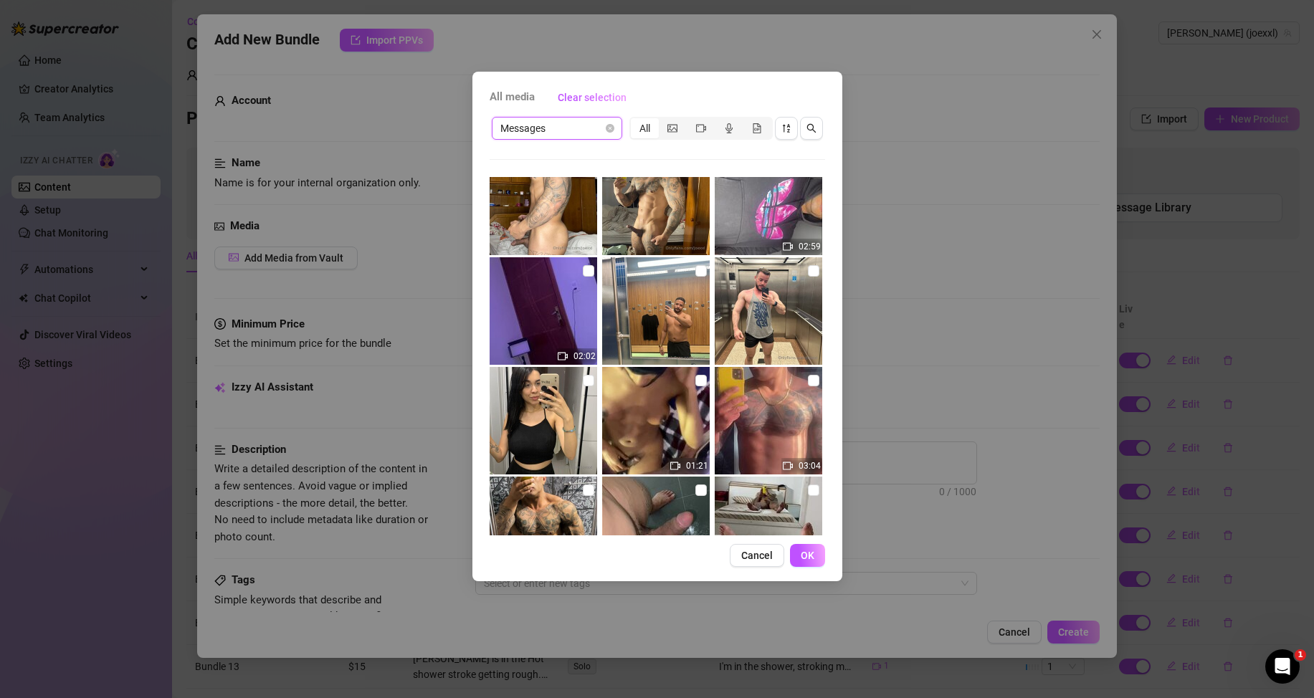
scroll to position [0, 0]
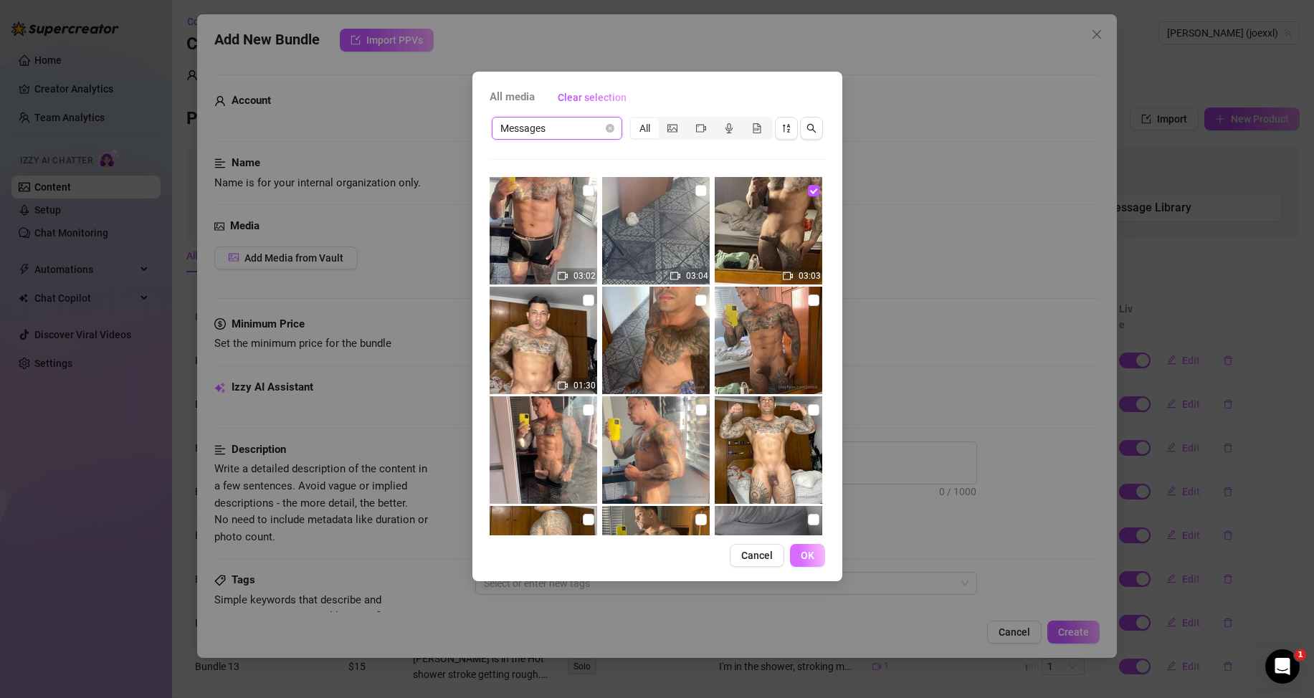
click at [815, 565] on button "OK" at bounding box center [807, 555] width 35 height 23
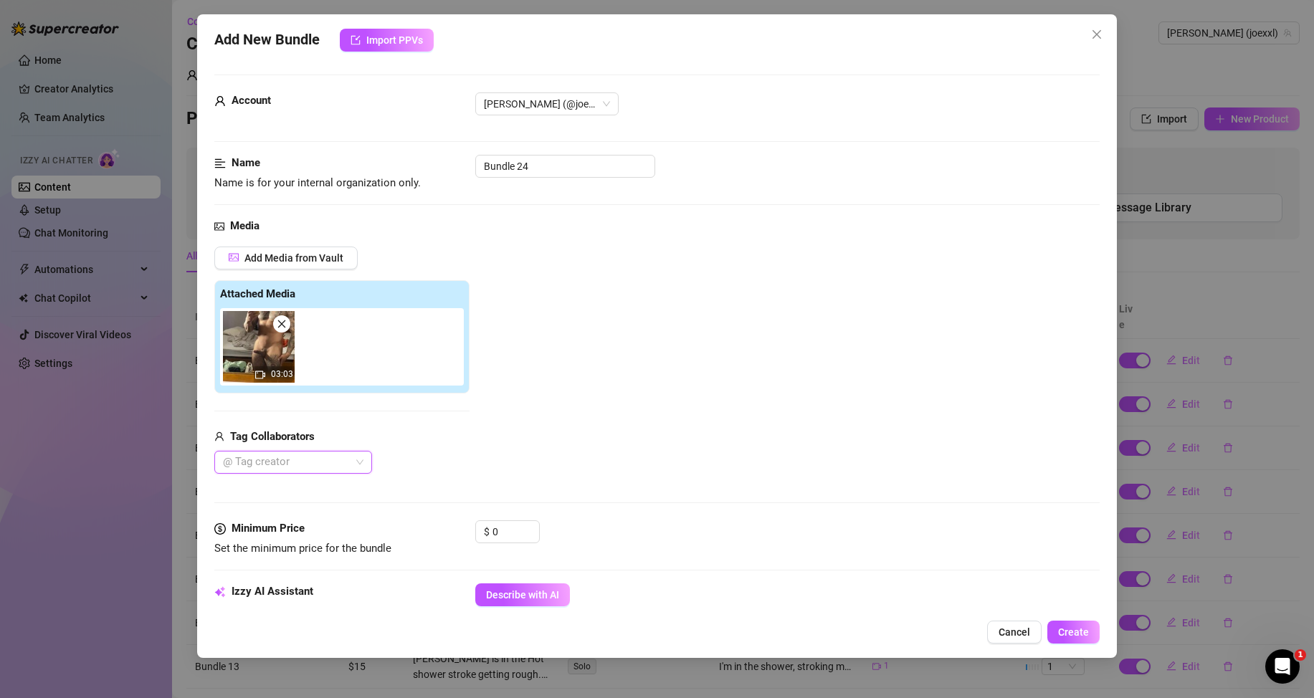
scroll to position [143, 0]
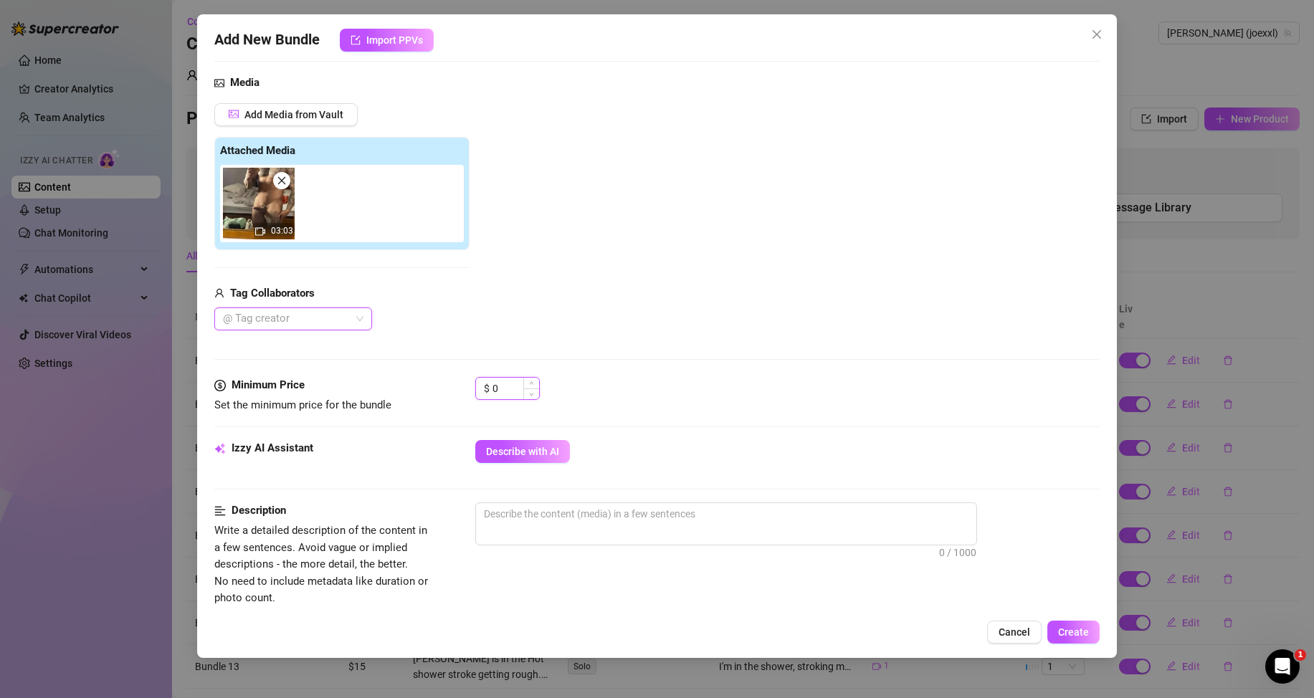
click at [508, 387] on input "0" at bounding box center [516, 389] width 47 height 22
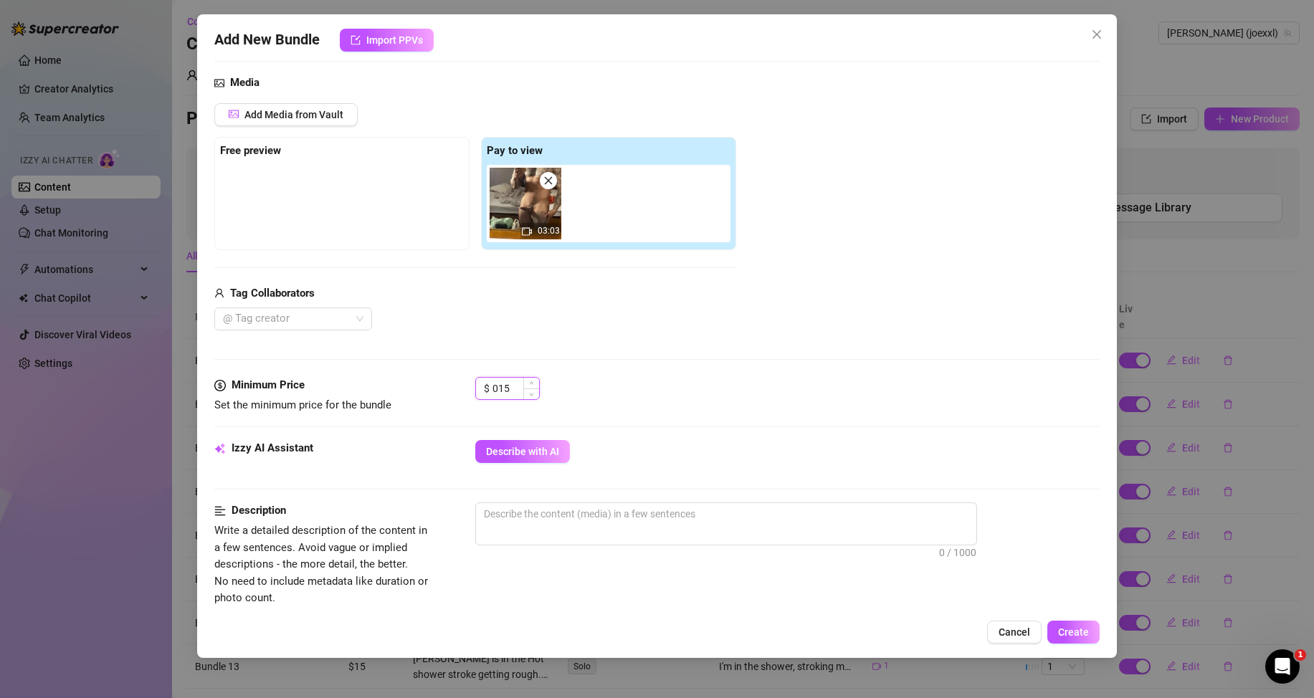
type input "15"
click at [516, 445] on button "Describe with AI" at bounding box center [522, 451] width 95 height 23
type textarea "Naked"
type textarea "Naked in"
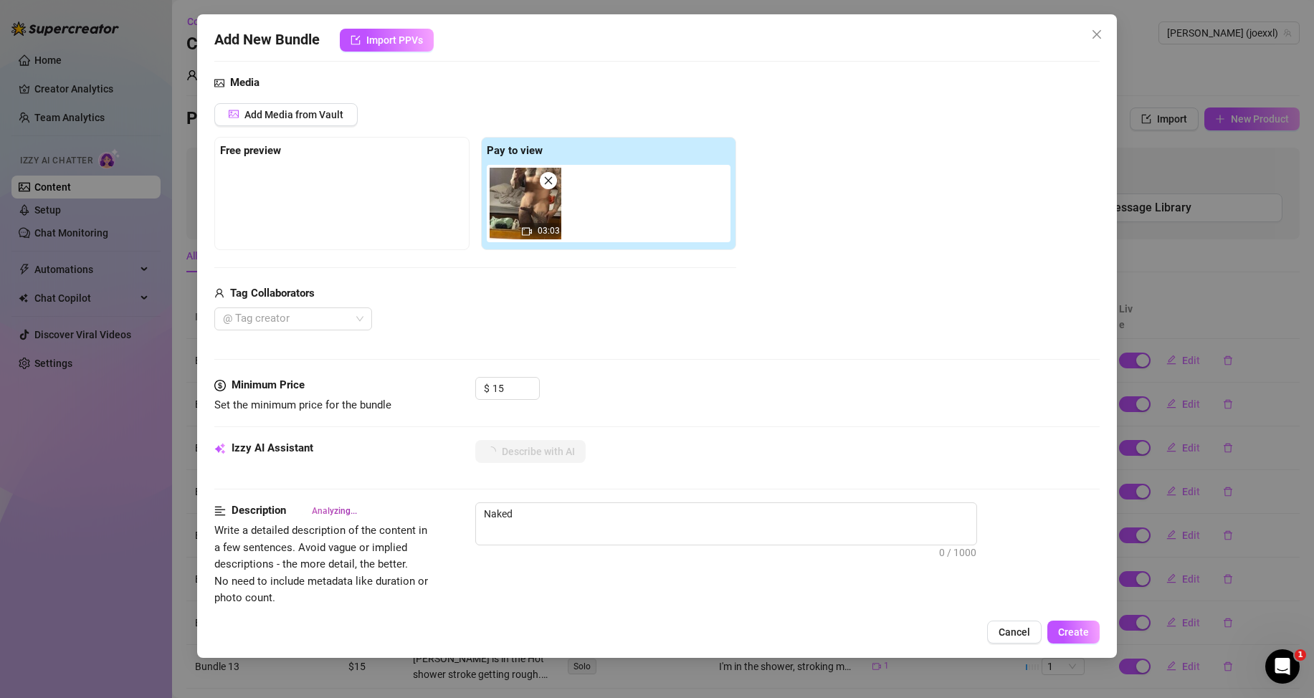
type textarea "Naked in"
type textarea "Naked in front"
type textarea "Naked in front of"
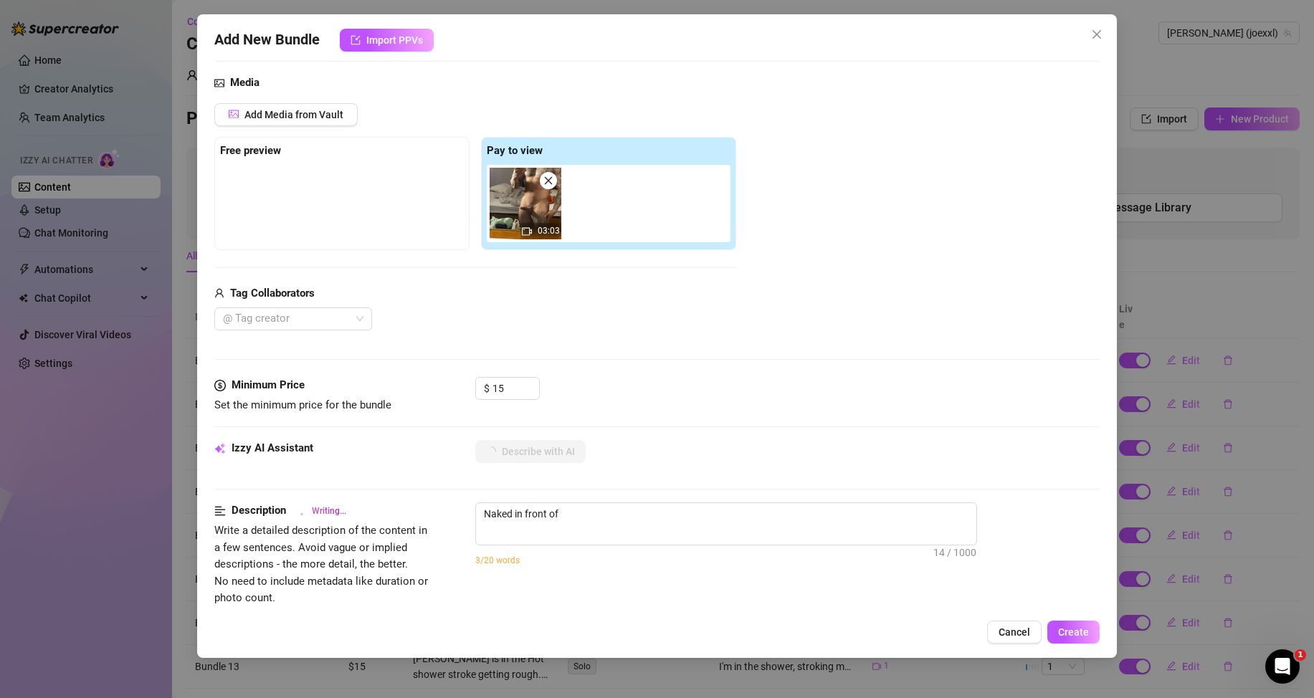
type textarea "Naked in front of a"
type textarea "Naked in front of a mirror,"
type textarea "Naked in front of a mirror, [PERSON_NAME]"
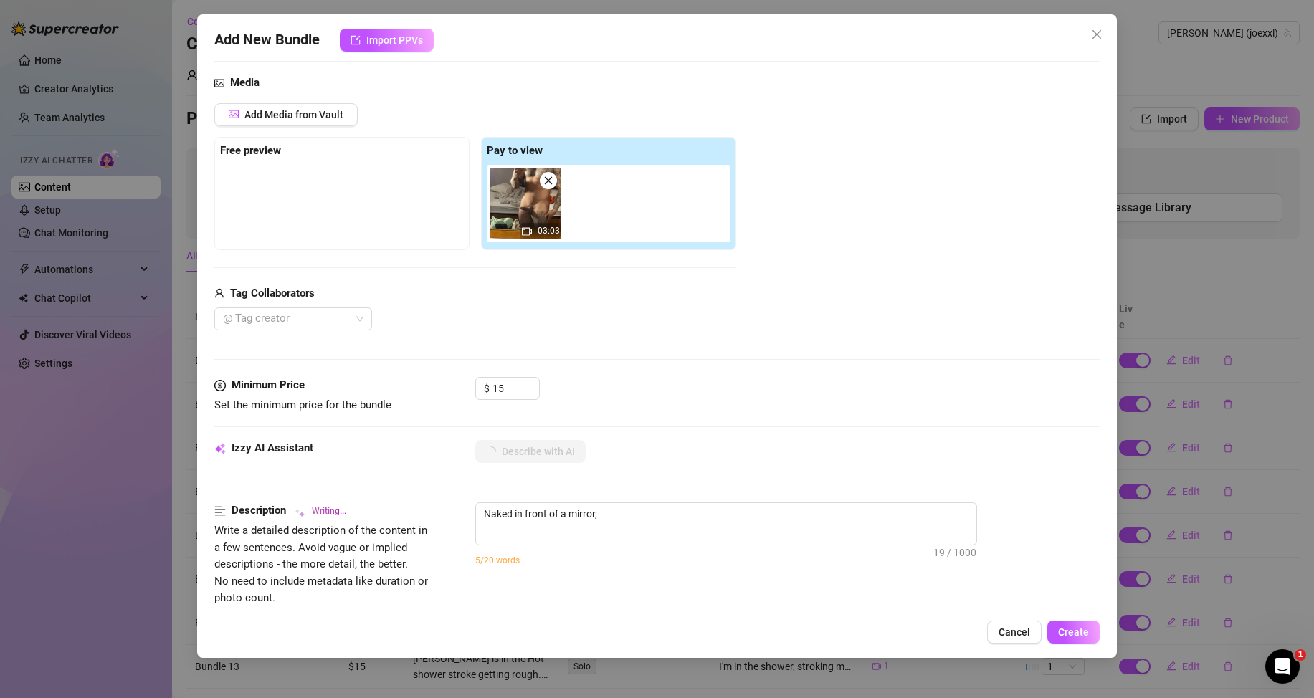
type textarea "Naked in front of a mirror, [PERSON_NAME]"
type textarea "Naked in front of a mirror, [PERSON_NAME] shows"
type textarea "Naked in front of a mirror, [PERSON_NAME] shows off"
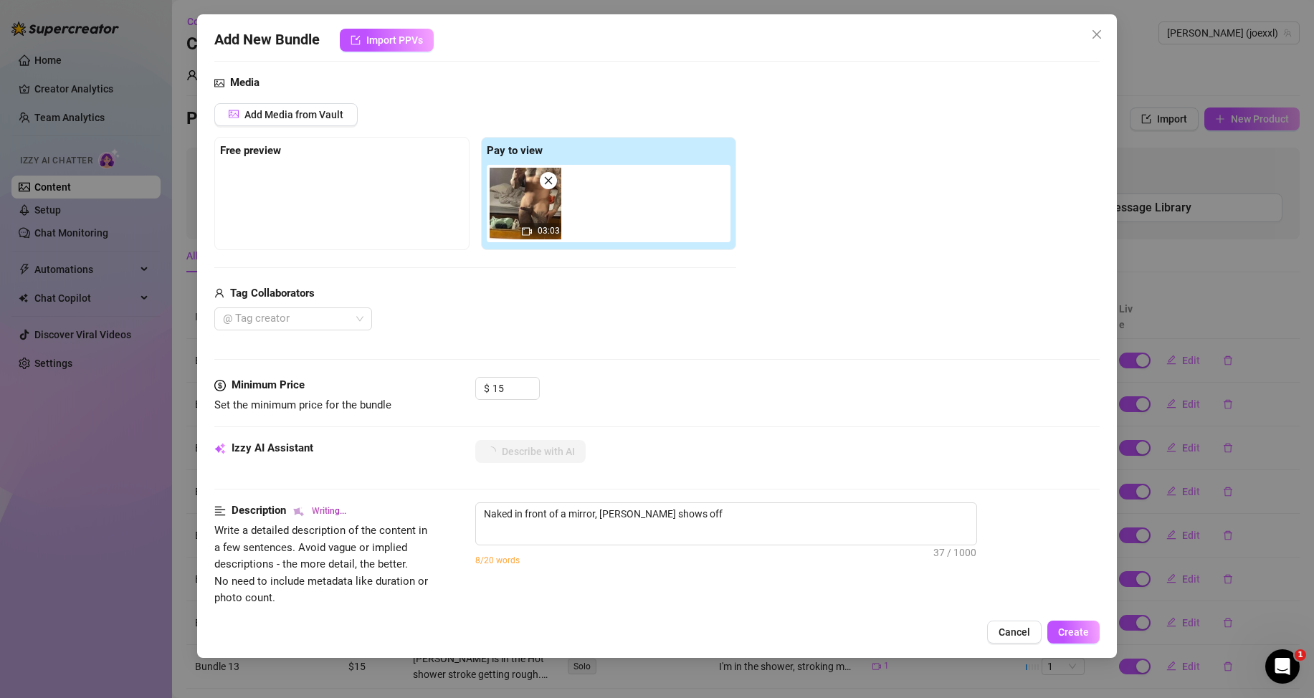
type textarea "Naked in front of a mirror, [PERSON_NAME] shows off his"
type textarea "Naked in front of a mirror, [PERSON_NAME] shows off his muscular,"
type textarea "Naked in front of a mirror, [PERSON_NAME] shows off his muscular, tattooed"
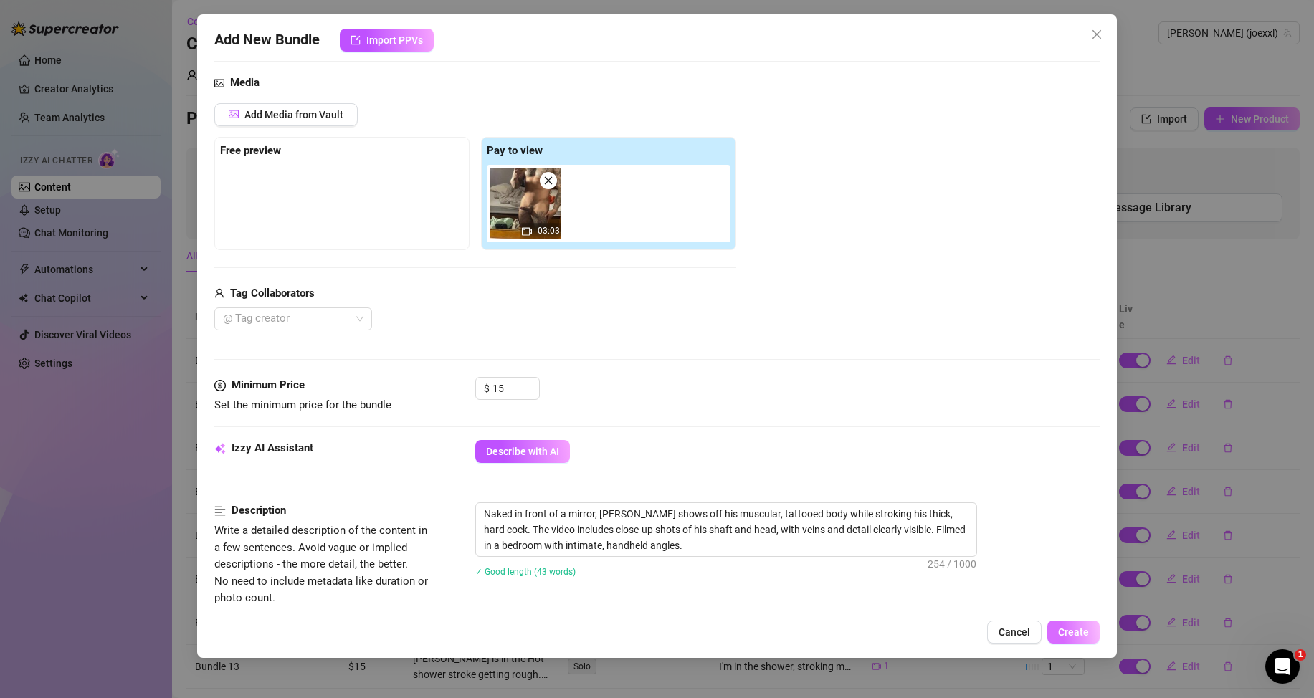
click at [1073, 632] on span "Create" at bounding box center [1073, 632] width 31 height 11
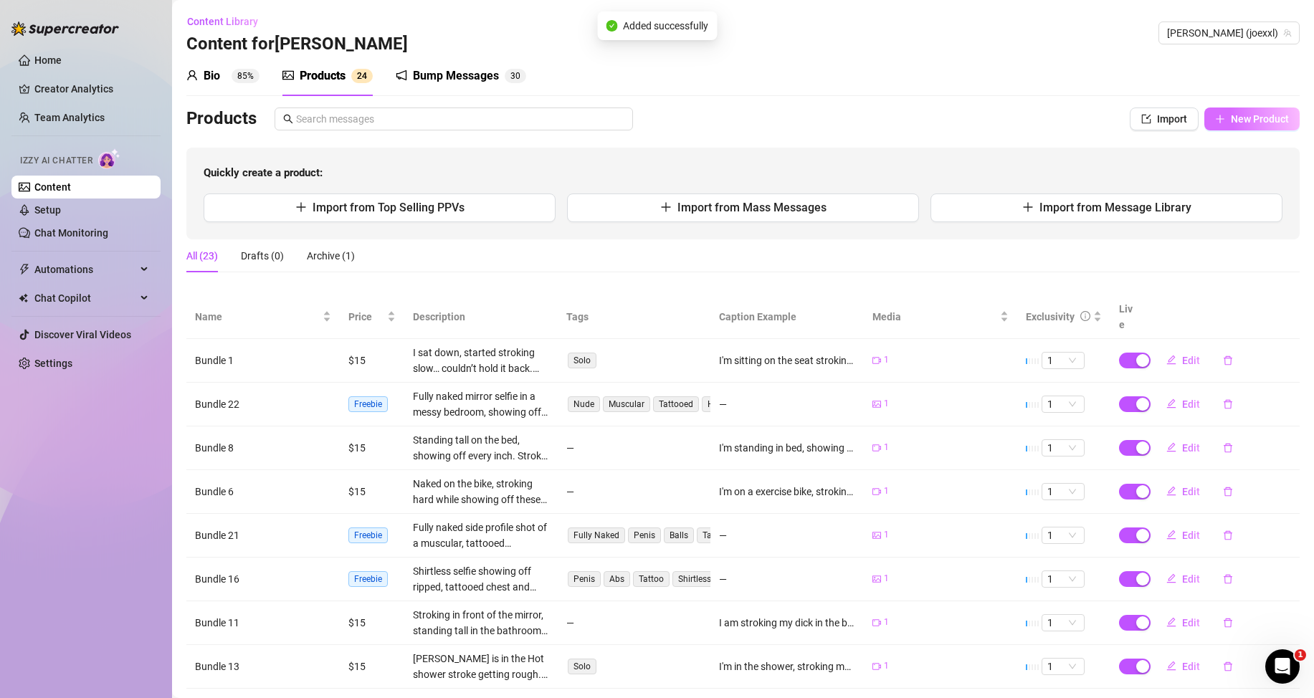
click at [1214, 118] on button "New Product" at bounding box center [1251, 119] width 95 height 23
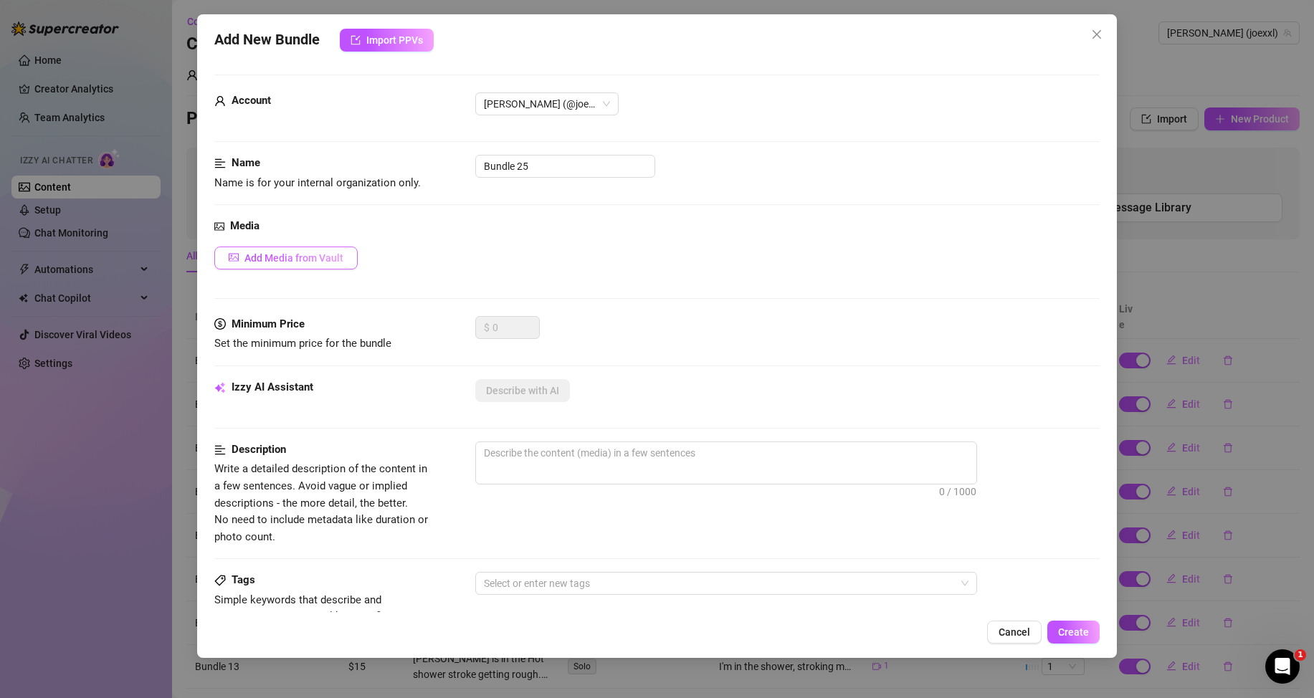
click at [341, 255] on span "Add Media from Vault" at bounding box center [293, 257] width 99 height 11
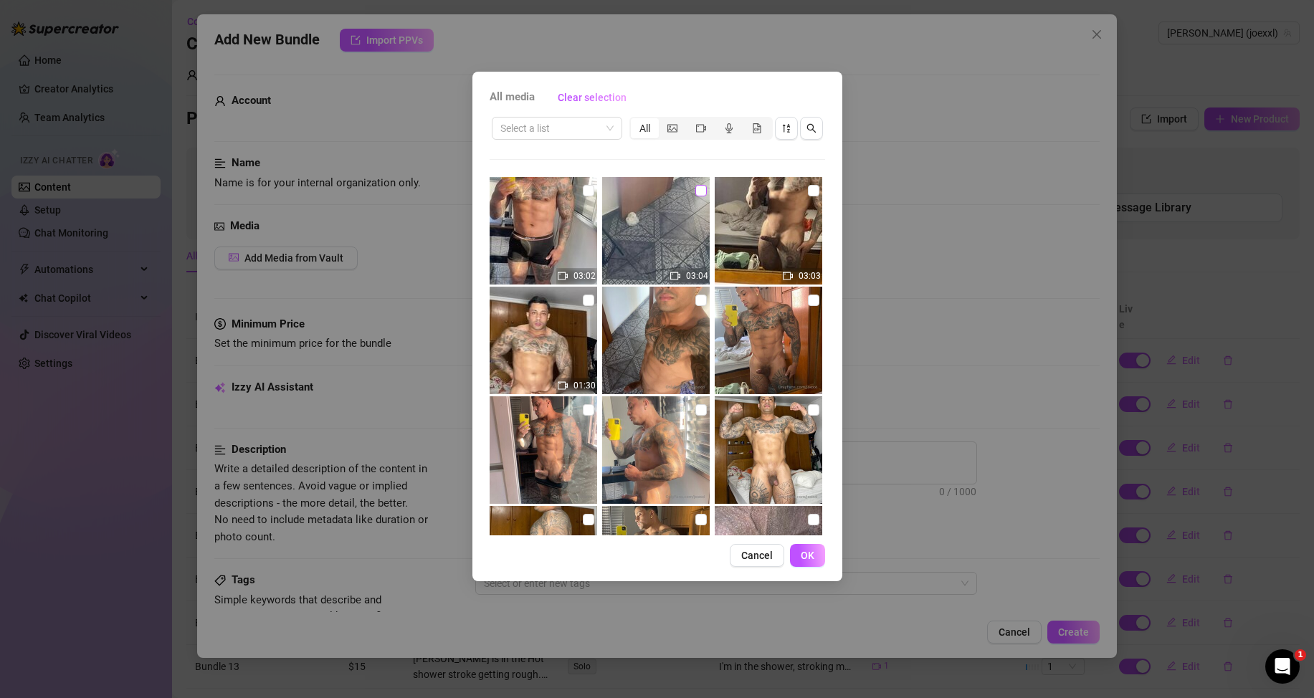
click at [695, 191] on input "checkbox" at bounding box center [700, 190] width 11 height 11
click at [809, 554] on span "OK" at bounding box center [808, 555] width 14 height 11
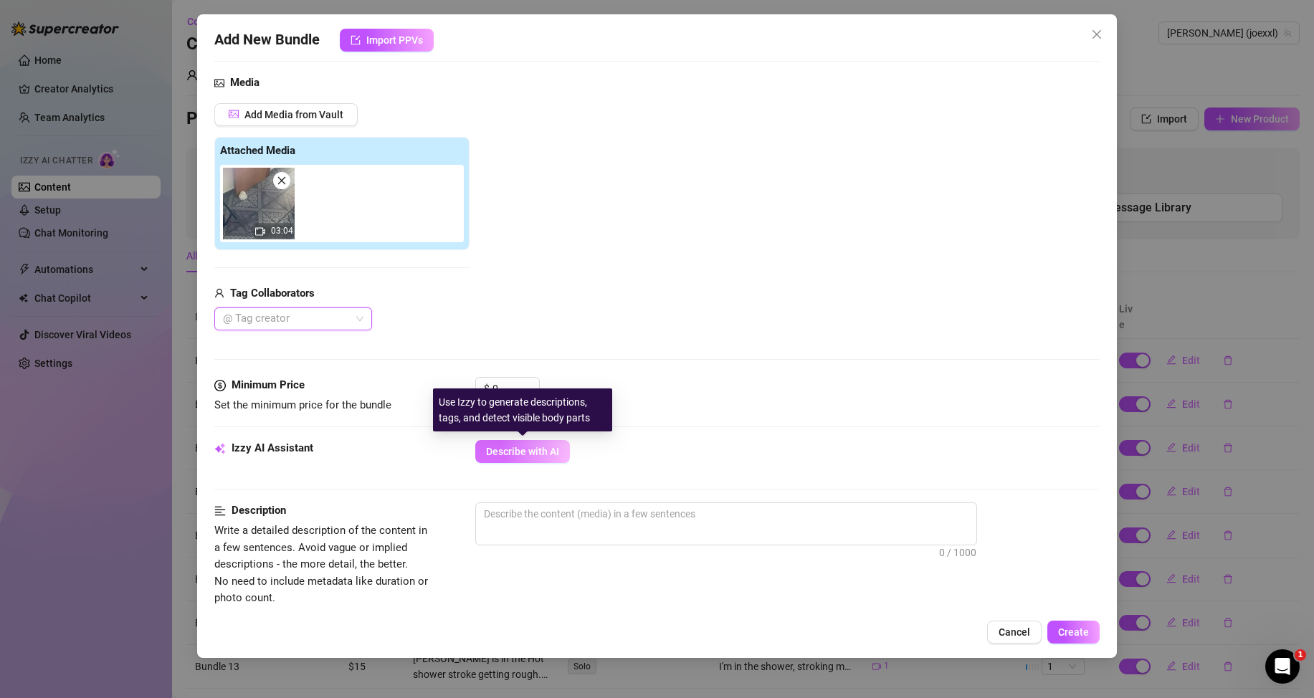
click at [526, 445] on button "Describe with AI" at bounding box center [522, 451] width 95 height 23
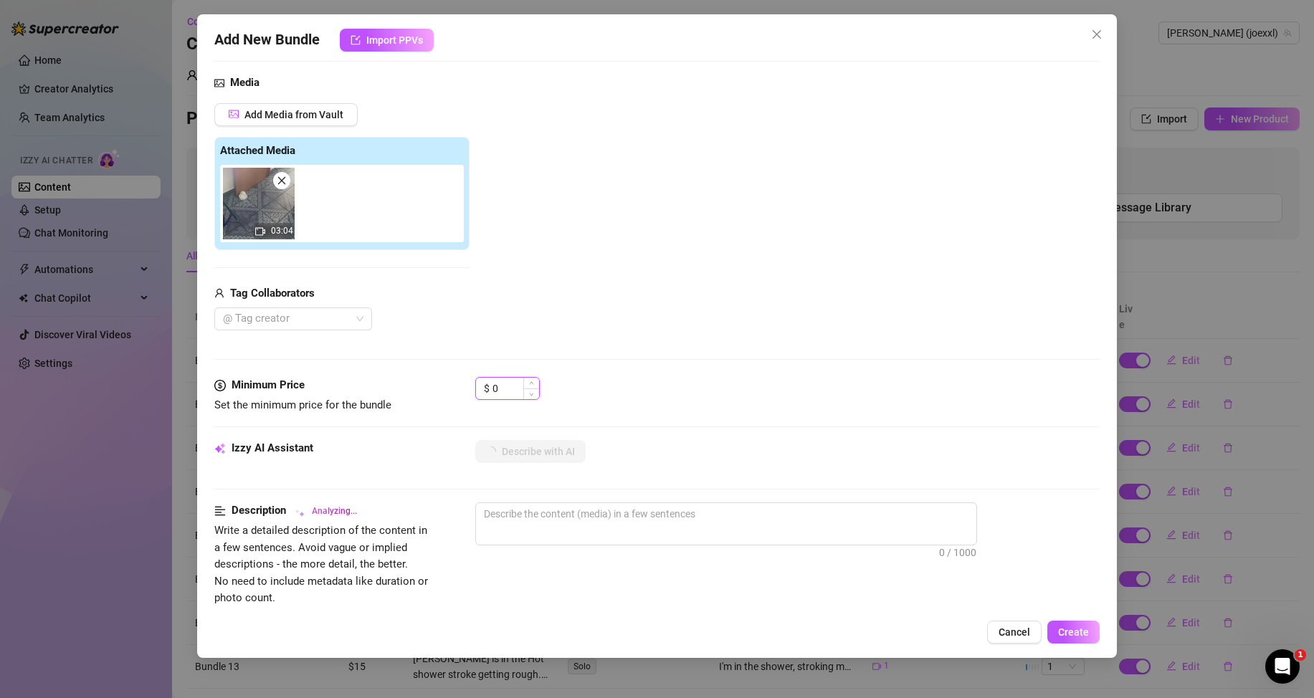
click at [518, 387] on input "0" at bounding box center [516, 389] width 47 height 22
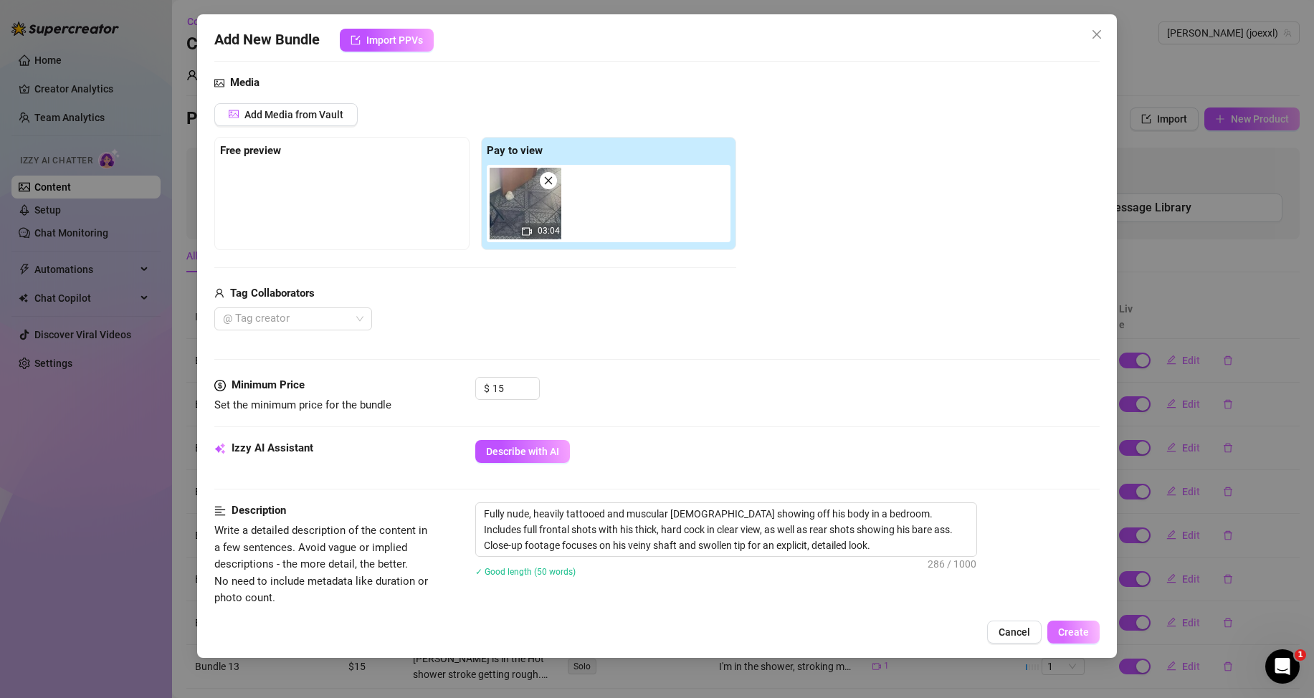
click at [1072, 627] on span "Create" at bounding box center [1073, 632] width 31 height 11
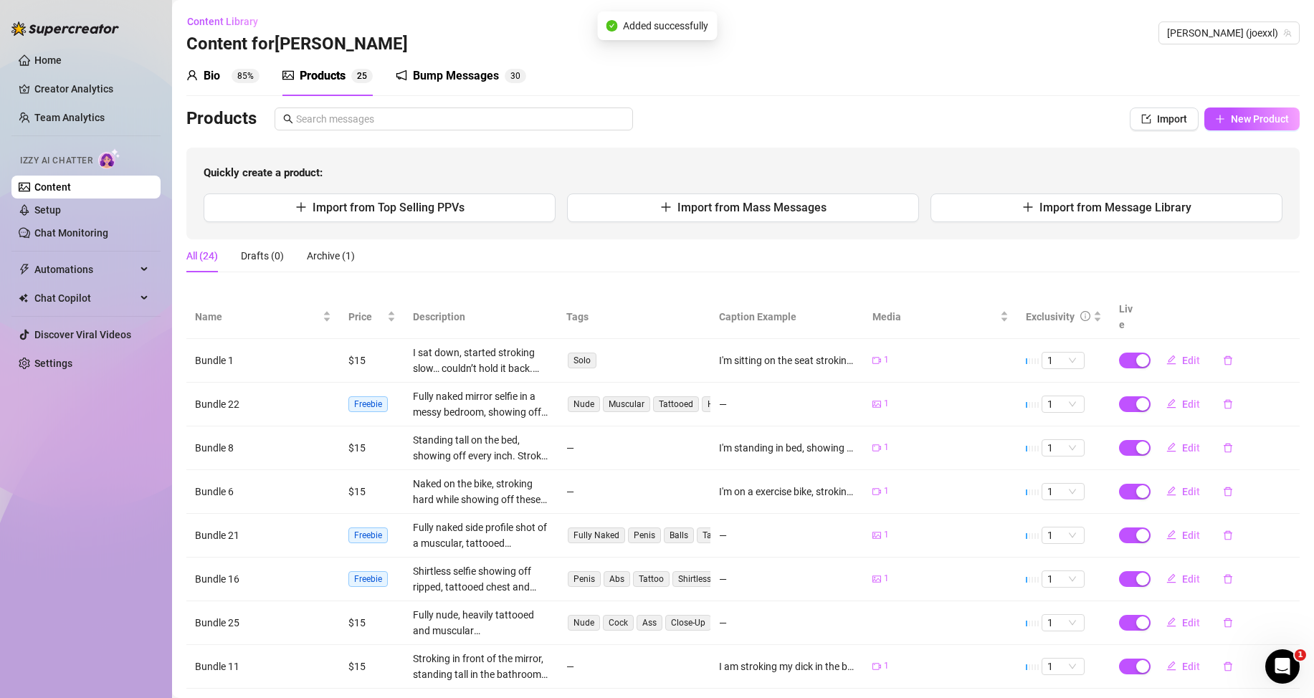
scroll to position [161, 0]
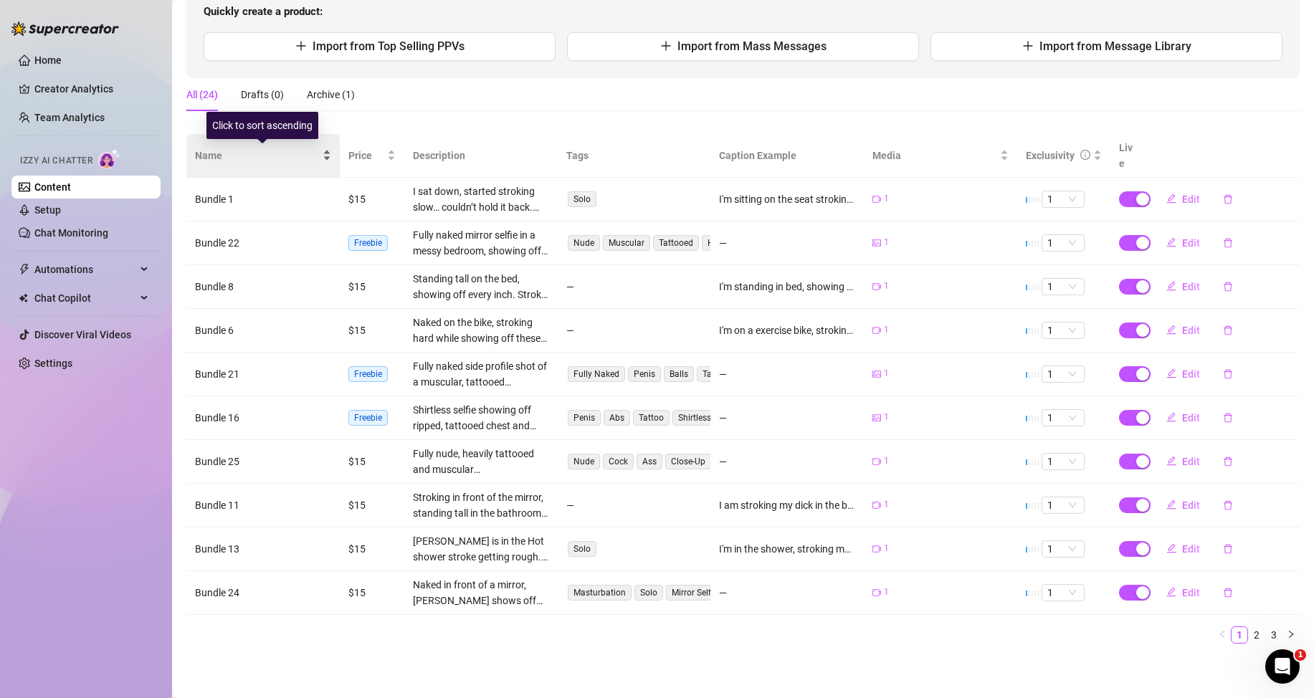
click at [326, 156] on div "Name" at bounding box center [263, 156] width 136 height 16
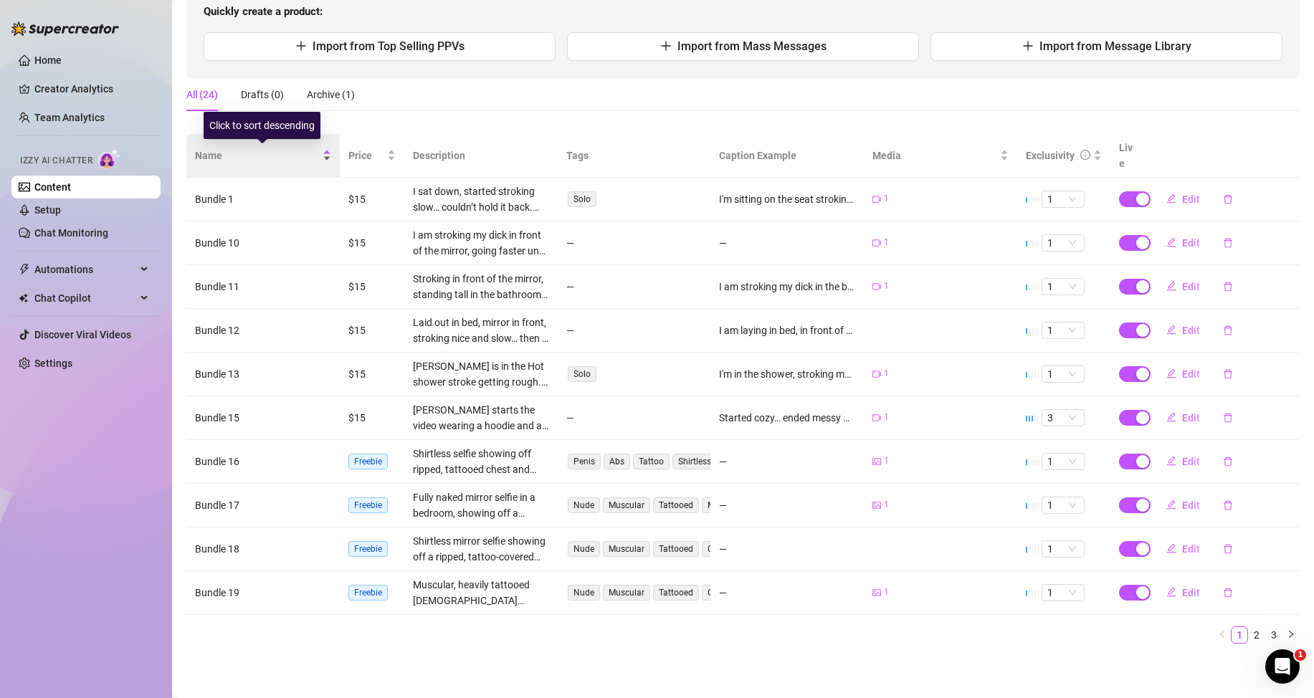
click at [326, 156] on div "Name" at bounding box center [263, 156] width 136 height 16
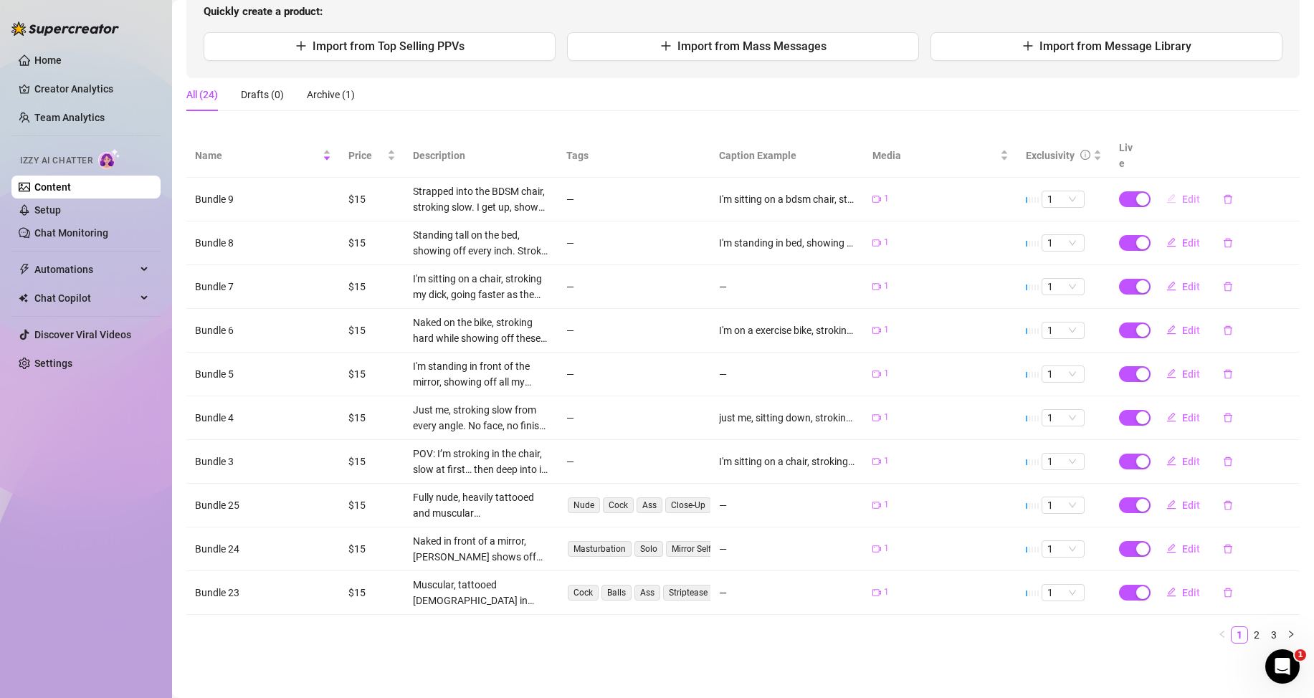
scroll to position [18, 0]
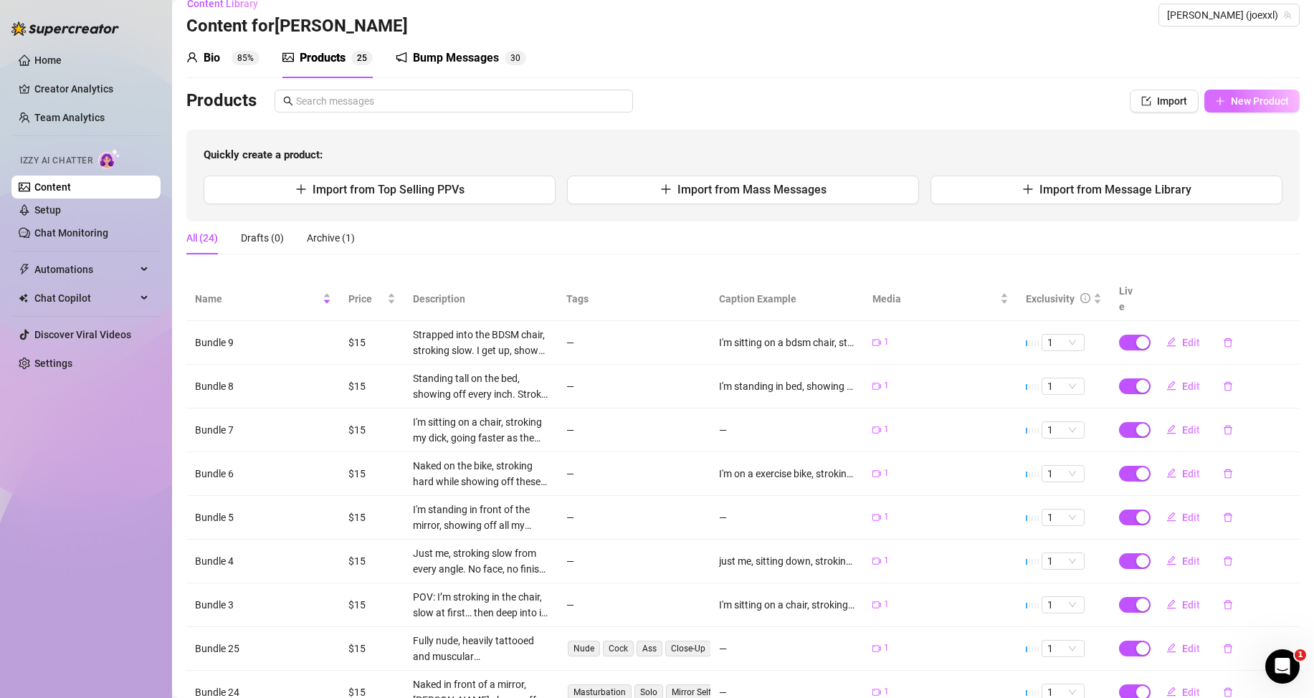
click at [1240, 99] on span "New Product" at bounding box center [1260, 100] width 58 height 11
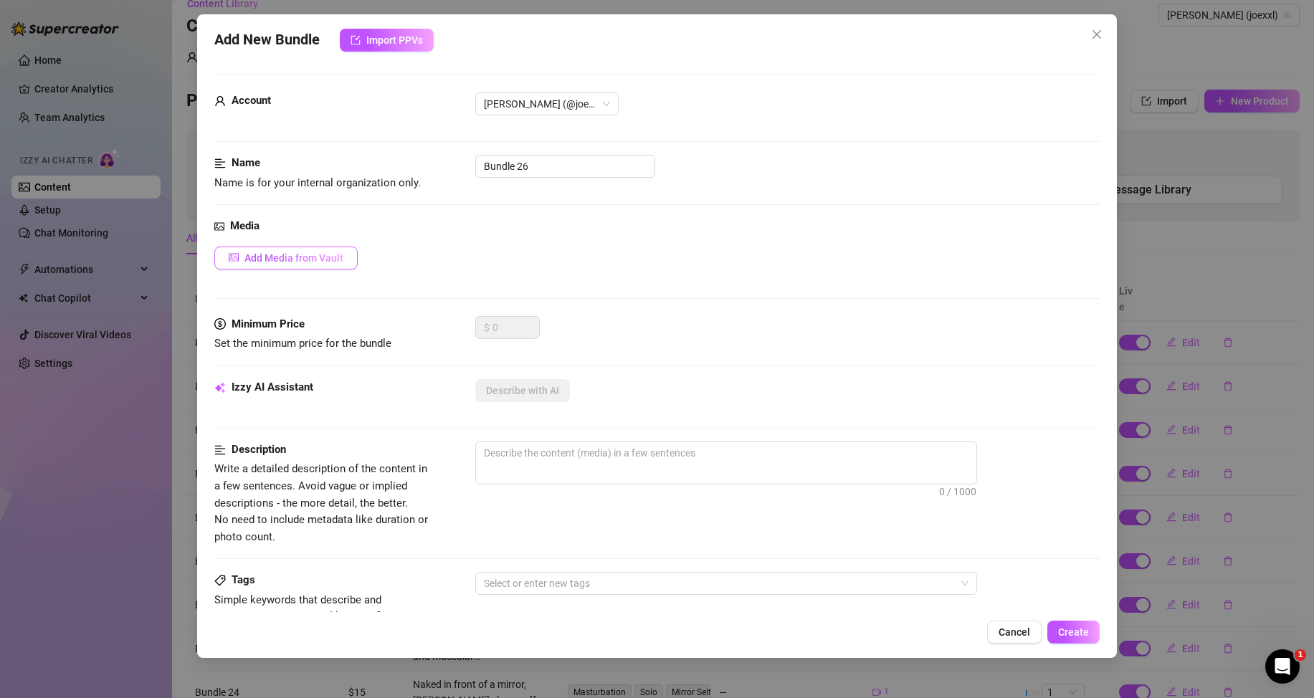
click at [322, 252] on span "Add Media from Vault" at bounding box center [293, 257] width 99 height 11
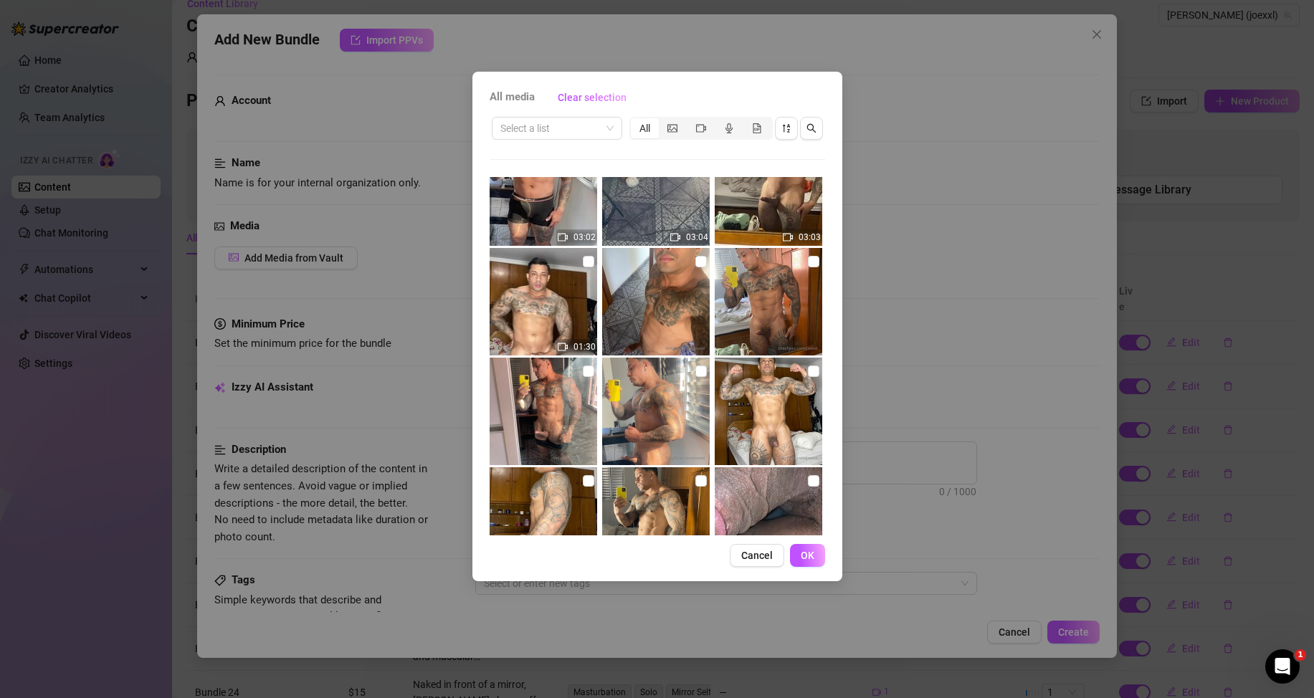
scroll to position [0, 0]
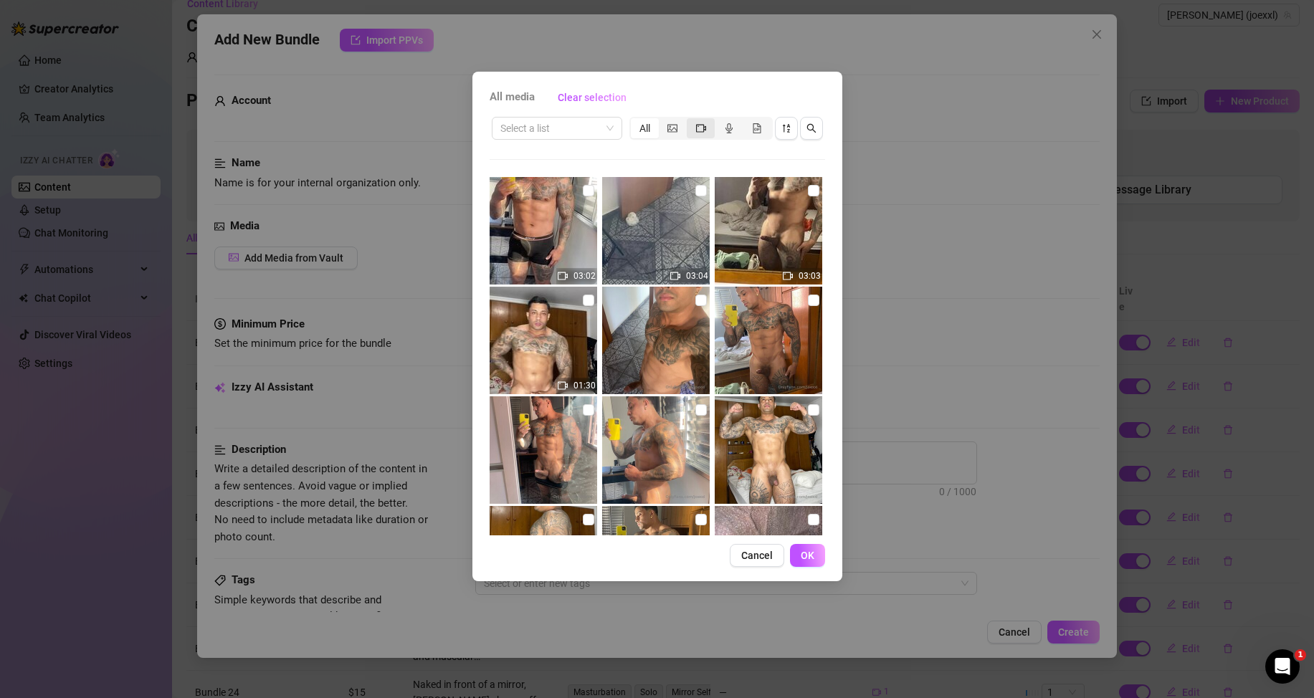
click at [701, 122] on div "segmented control" at bounding box center [701, 128] width 28 height 20
click at [690, 120] on input "segmented control" at bounding box center [690, 120] width 0 height 0
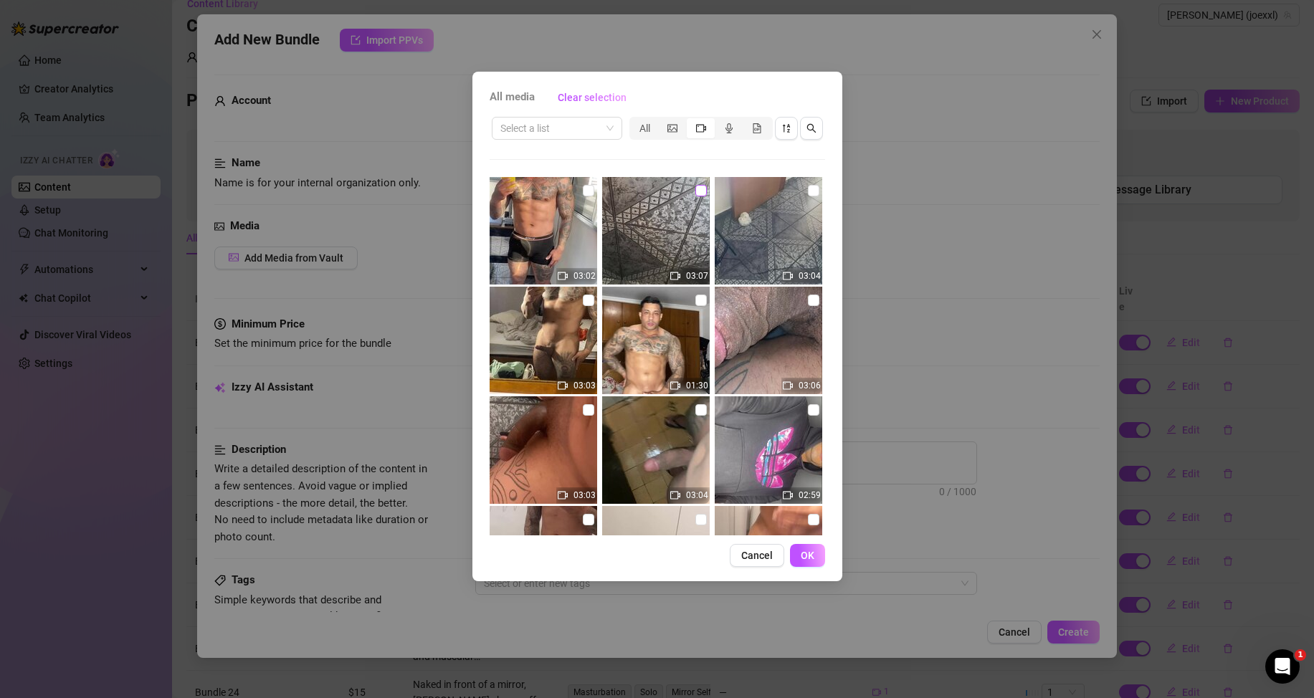
click at [695, 194] on input "checkbox" at bounding box center [700, 190] width 11 height 11
click at [817, 557] on button "OK" at bounding box center [807, 555] width 35 height 23
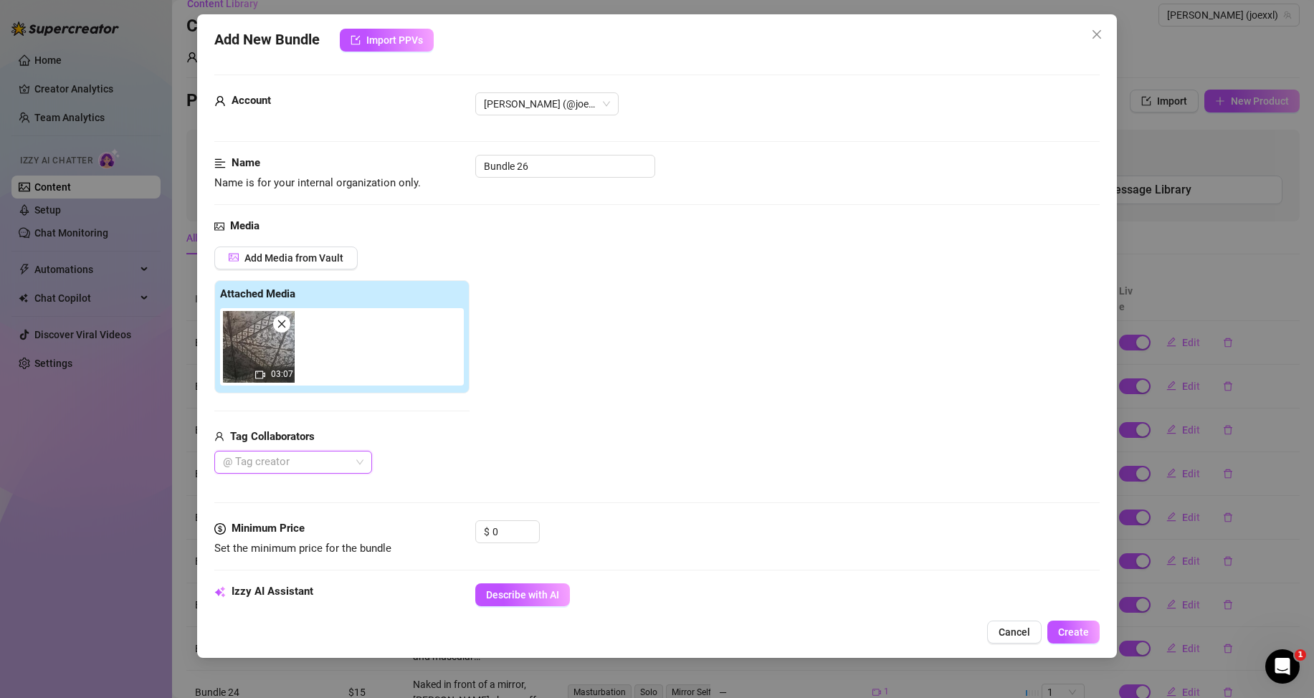
scroll to position [215, 0]
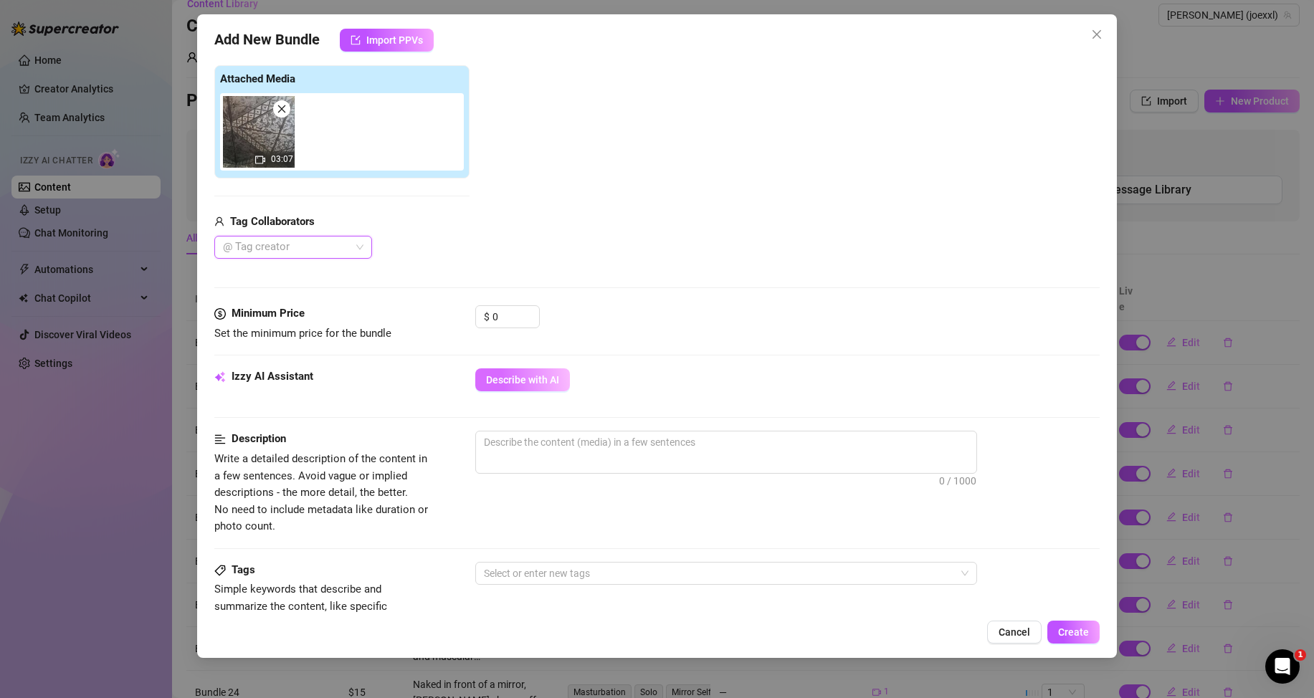
click at [521, 381] on span "Describe with AI" at bounding box center [522, 379] width 73 height 11
click at [508, 314] on input "0" at bounding box center [516, 317] width 47 height 22
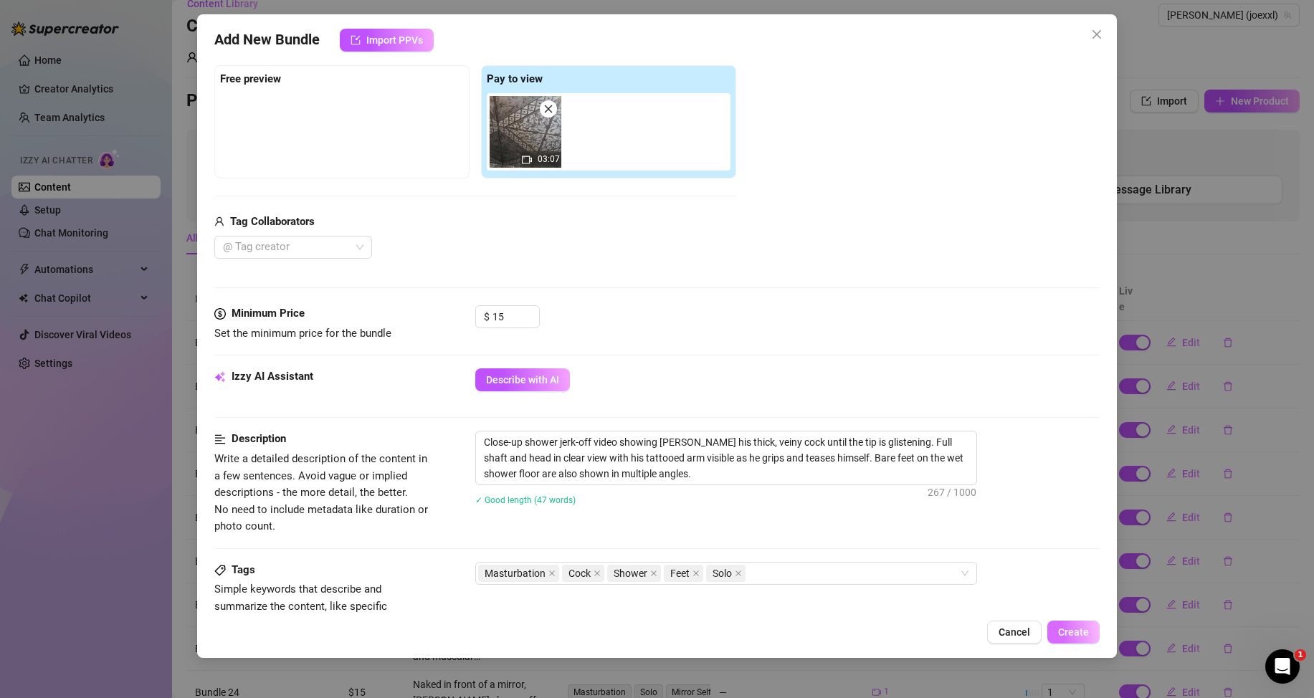
click at [1079, 628] on span "Create" at bounding box center [1073, 632] width 31 height 11
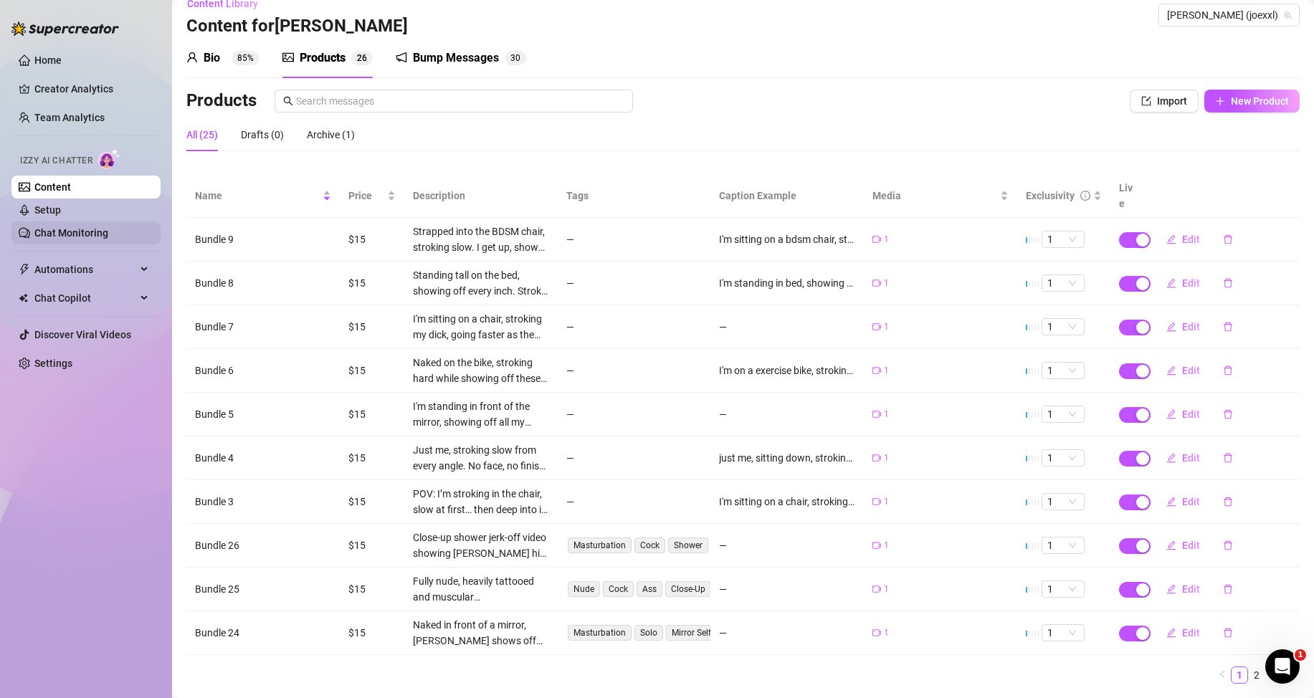
click at [90, 234] on link "Chat Monitoring" at bounding box center [71, 232] width 74 height 11
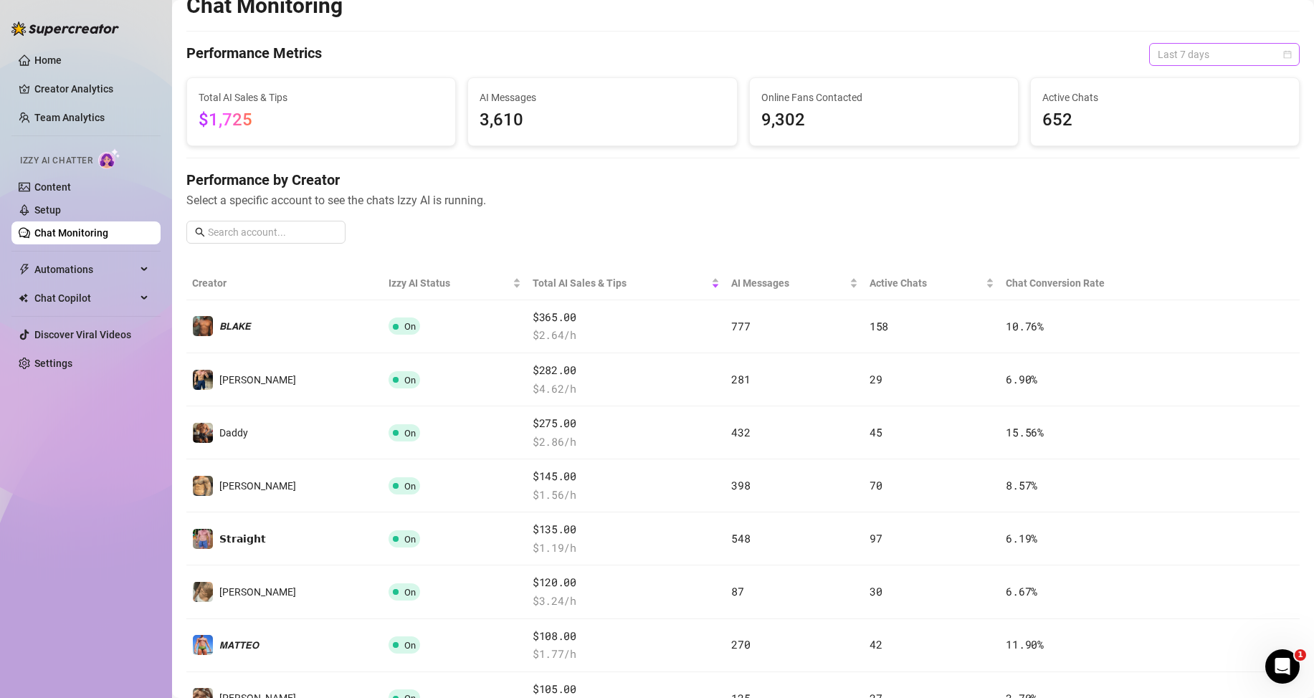
click at [1211, 62] on span "Last 7 days" at bounding box center [1224, 55] width 133 height 22
click at [1182, 85] on div "Last 24 hours" at bounding box center [1213, 83] width 128 height 16
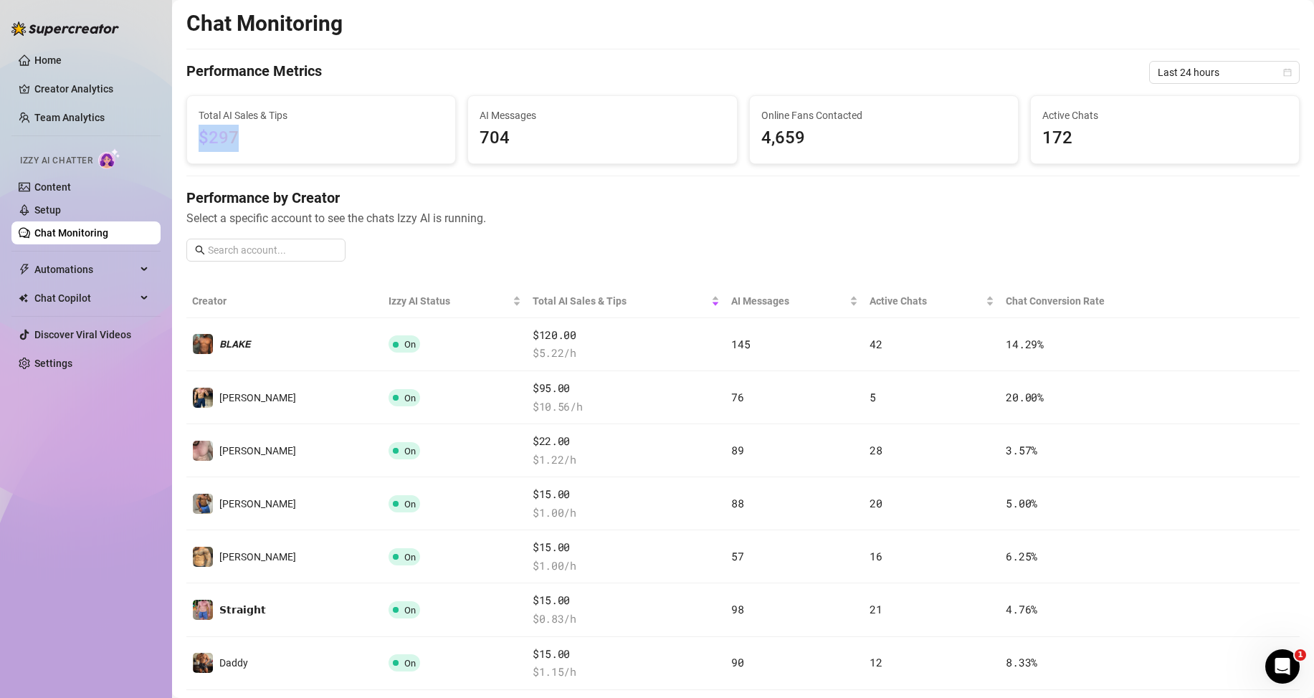
drag, startPoint x: 247, startPoint y: 134, endPoint x: 191, endPoint y: 134, distance: 55.2
click at [191, 134] on div "Total AI Sales & Tips $297" at bounding box center [321, 129] width 268 height 67
copy span "$297"
click at [605, 213] on span "Select a specific account to see the chats Izzy AI is running." at bounding box center [742, 218] width 1113 height 18
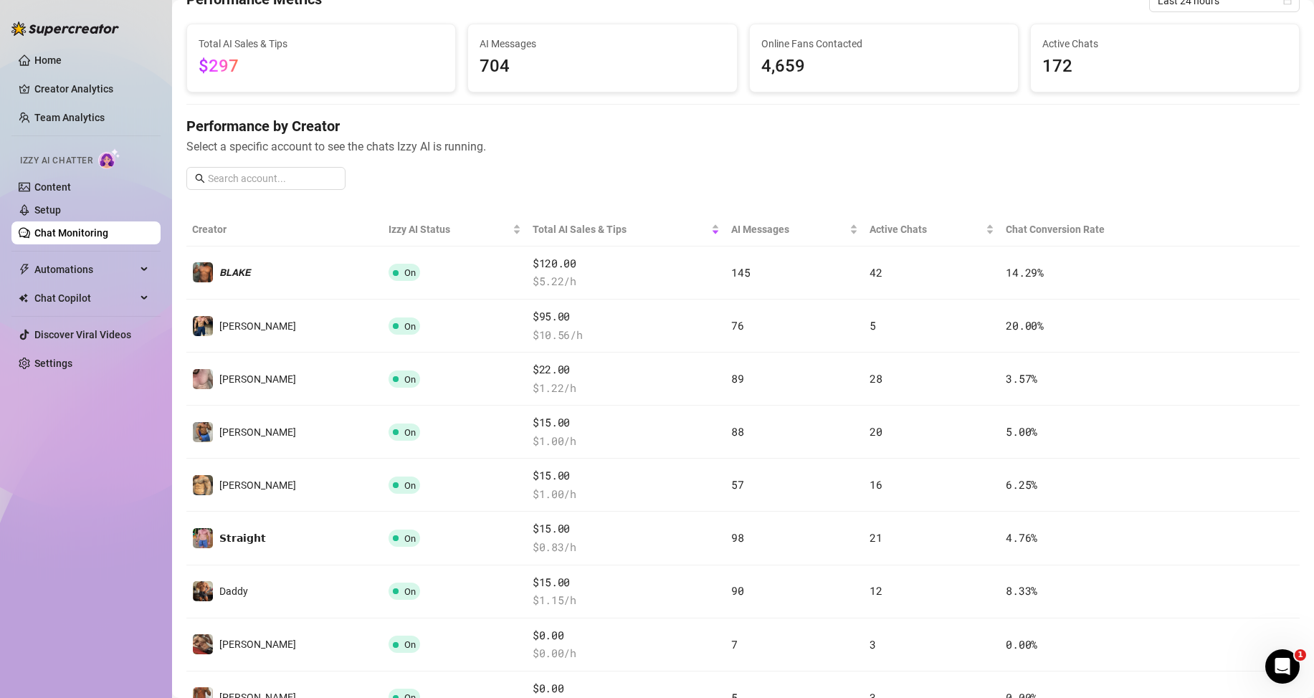
scroll to position [287, 0]
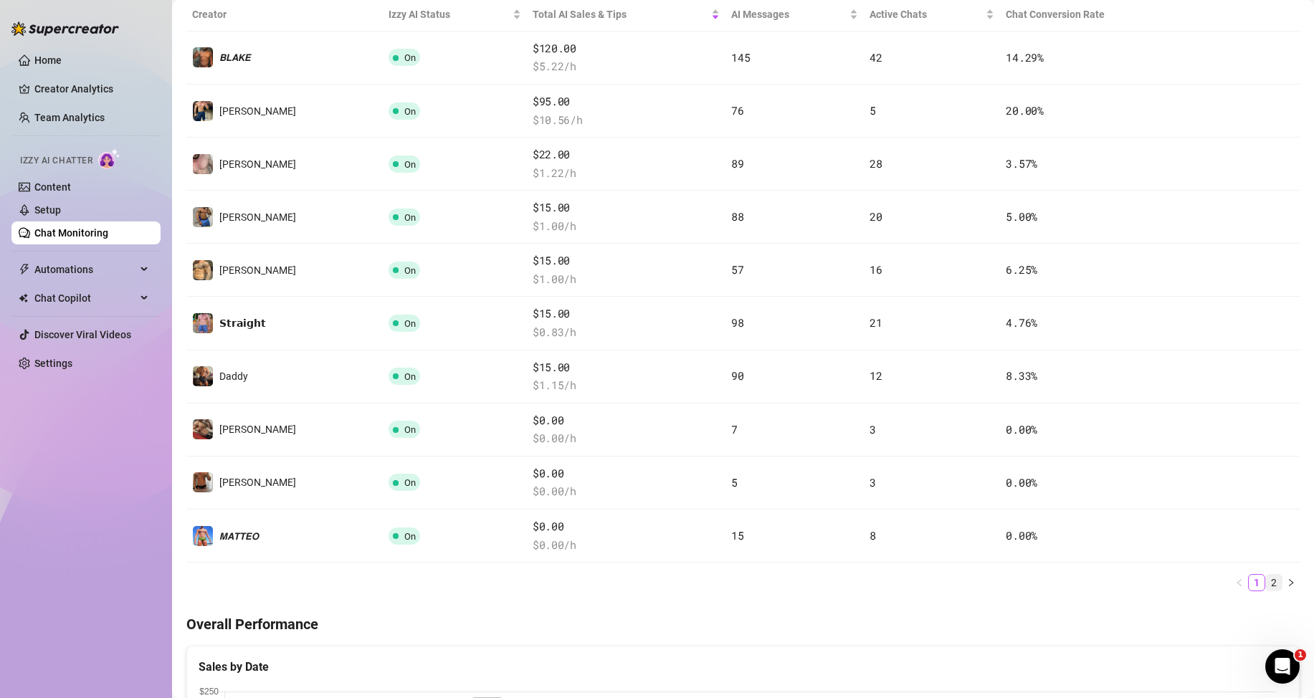
click at [1266, 585] on link "2" at bounding box center [1274, 583] width 16 height 16
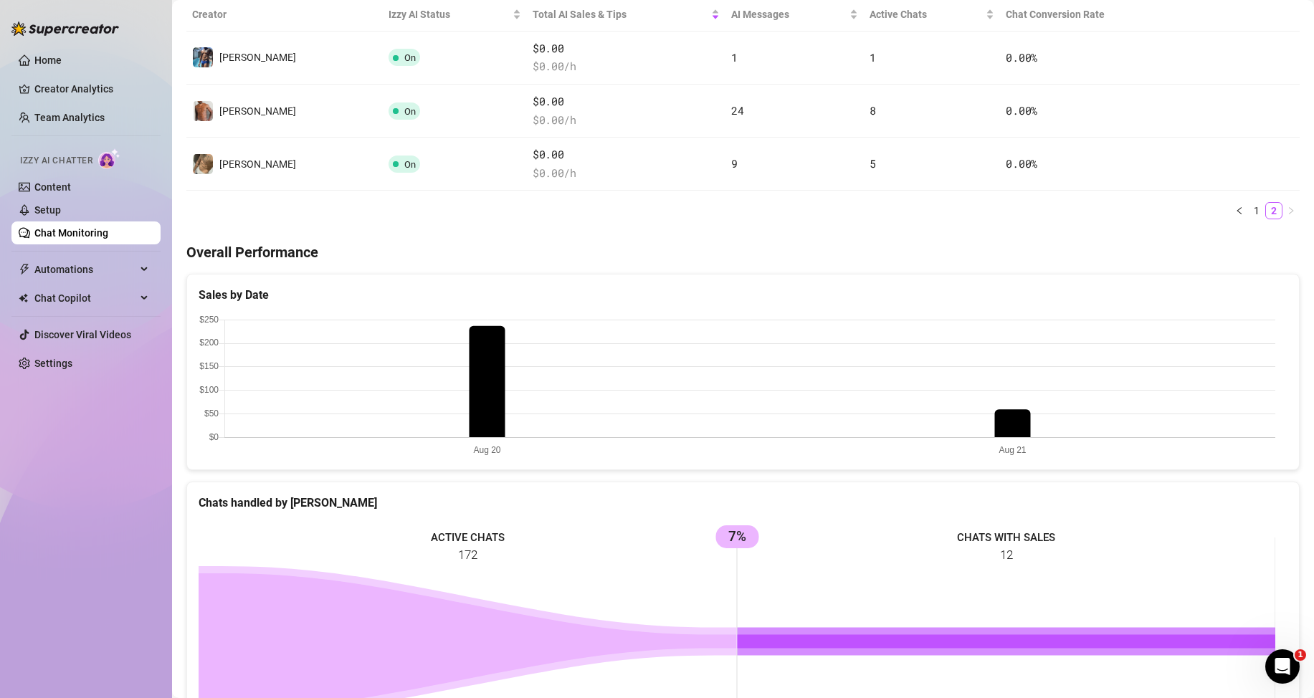
scroll to position [143, 0]
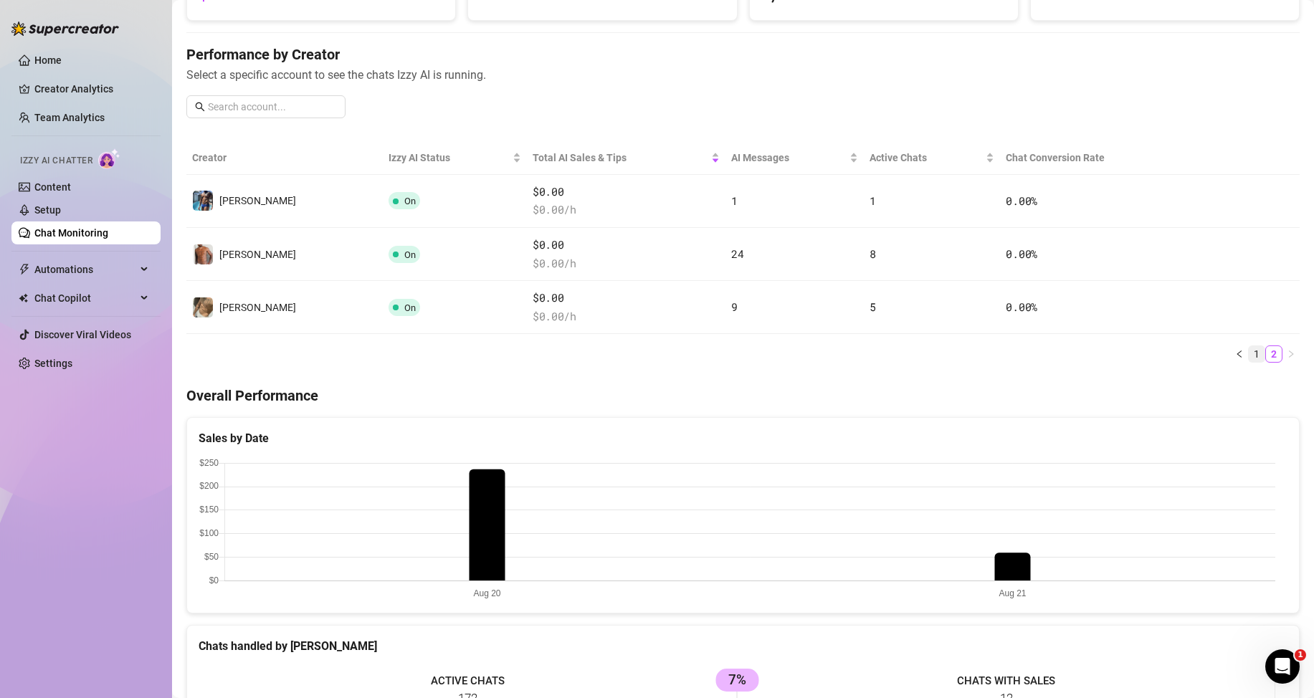
click at [1249, 352] on link "1" at bounding box center [1257, 354] width 16 height 16
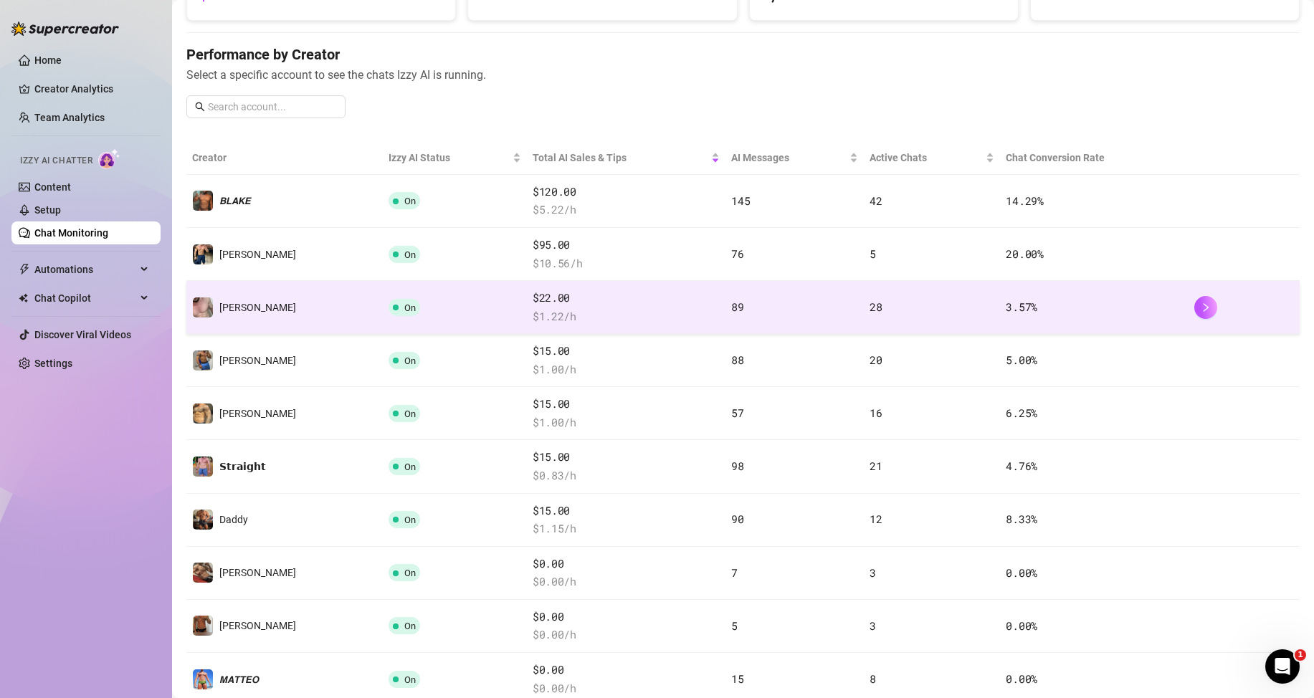
scroll to position [0, 0]
